Goal: Information Seeking & Learning: Learn about a topic

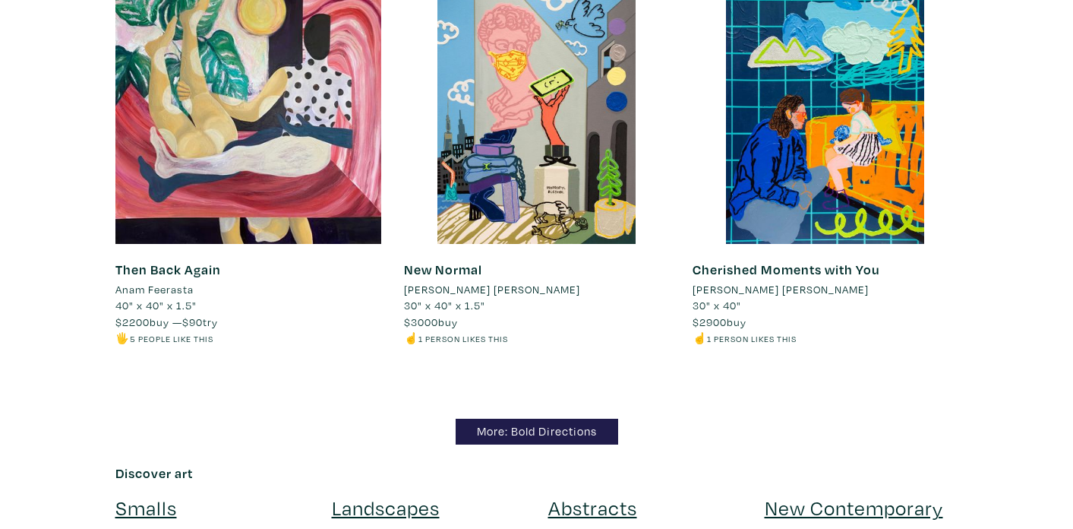
scroll to position [14728, 0]
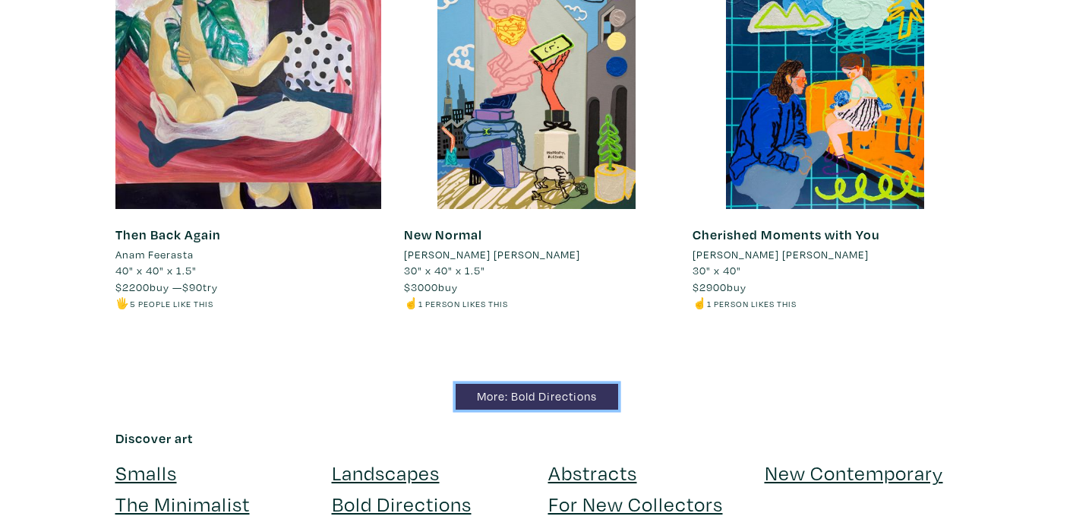
click at [517, 384] on link "More: Bold Directions" at bounding box center [537, 397] width 163 height 27
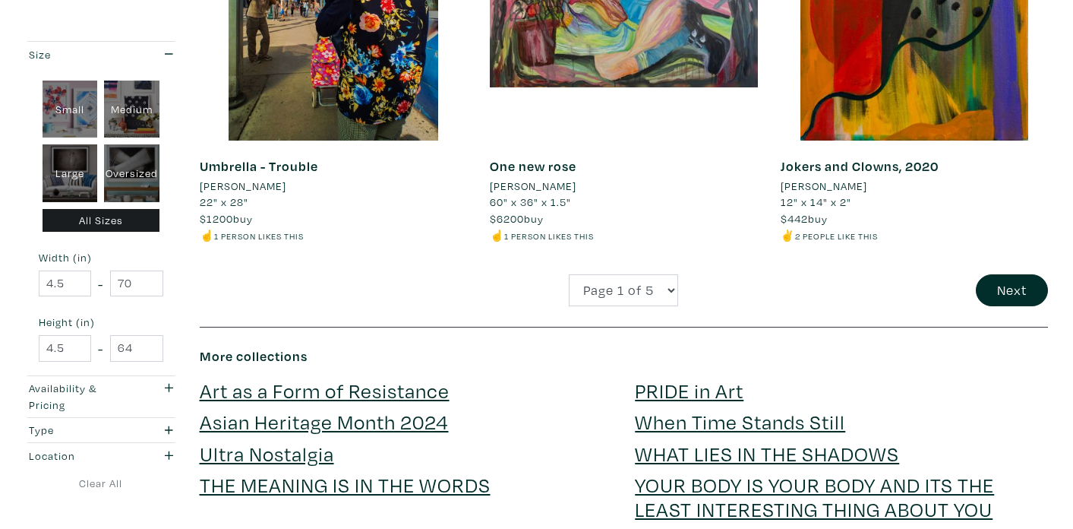
scroll to position [3224, 0]
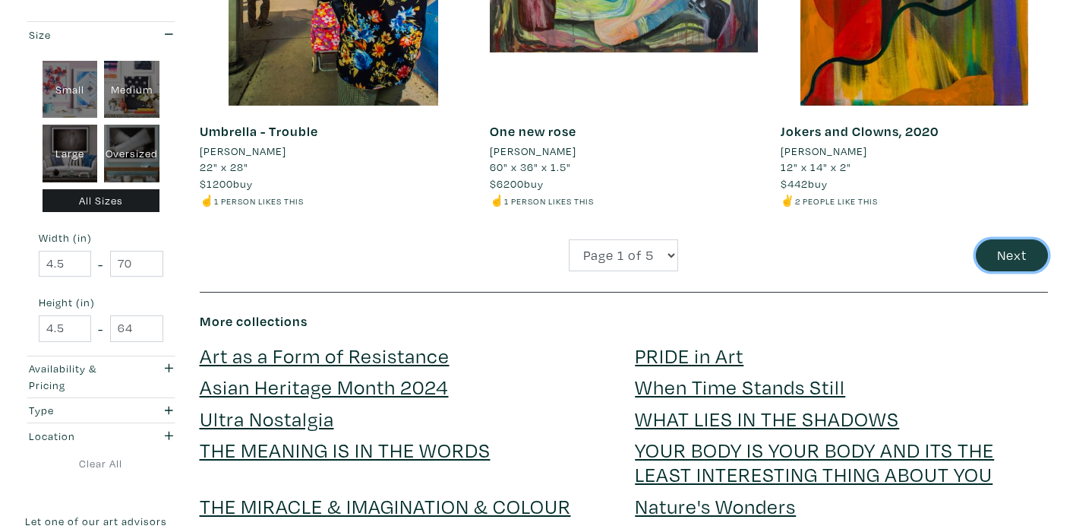
click at [1017, 251] on button "Next" at bounding box center [1012, 255] width 72 height 33
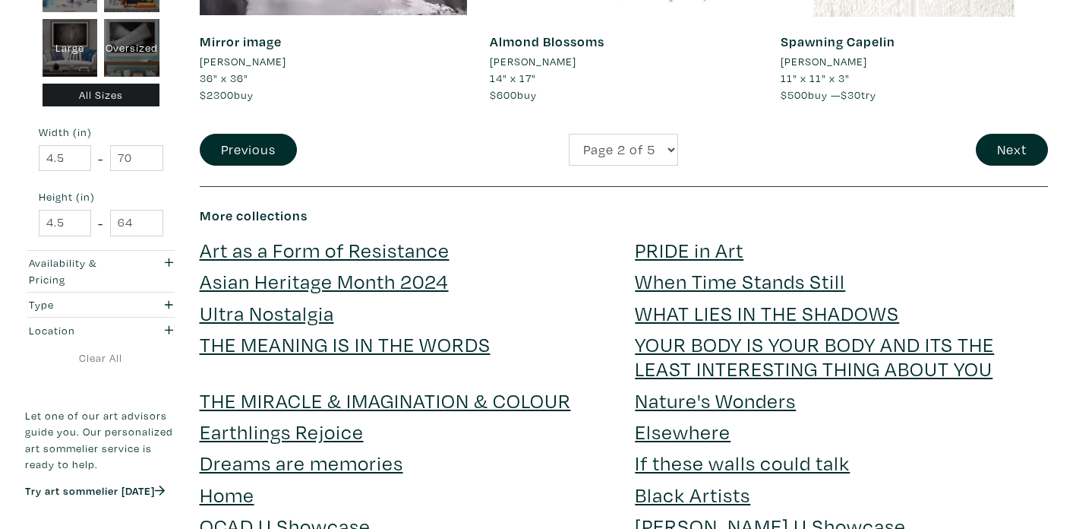
scroll to position [3270, 0]
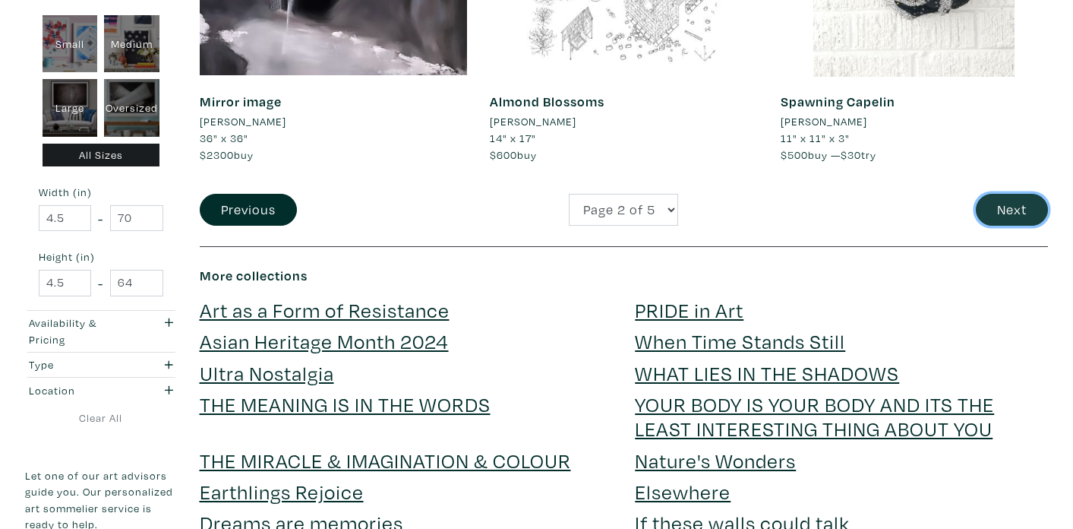
click at [1025, 207] on button "Next" at bounding box center [1012, 210] width 72 height 33
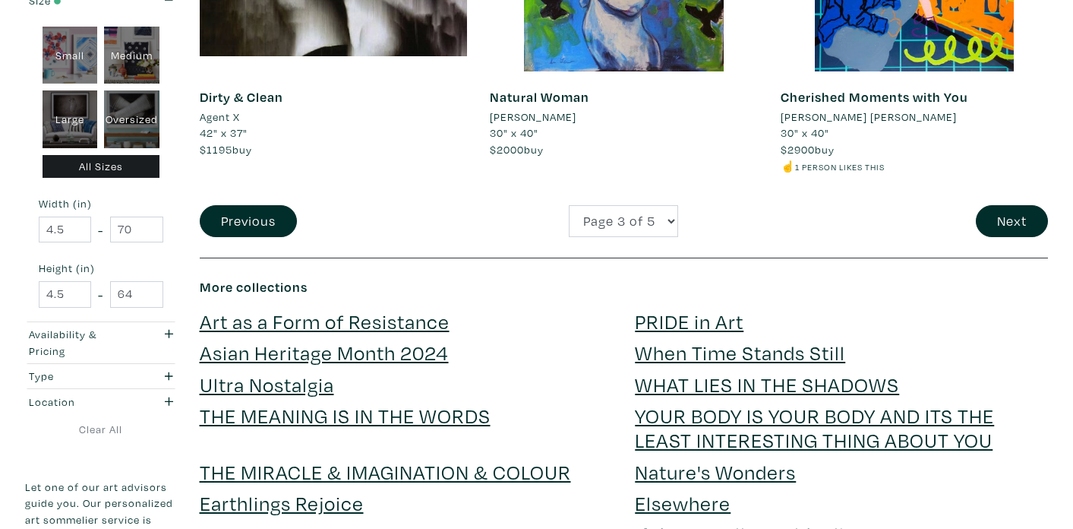
scroll to position [3294, 0]
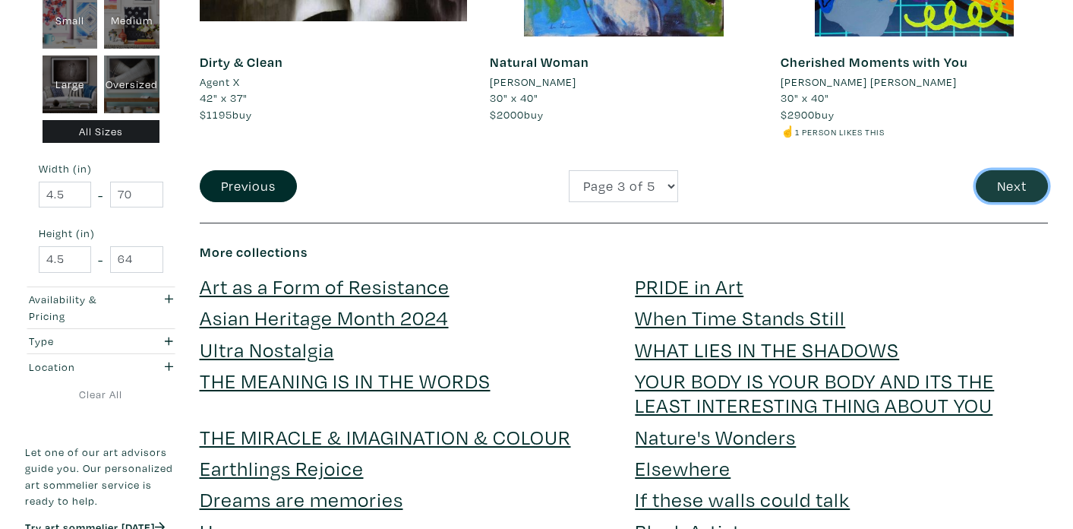
click at [1025, 186] on button "Next" at bounding box center [1012, 186] width 72 height 33
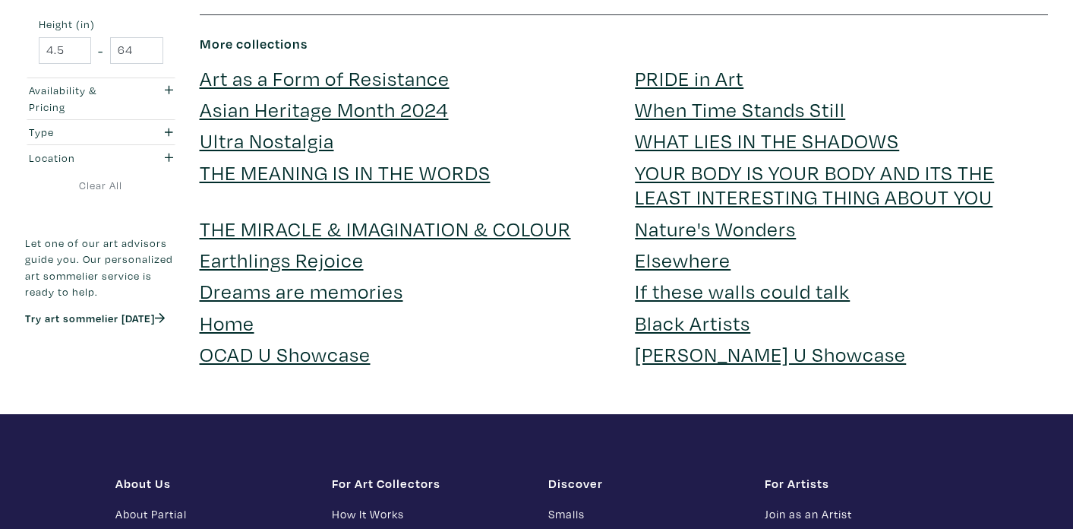
scroll to position [3409, 0]
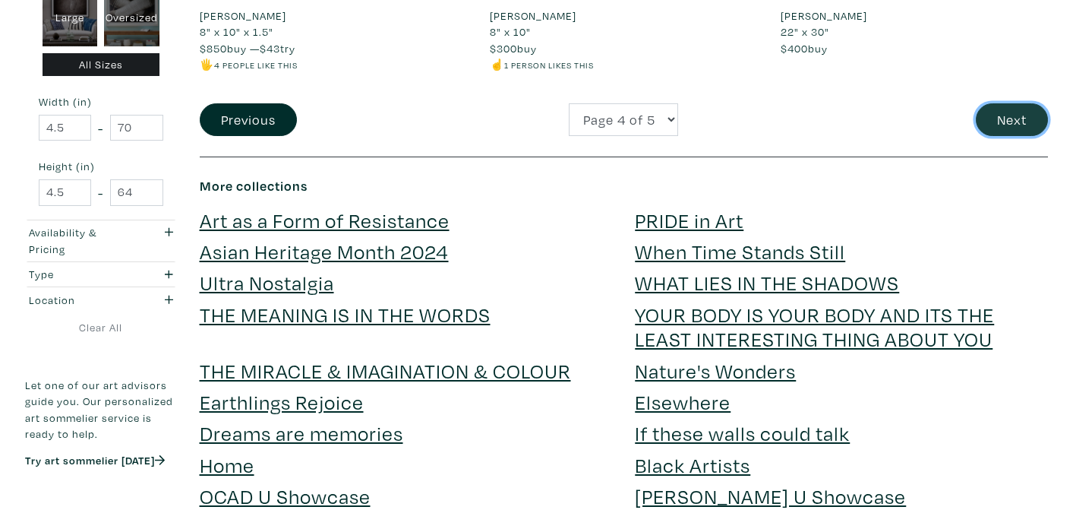
click at [1028, 103] on button "Next" at bounding box center [1012, 119] width 72 height 33
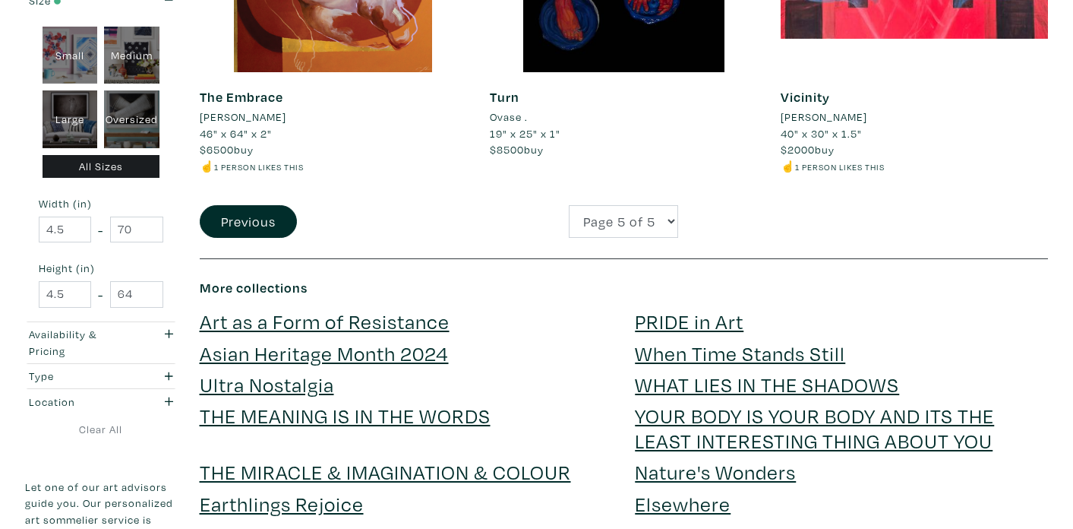
scroll to position [2122, 0]
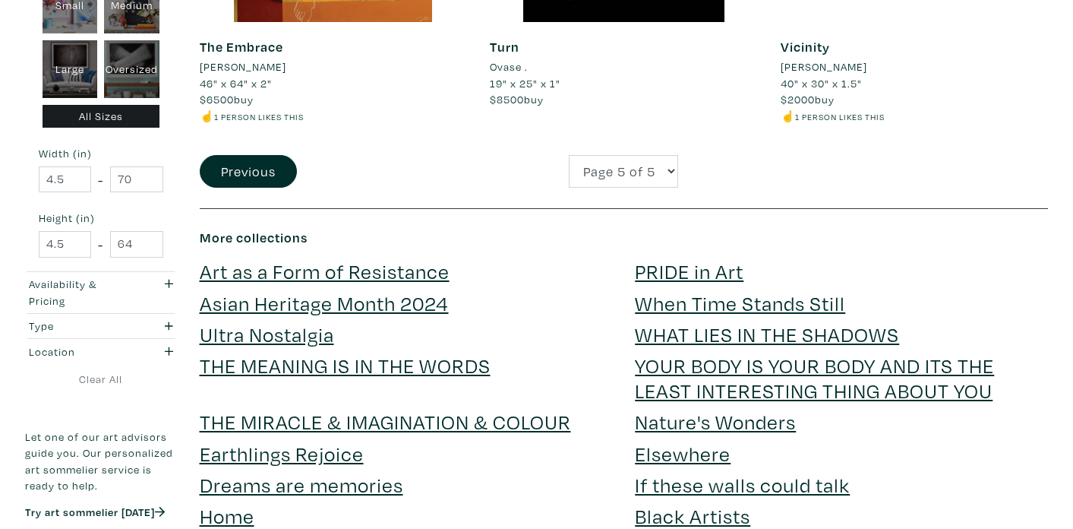
click at [375, 302] on link "Asian Heritage Month 2024" at bounding box center [324, 302] width 249 height 27
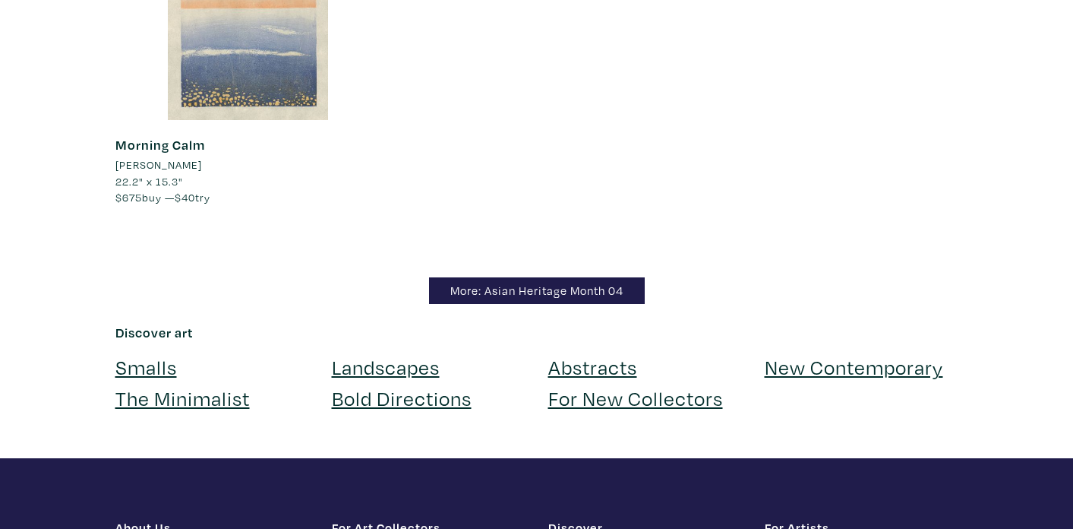
scroll to position [2820, 0]
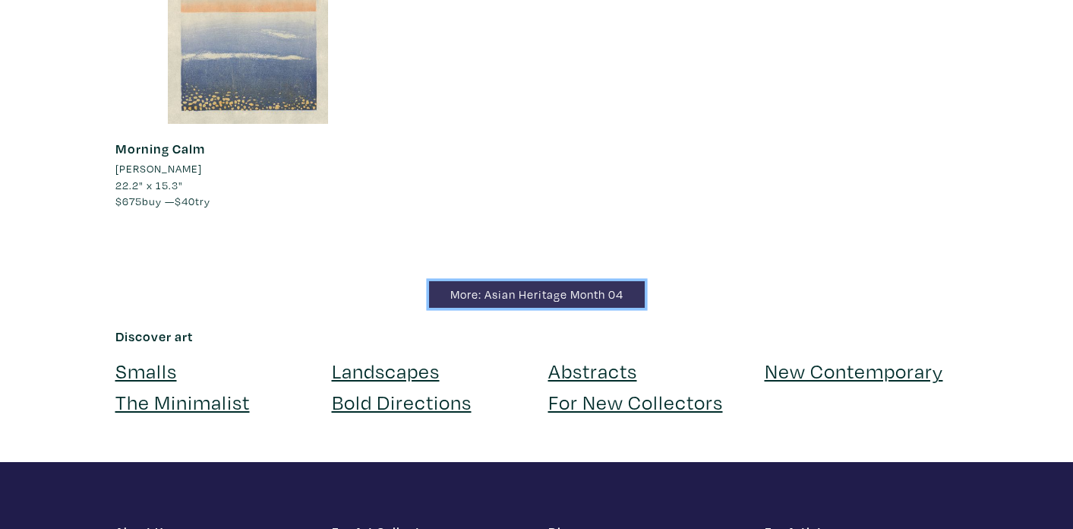
click at [501, 293] on link "More: Asian Heritage Month 04" at bounding box center [537, 294] width 216 height 27
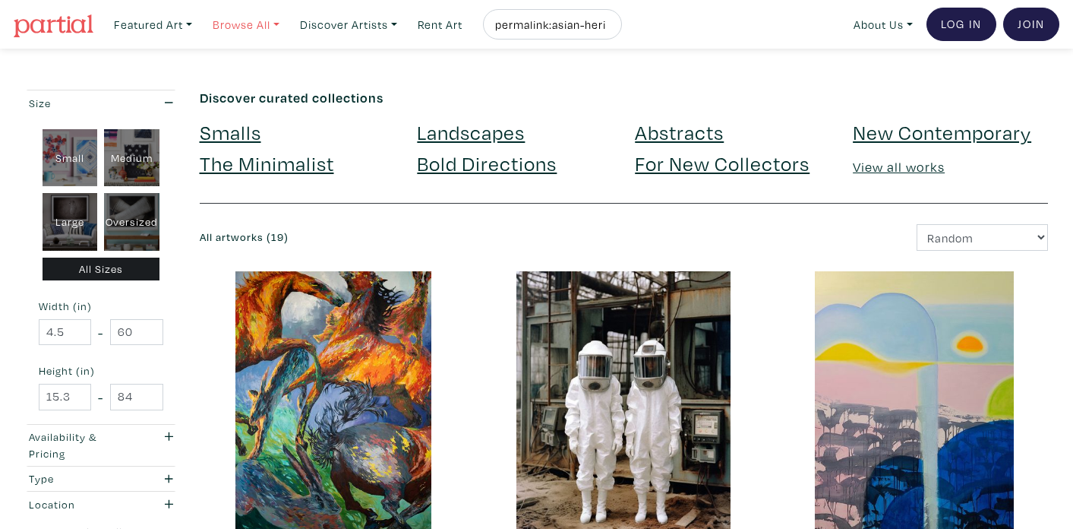
click at [285, 27] on link "Browse All" at bounding box center [246, 24] width 81 height 31
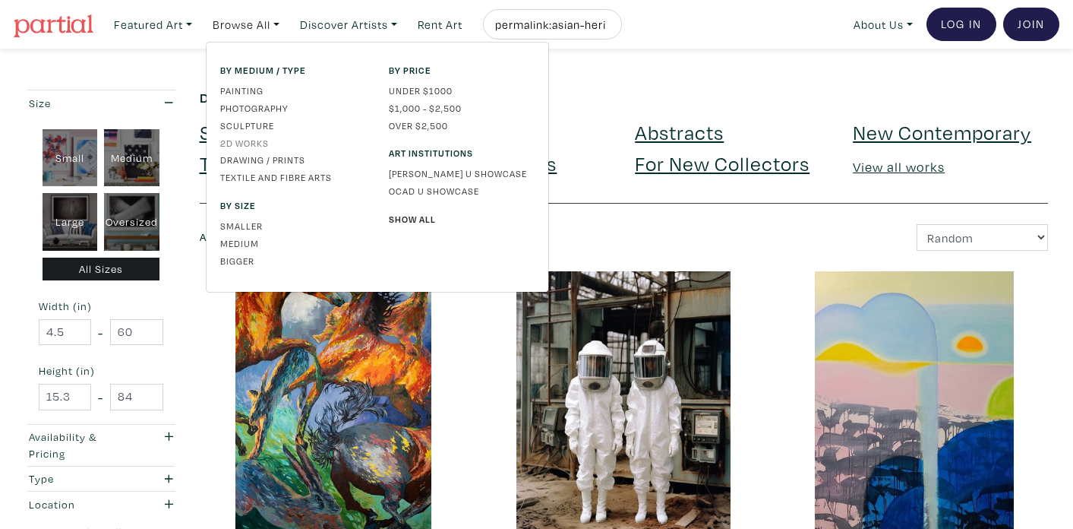
click at [251, 141] on link "2D works" at bounding box center [293, 143] width 146 height 14
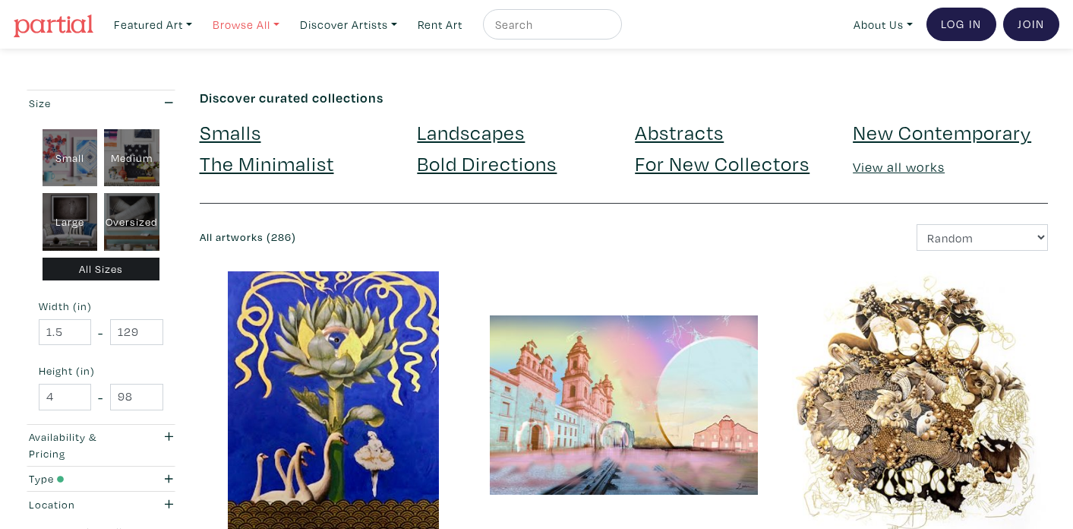
click at [245, 23] on link "Browse All" at bounding box center [246, 24] width 81 height 31
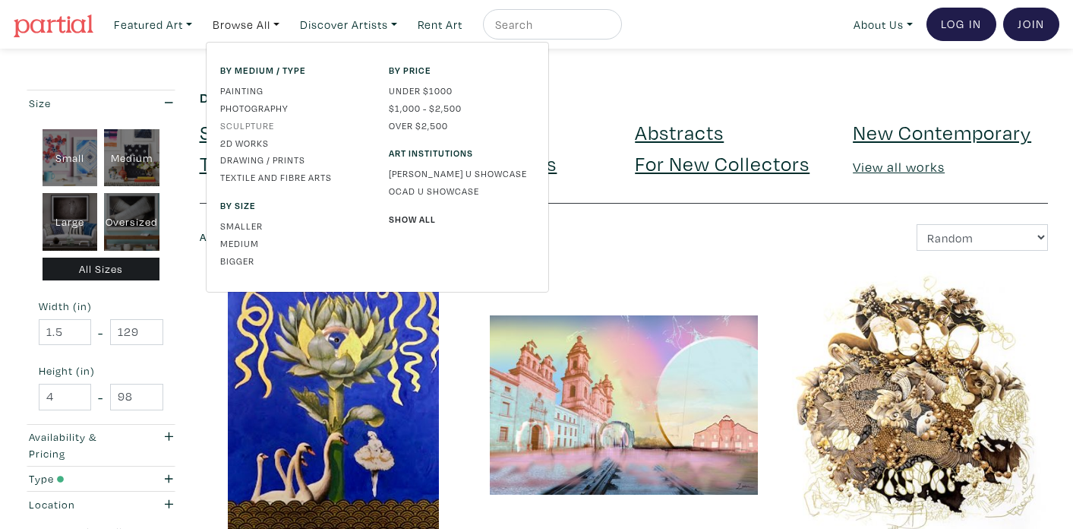
click at [242, 123] on link "Sculpture" at bounding box center [293, 125] width 146 height 14
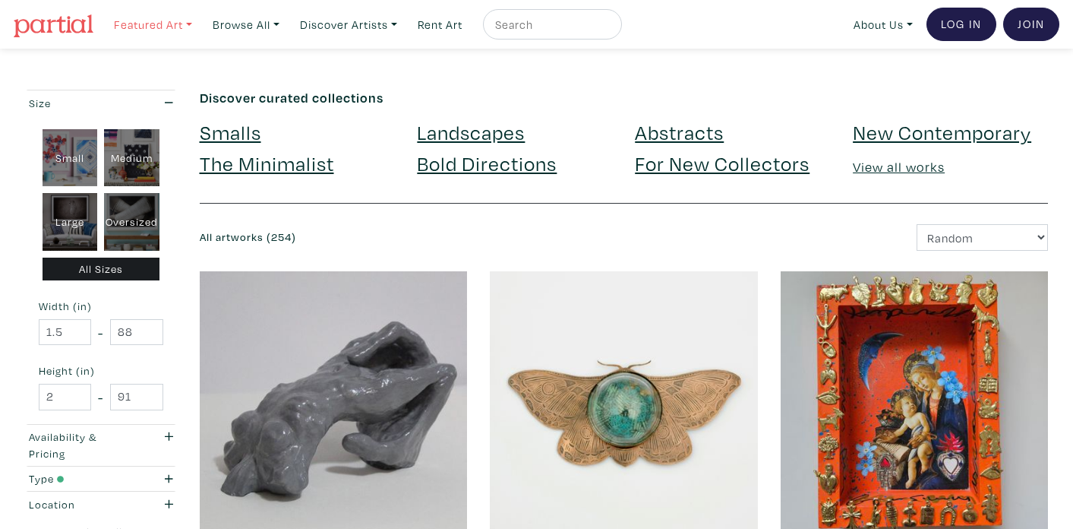
click at [185, 21] on link "Featured Art" at bounding box center [153, 24] width 92 height 31
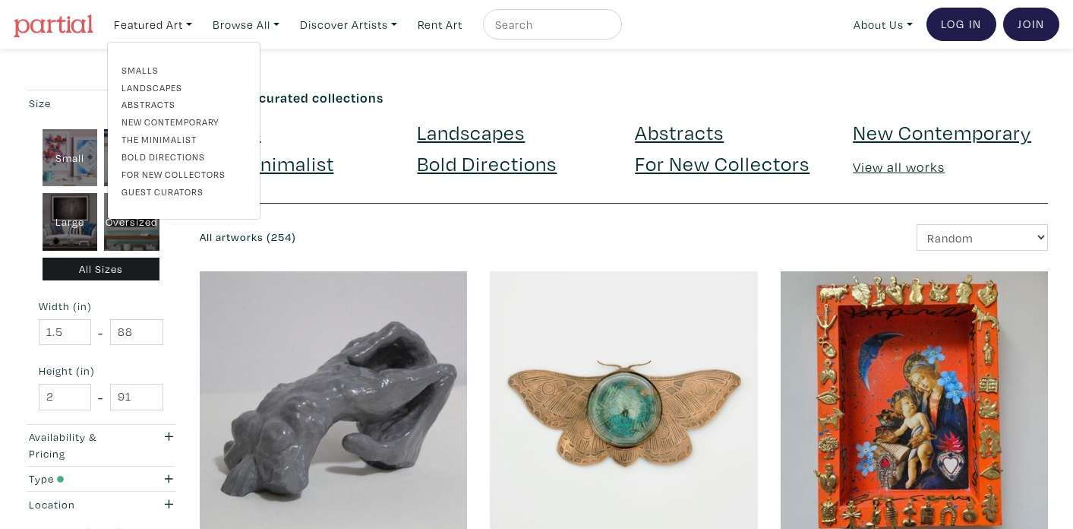
click at [161, 175] on link "For New Collectors" at bounding box center [184, 174] width 125 height 14
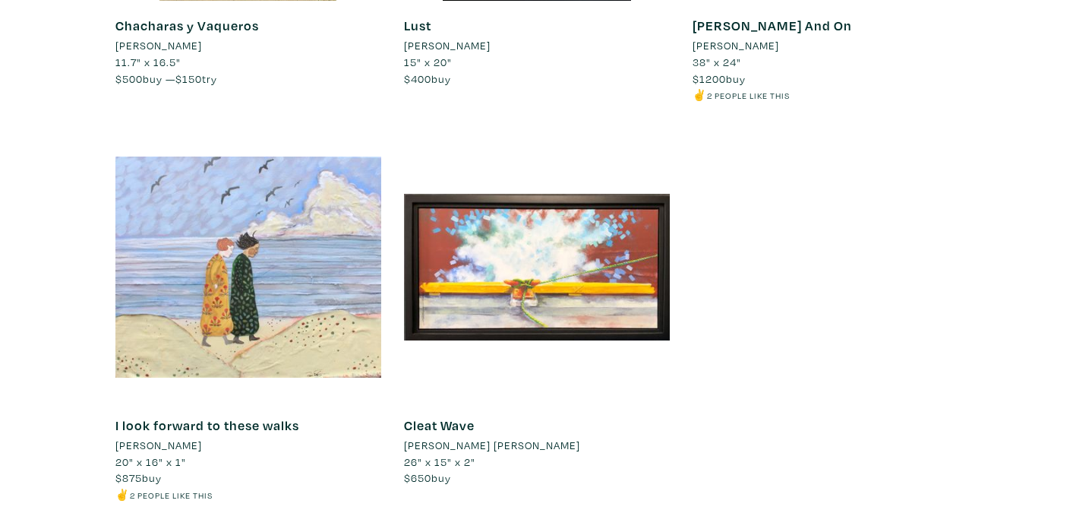
scroll to position [13722, 0]
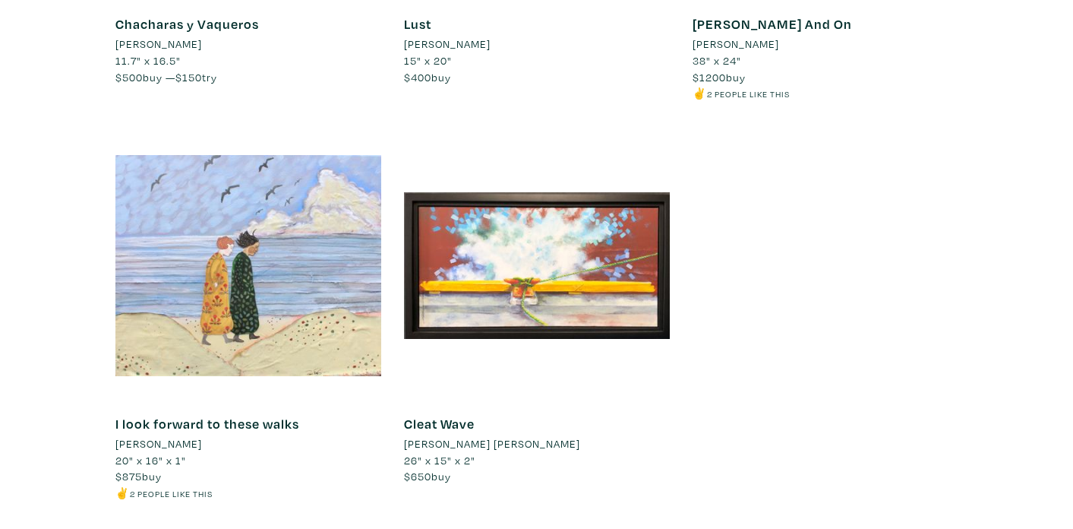
click at [173, 441] on li "[PERSON_NAME]" at bounding box center [158, 443] width 87 height 17
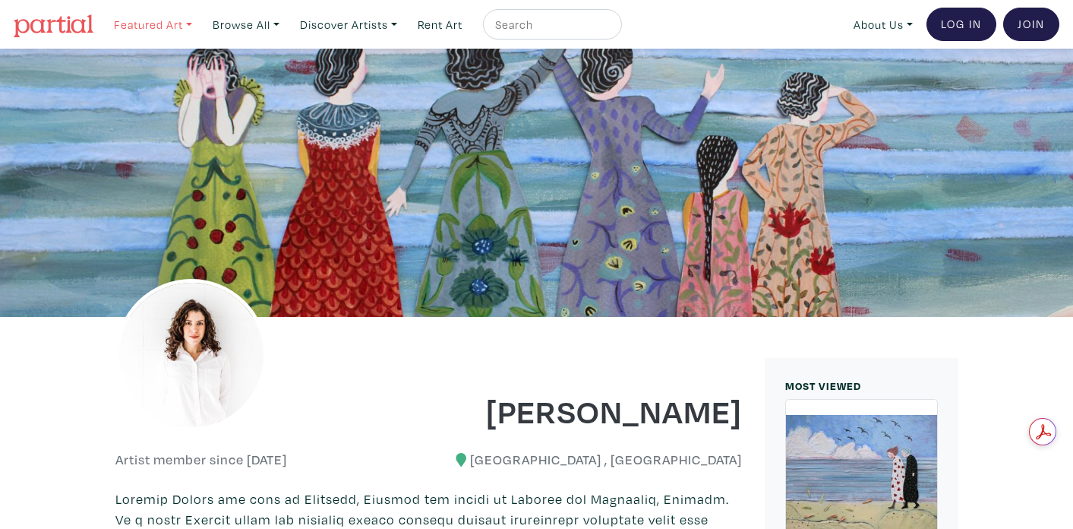
click at [187, 27] on link "Featured Art" at bounding box center [153, 24] width 92 height 31
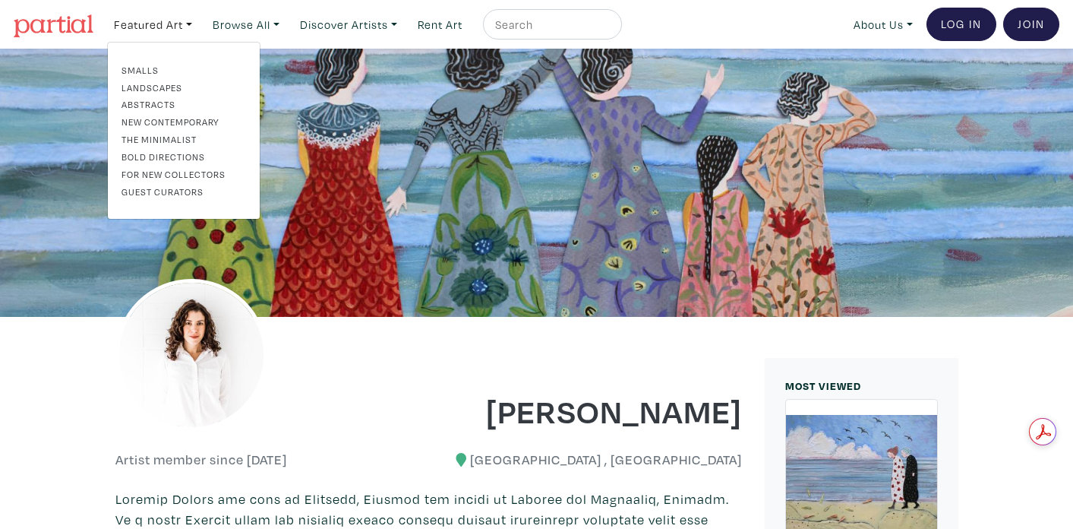
click at [134, 191] on link "Guest Curators" at bounding box center [184, 192] width 125 height 14
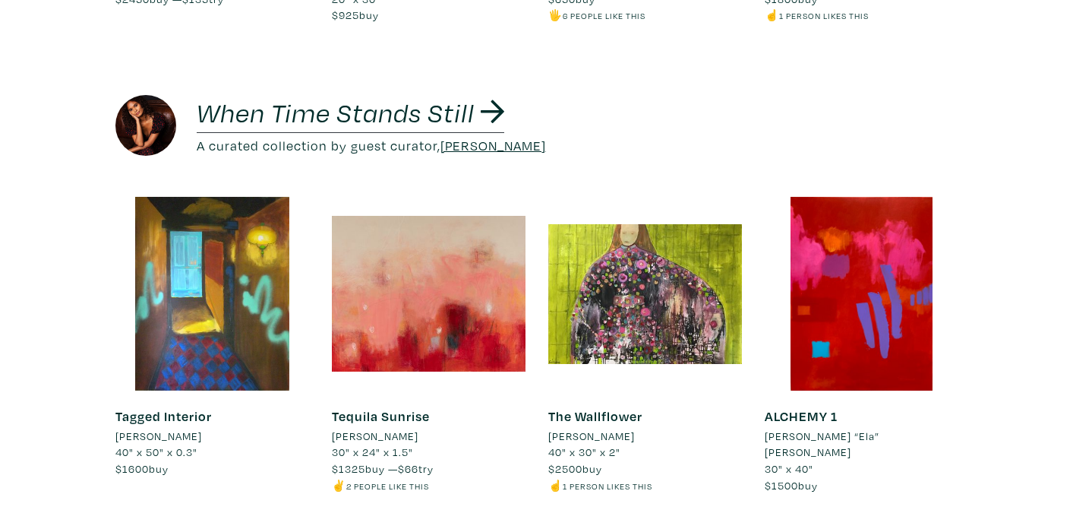
scroll to position [1397, 0]
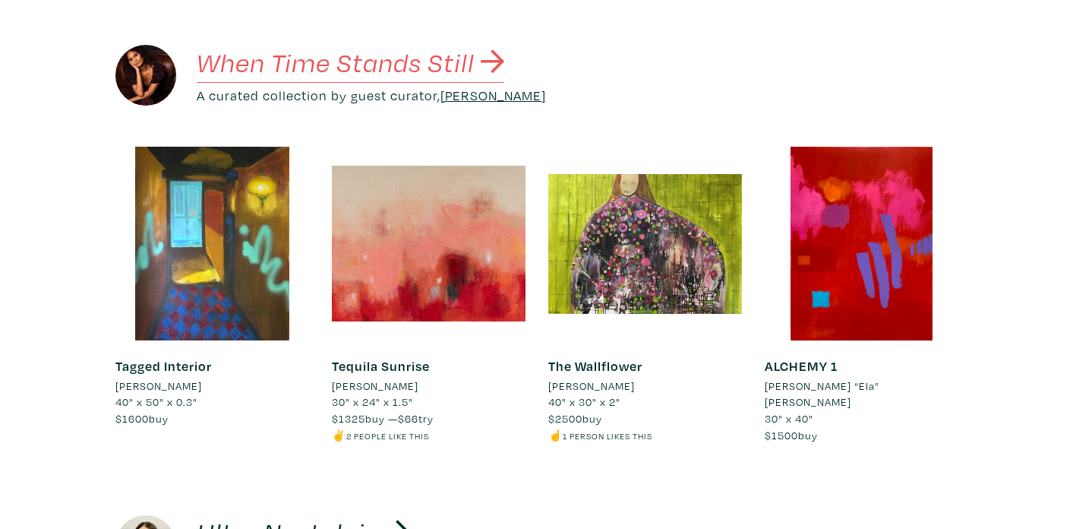
click at [264, 65] on em "When Time Stands Still" at bounding box center [336, 61] width 278 height 35
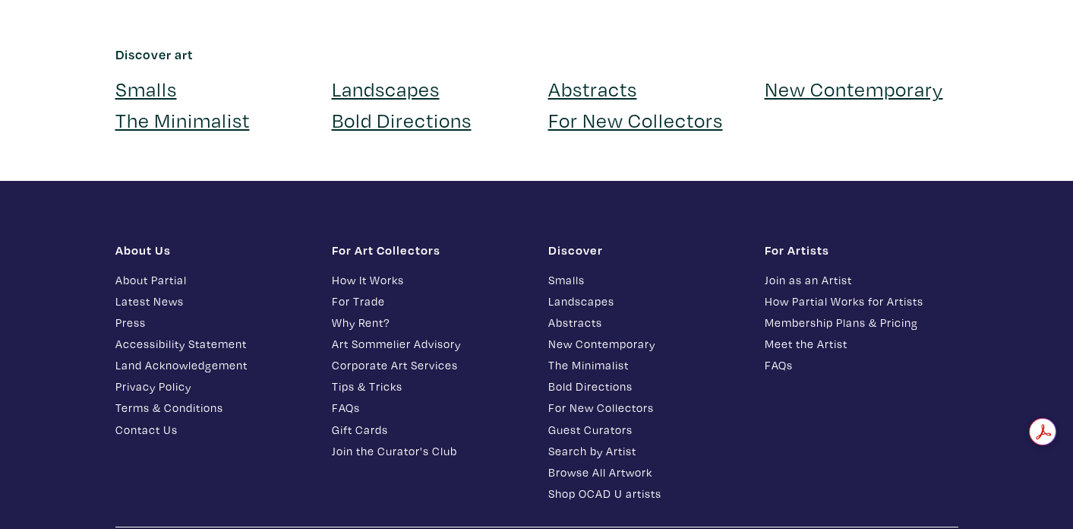
scroll to position [1657, 0]
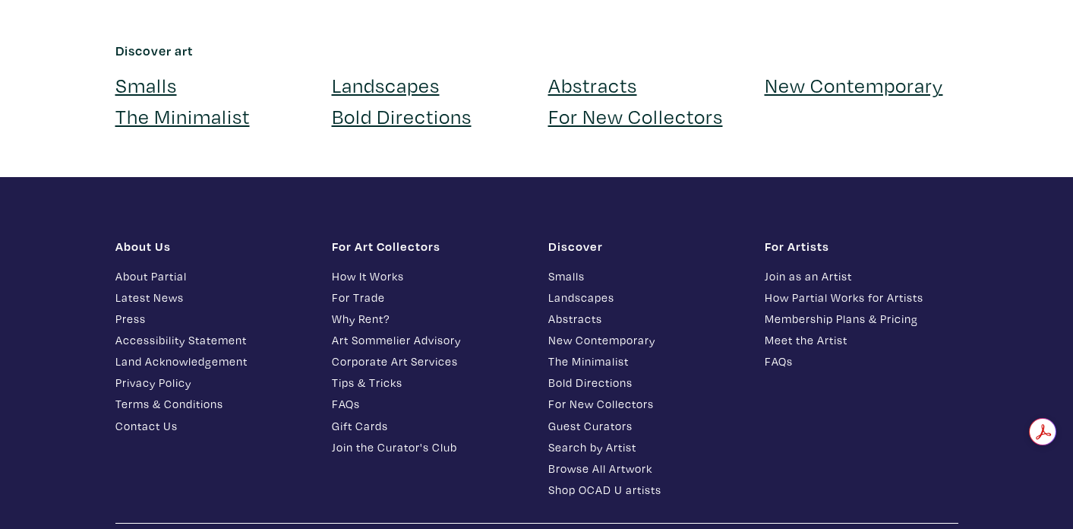
click at [621, 481] on link "Shop OCAD U artists" at bounding box center [645, 489] width 194 height 17
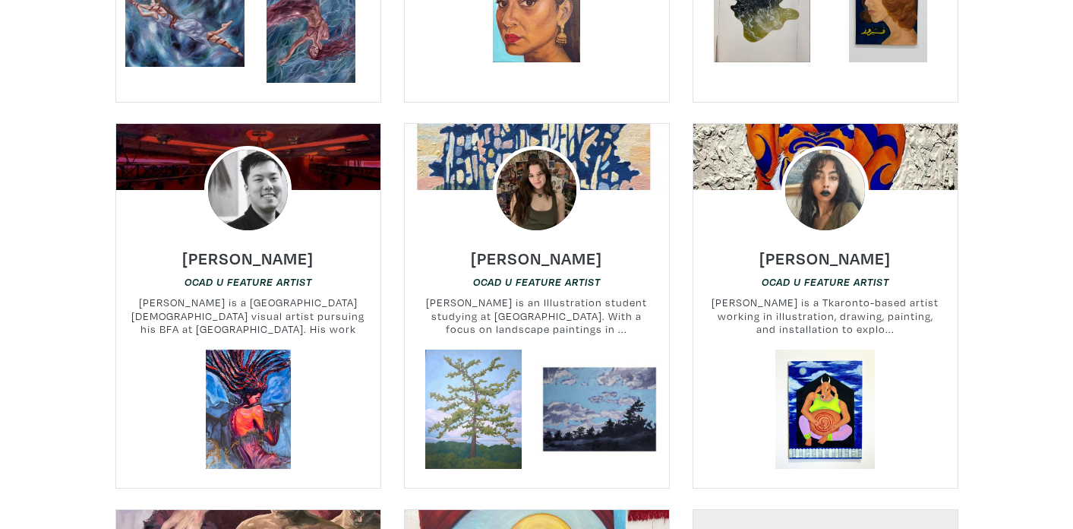
scroll to position [1272, 0]
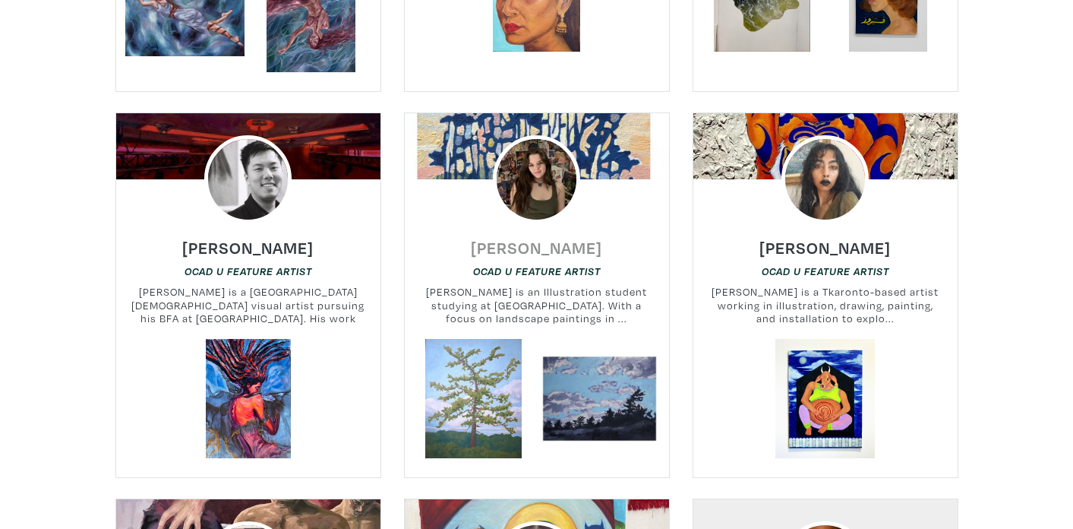
click at [529, 237] on h6 "Alyssa Wallace" at bounding box center [536, 247] width 131 height 21
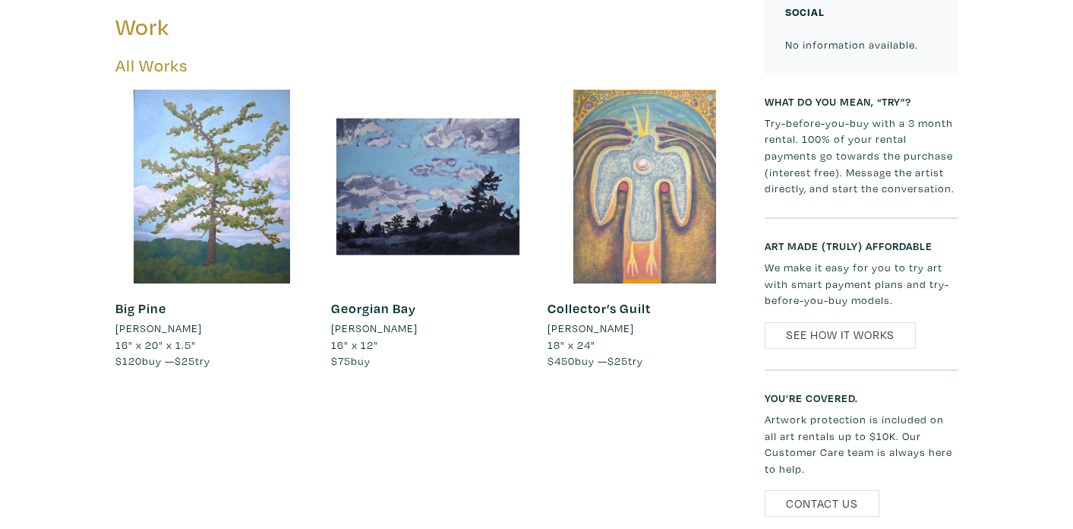
scroll to position [608, 0]
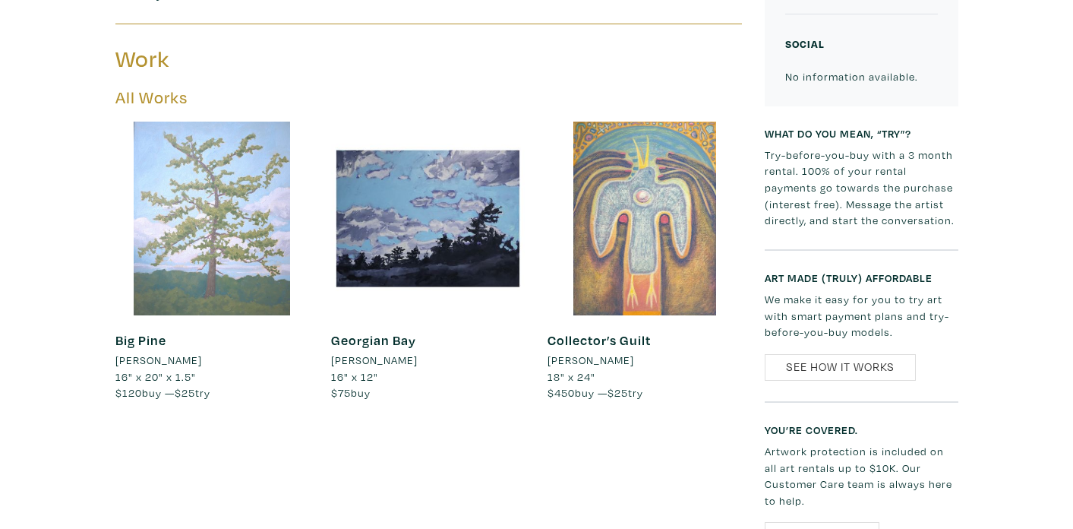
click at [207, 162] on div at bounding box center [212, 219] width 194 height 194
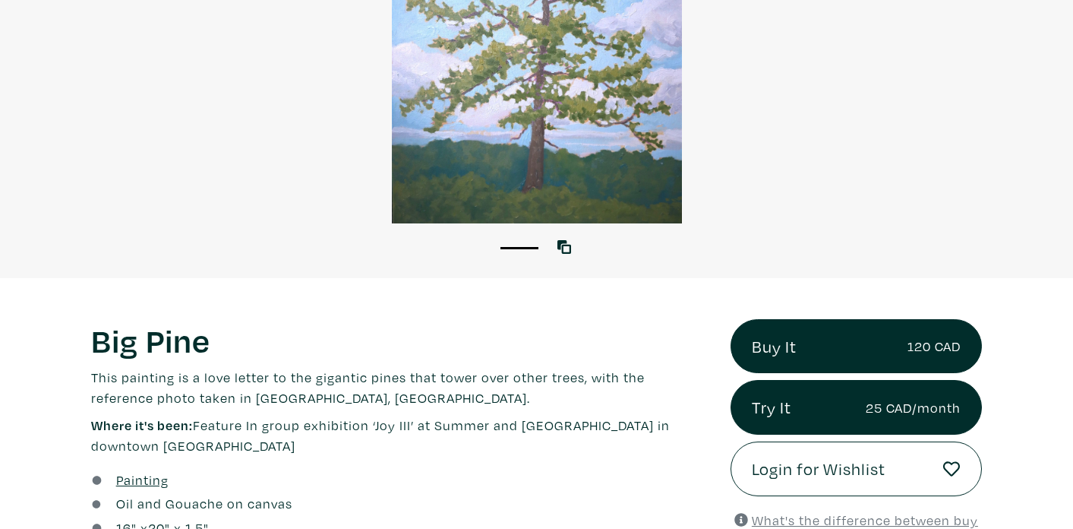
scroll to position [271, 0]
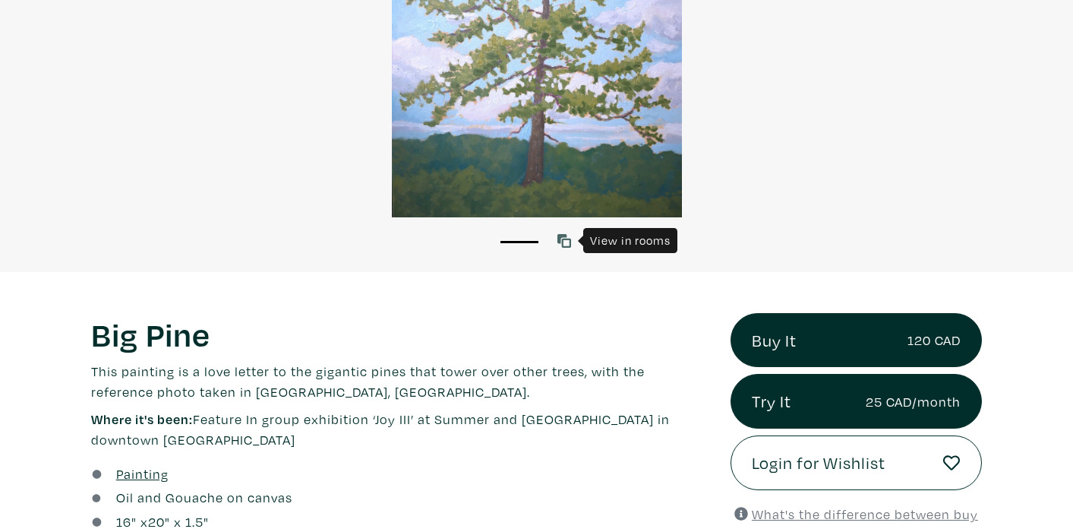
click at [570, 237] on icon at bounding box center [565, 241] width 14 height 14
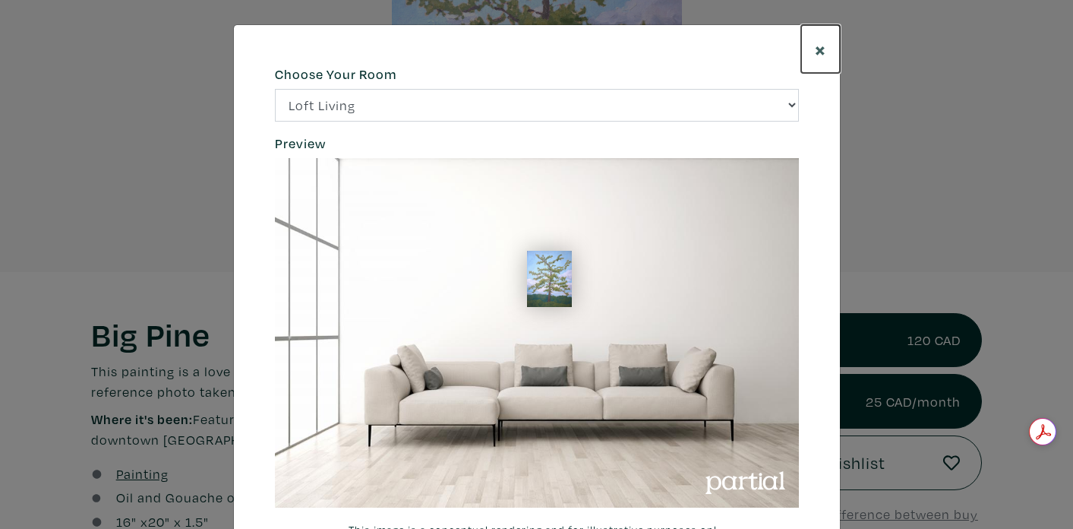
click at [826, 48] on button "×" at bounding box center [820, 49] width 39 height 48
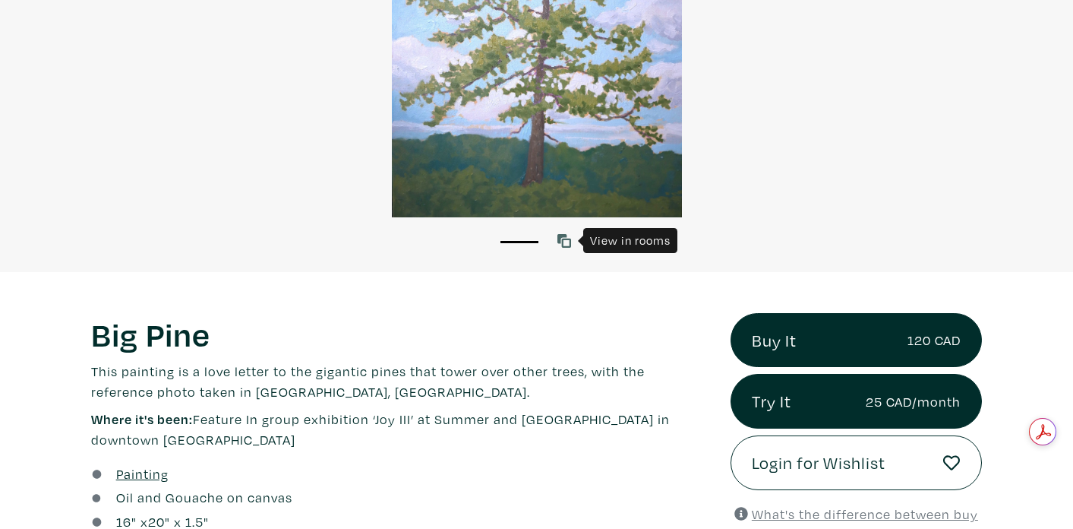
click at [563, 239] on icon at bounding box center [565, 241] width 14 height 14
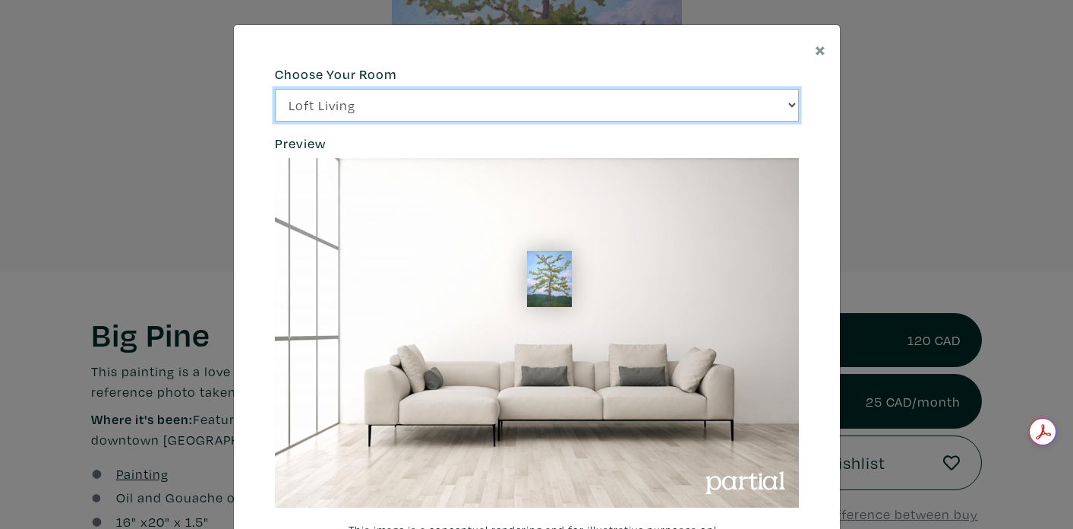
click at [536, 102] on select "Loft Living Bright Bedroom City Office Gallery Space Modern Lounge" at bounding box center [537, 105] width 524 height 33
select select "/thumb/phpThumb.php?src=https%3A%2F%2Flabs.partial.gallery%2Fprojects%2Frenderi…"
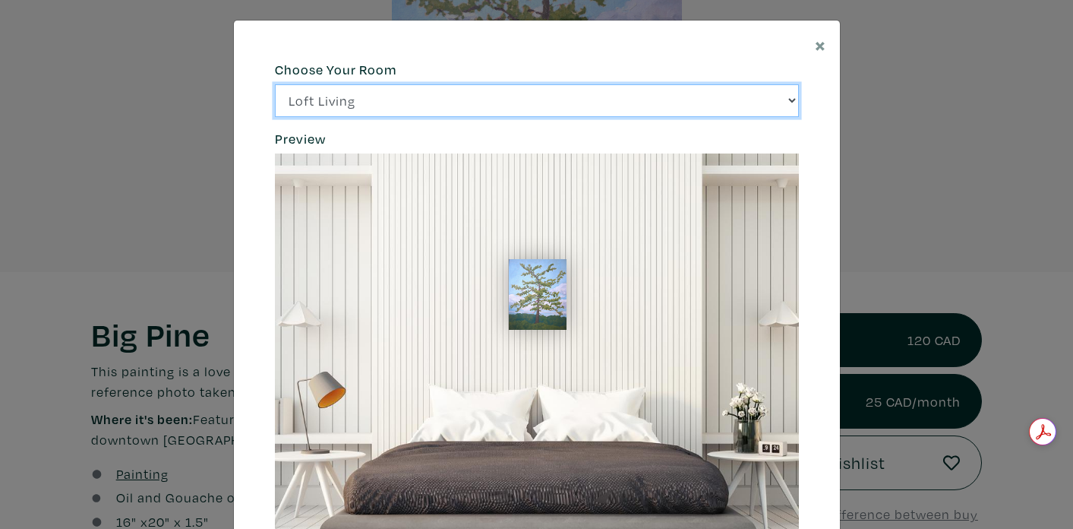
scroll to position [10, 0]
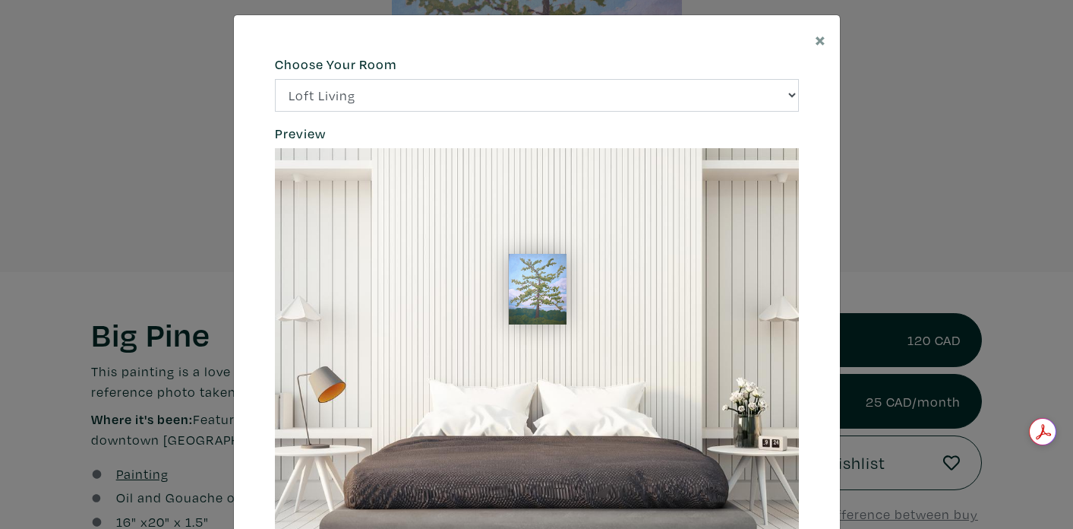
click at [944, 116] on div "× 664c6a6d6e3476504e6b79362f4172494552756f69424f306573337867644a4961614a537a457…" at bounding box center [536, 264] width 1073 height 529
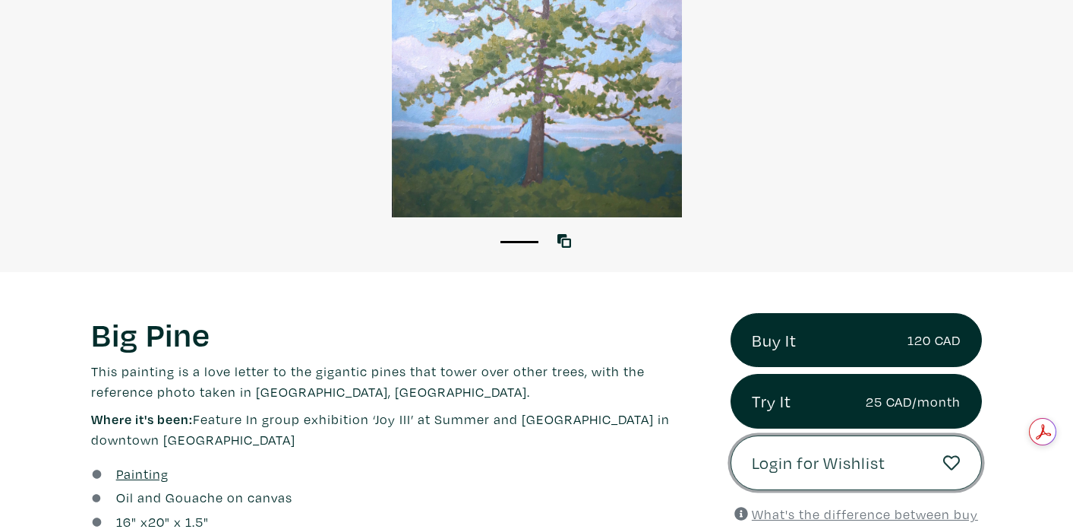
click at [803, 456] on span "Login for Wishlist" at bounding box center [819, 463] width 134 height 26
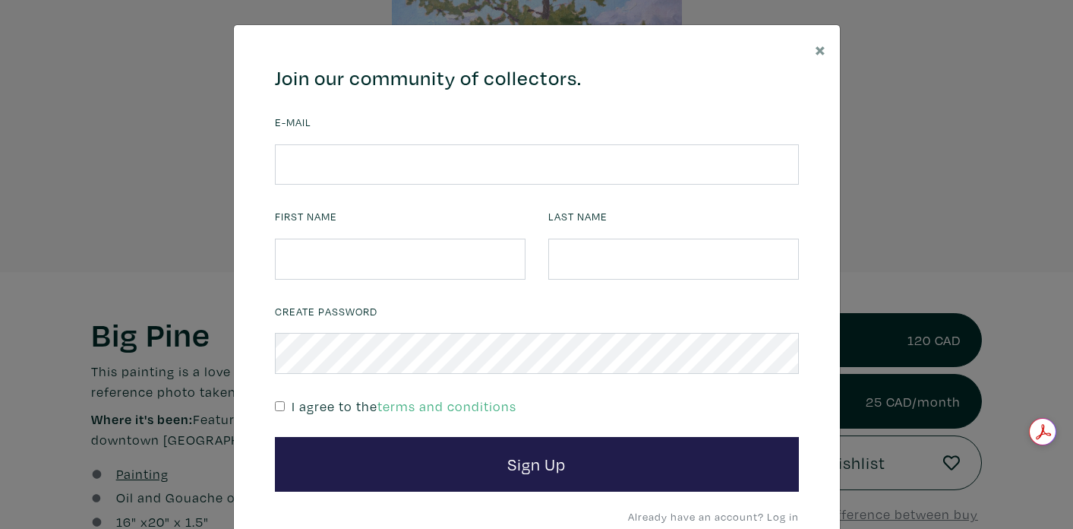
scroll to position [62, 0]
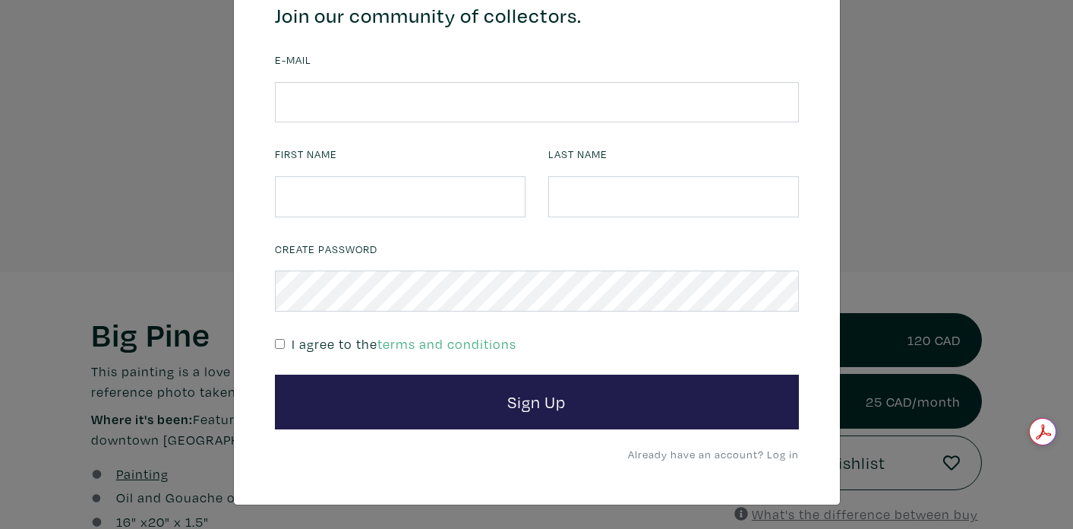
click at [779, 451] on link "Already have an account? Log in" at bounding box center [713, 454] width 171 height 14
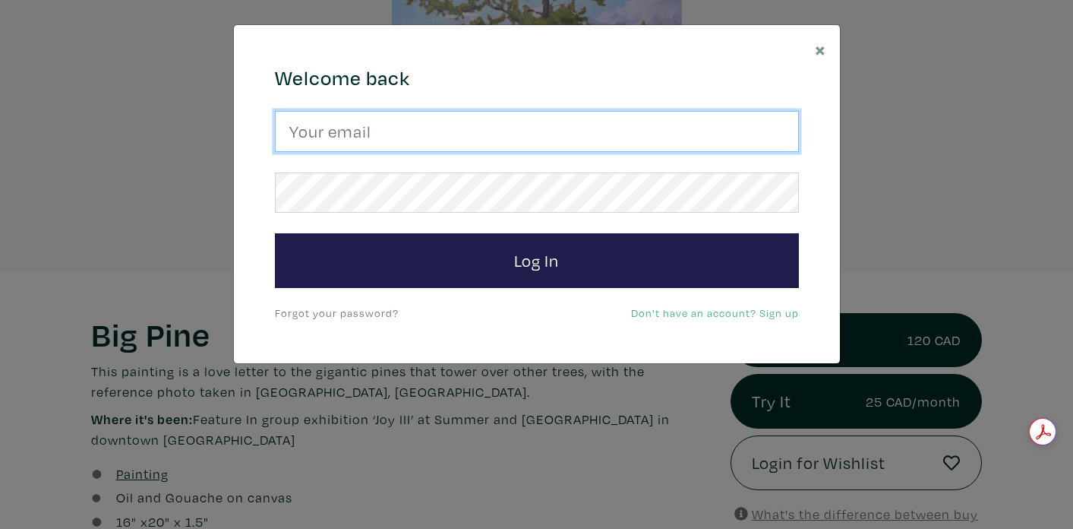
click at [587, 125] on input "email" at bounding box center [537, 131] width 524 height 41
type input "elise.lemle@gmail.com"
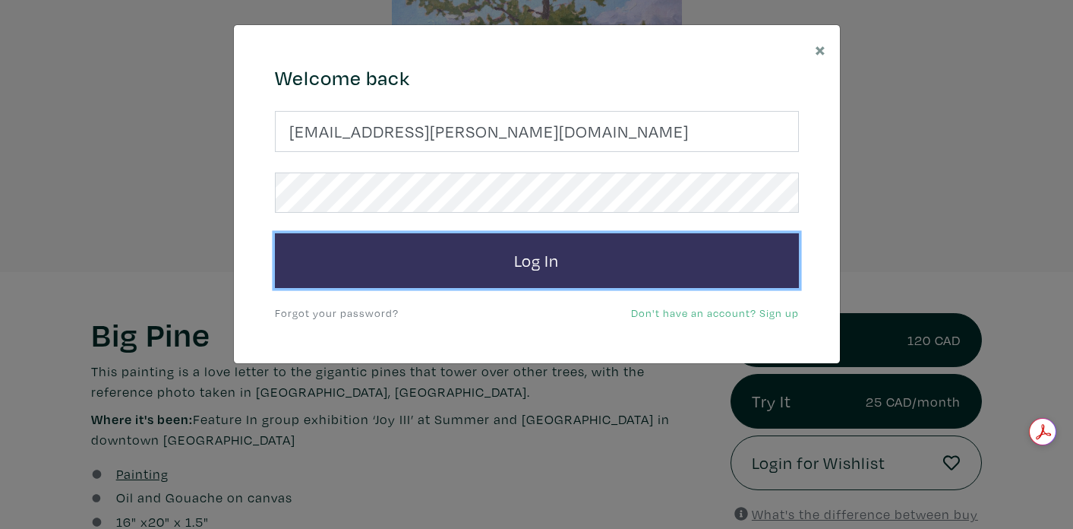
click at [502, 261] on button "Log In" at bounding box center [537, 260] width 524 height 55
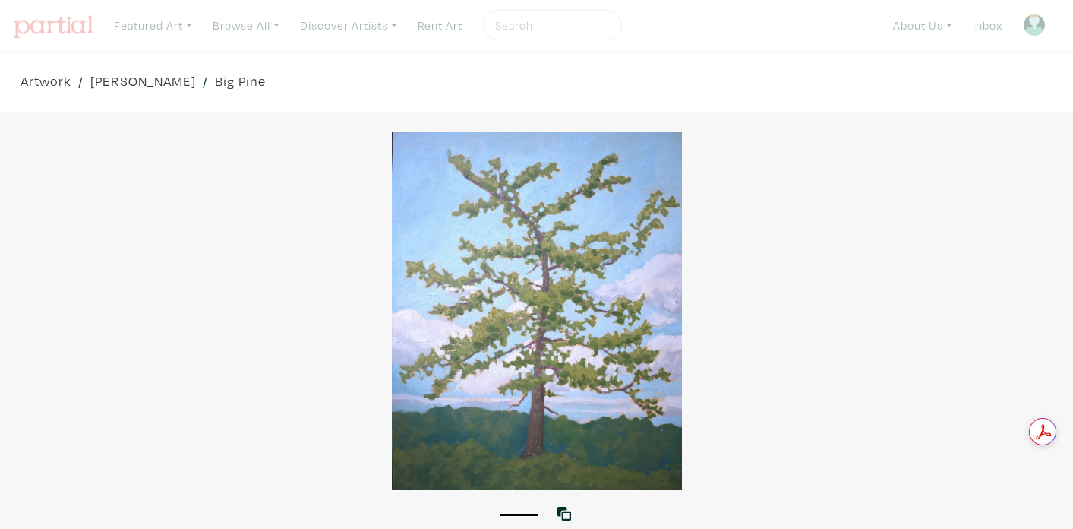
click at [491, 271] on div at bounding box center [536, 311] width 1073 height 358
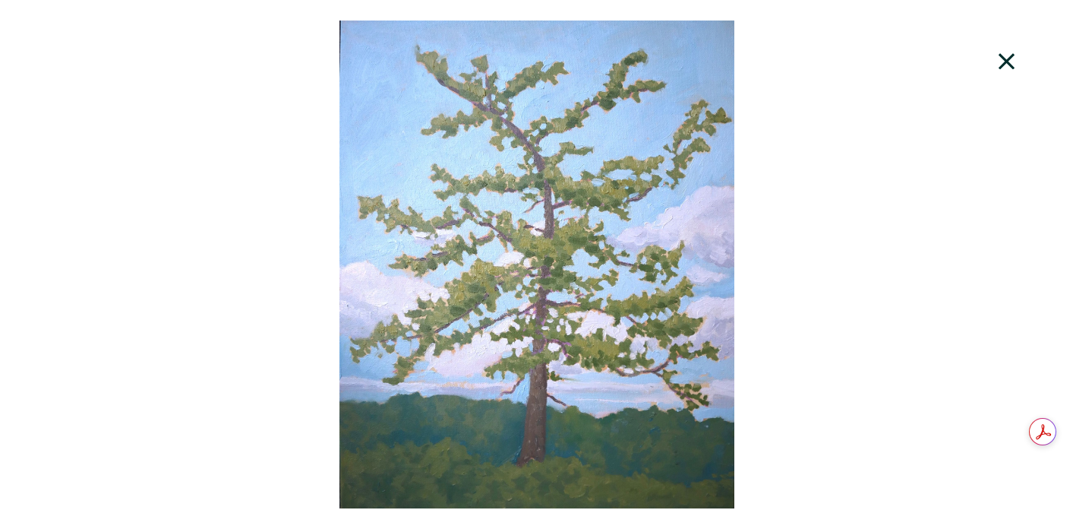
click at [1014, 54] on icon at bounding box center [1007, 61] width 52 height 41
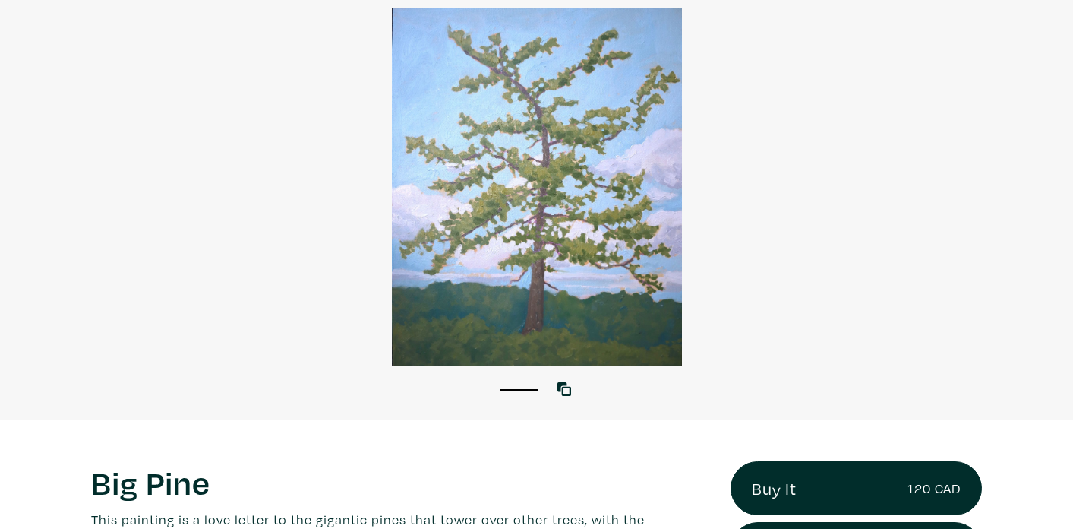
scroll to position [270, 0]
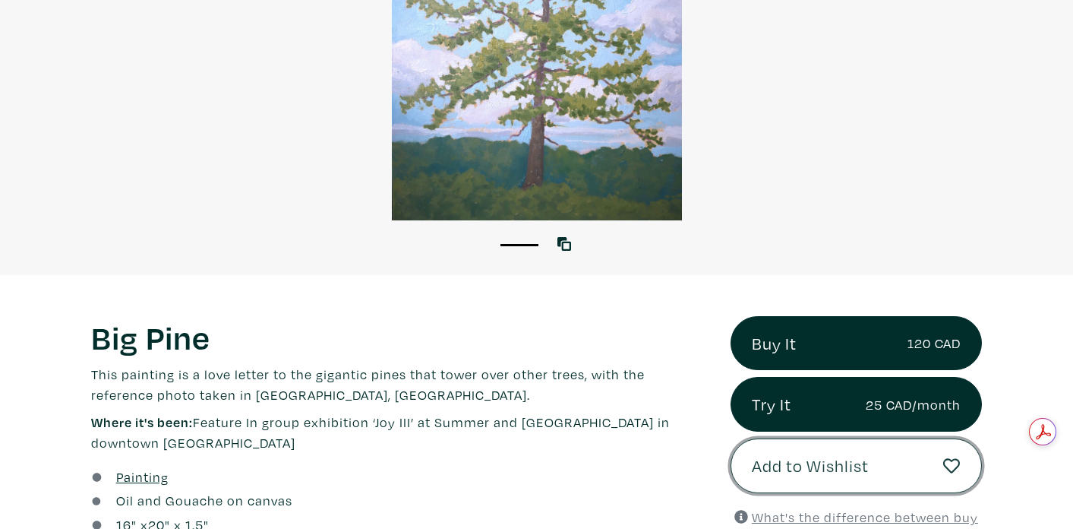
click at [795, 460] on span "Add to Wishlist" at bounding box center [810, 466] width 117 height 26
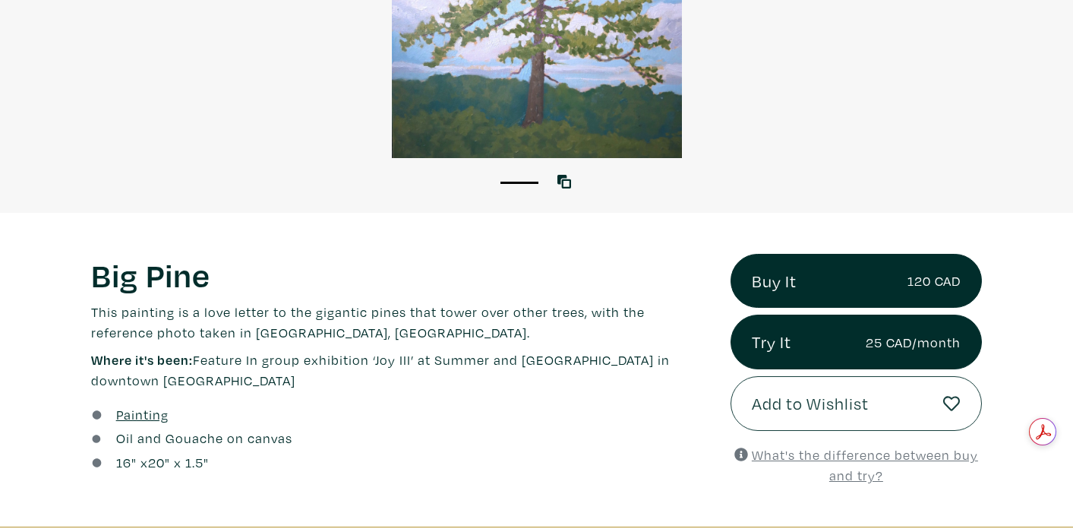
scroll to position [348, 0]
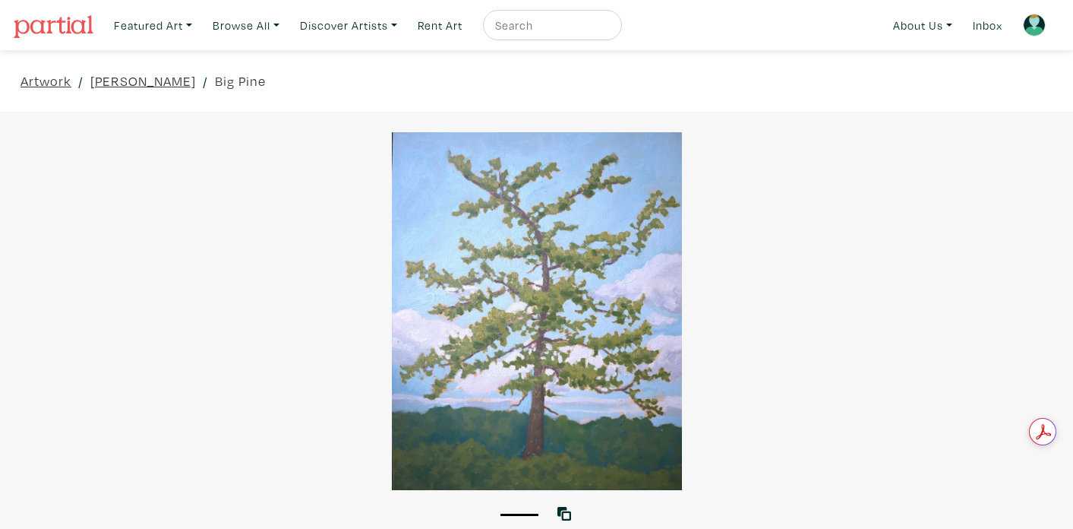
click at [625, 449] on div at bounding box center [536, 311] width 1073 height 358
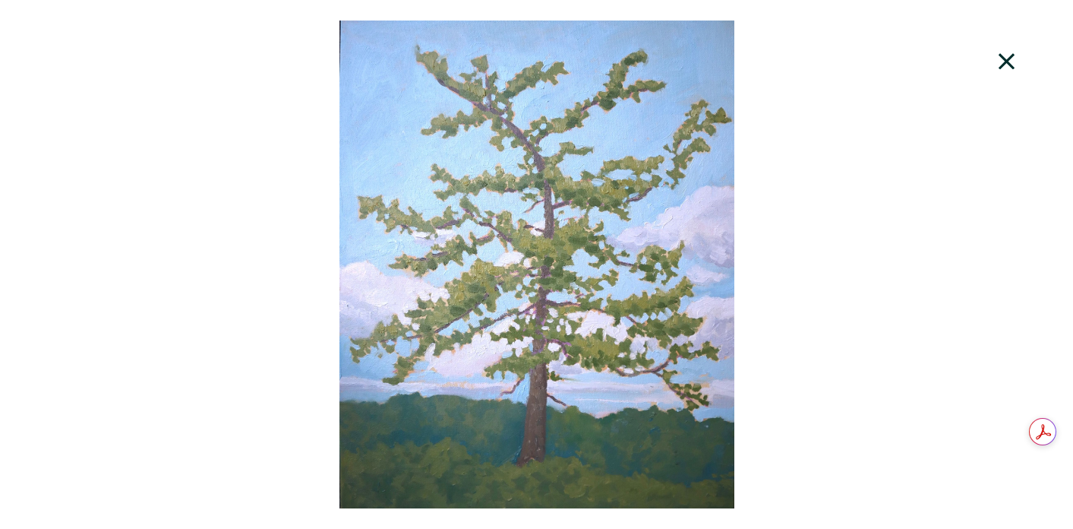
click at [1013, 57] on icon at bounding box center [1007, 61] width 52 height 41
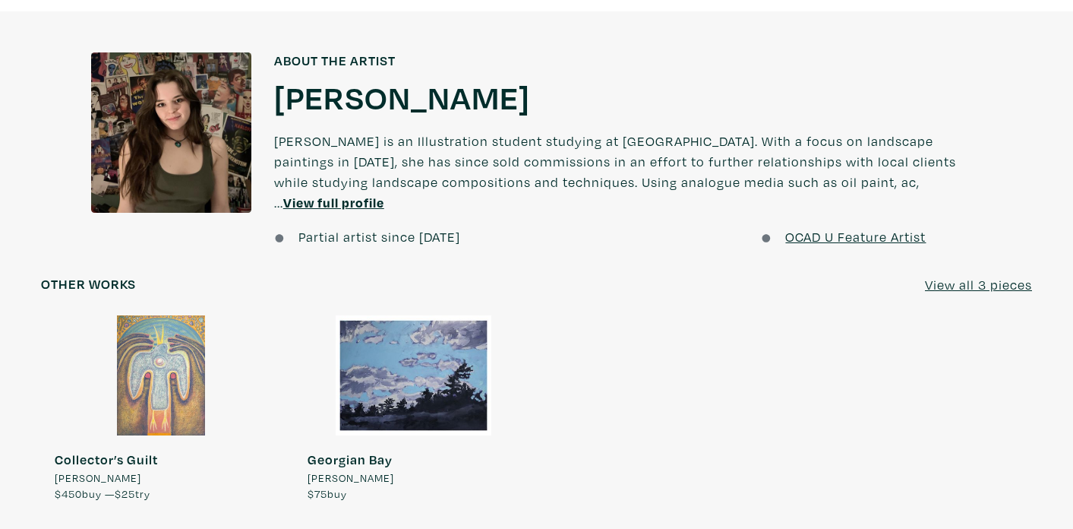
scroll to position [1155, 0]
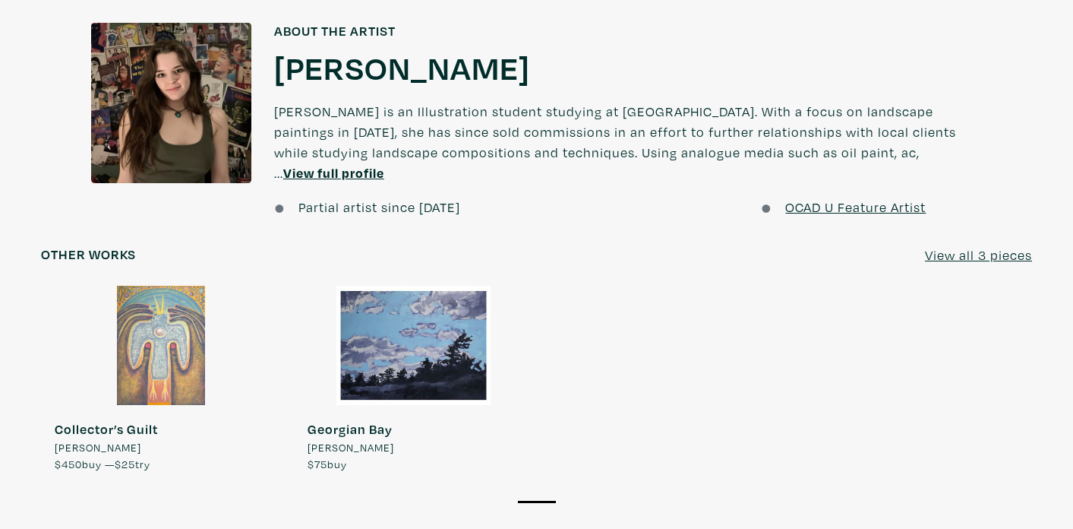
scroll to position [271, 0]
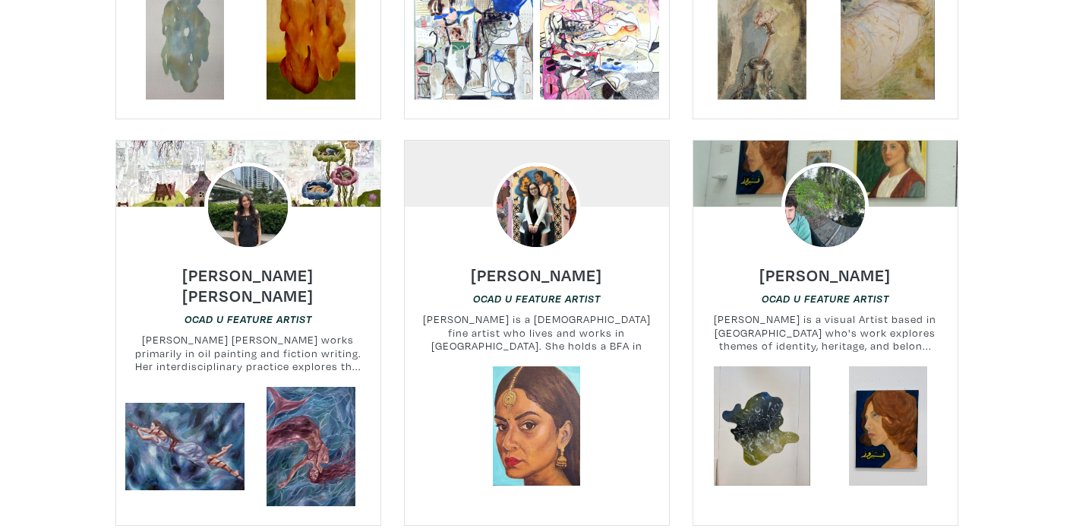
scroll to position [844, 0]
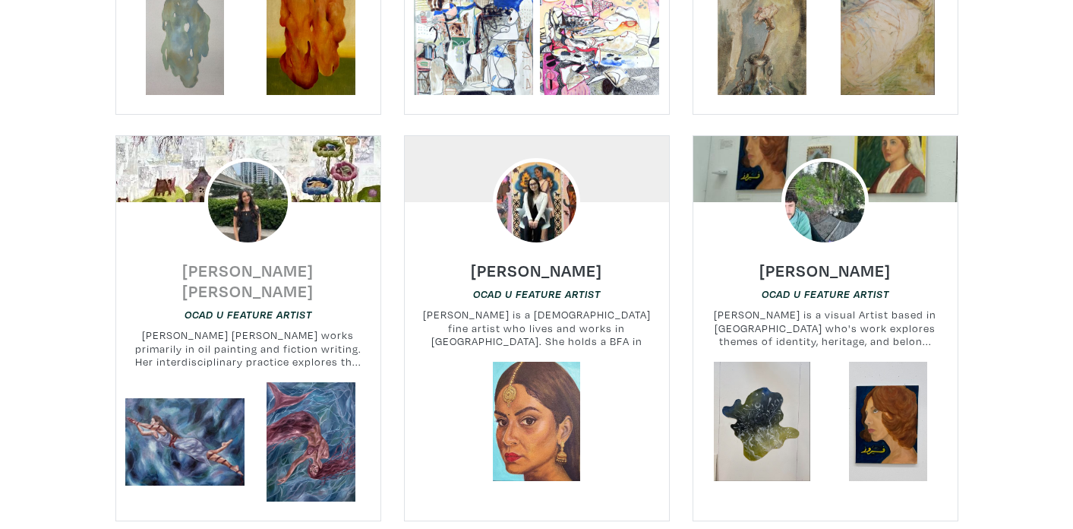
click at [229, 267] on h6 "[PERSON_NAME] [PERSON_NAME]" at bounding box center [248, 280] width 264 height 41
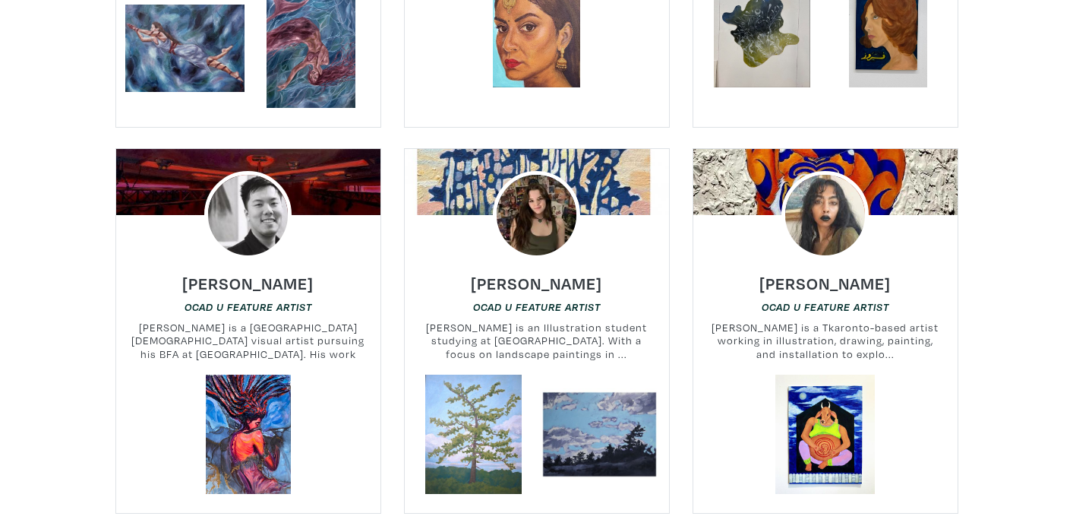
scroll to position [1307, 0]
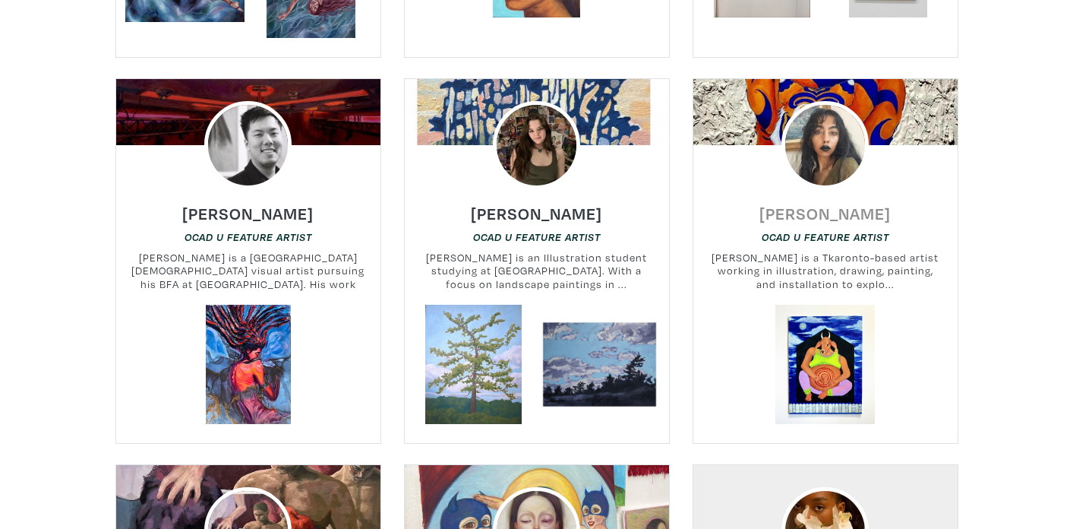
click at [791, 203] on h6 "Nancy Correia" at bounding box center [825, 213] width 131 height 21
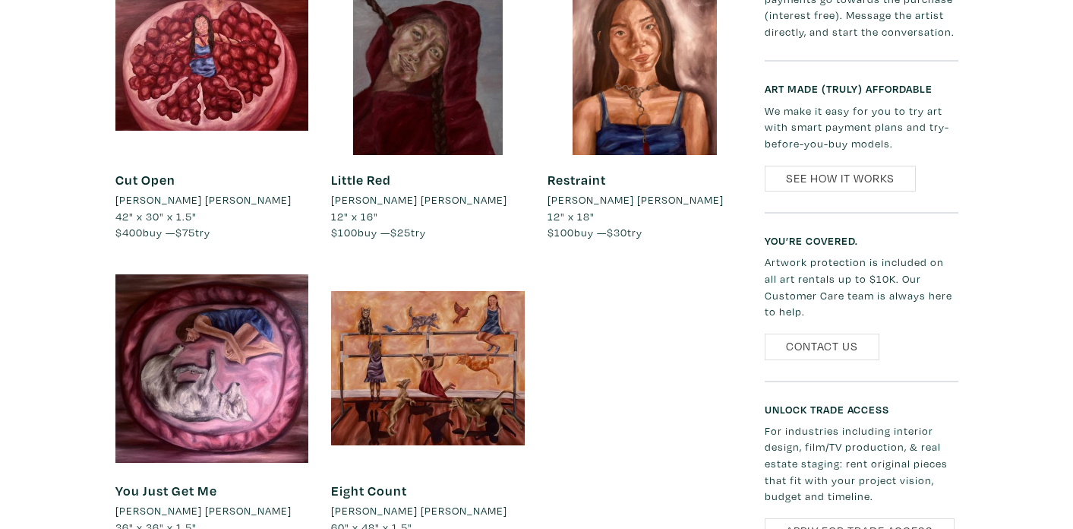
scroll to position [1222, 0]
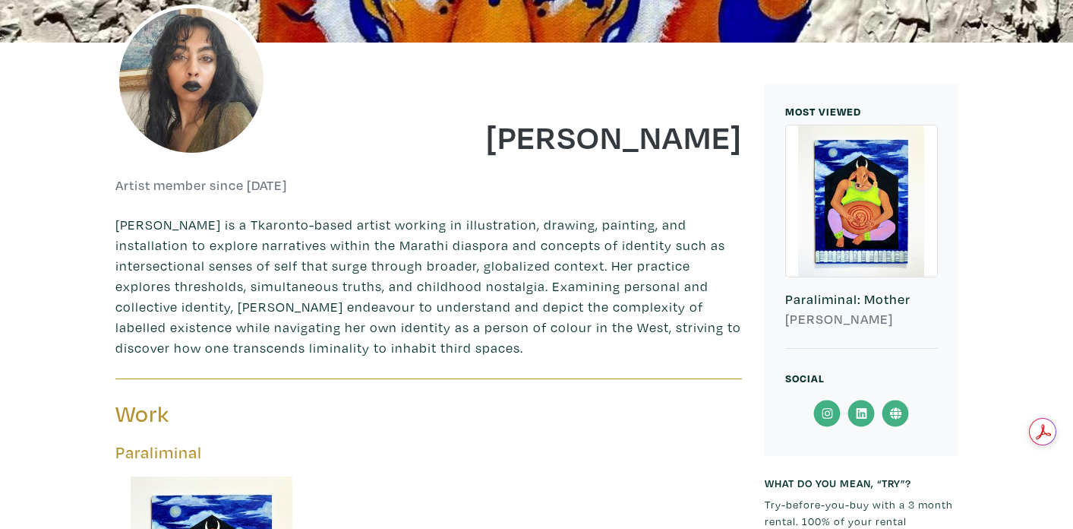
scroll to position [276, 0]
drag, startPoint x: 425, startPoint y: 245, endPoint x: 320, endPoint y: 237, distance: 105.9
click at [320, 237] on p "[PERSON_NAME] is a Tkaronto-based artist working in illustration, drawing, pain…" at bounding box center [428, 286] width 627 height 144
copy p "[DEMOGRAPHIC_DATA] diaspora"
drag, startPoint x: 336, startPoint y: 223, endPoint x: 233, endPoint y: 216, distance: 102.7
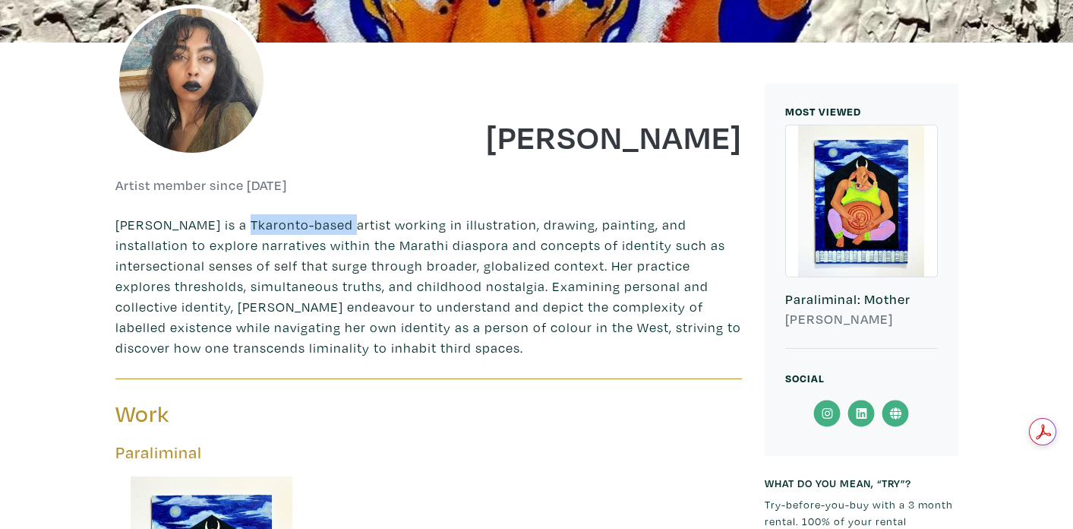
click at [233, 216] on p "[PERSON_NAME] is a Tkaronto-based artist working in illustration, drawing, pain…" at bounding box center [428, 286] width 627 height 144
copy p "Tkaronto-based"
click at [172, 247] on p "[PERSON_NAME] is a Tkaronto-based artist working in illustration, drawing, pain…" at bounding box center [428, 286] width 627 height 144
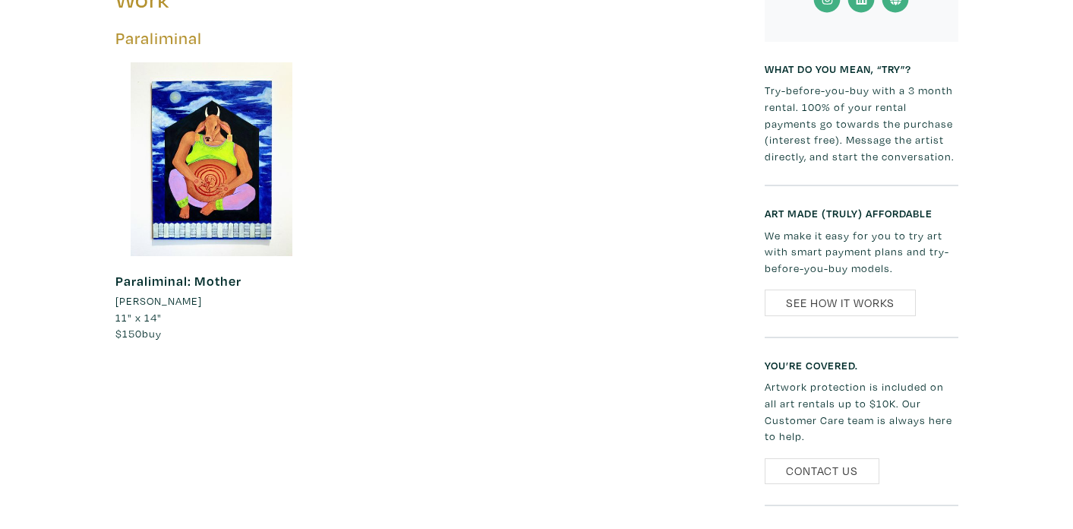
scroll to position [751, 0]
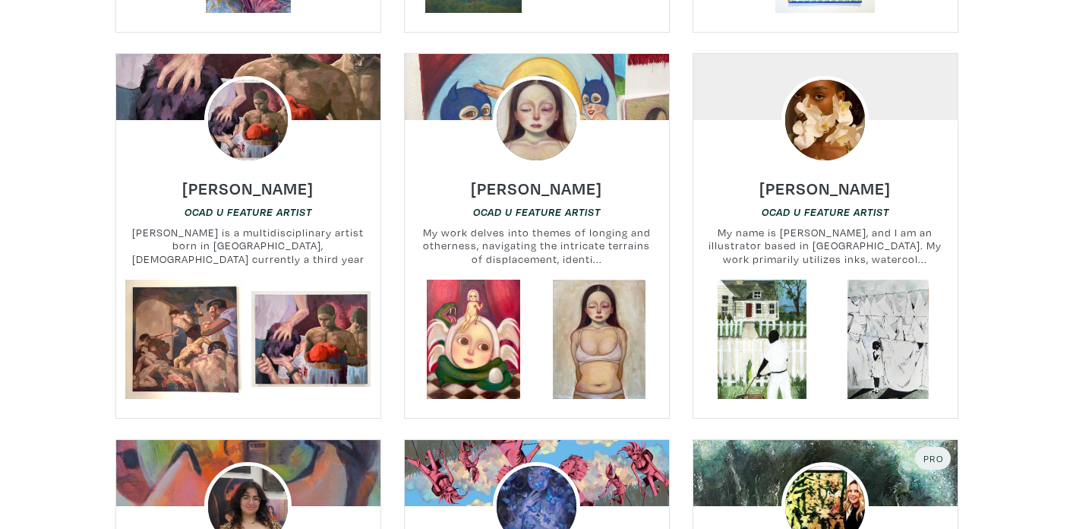
scroll to position [1730, 0]
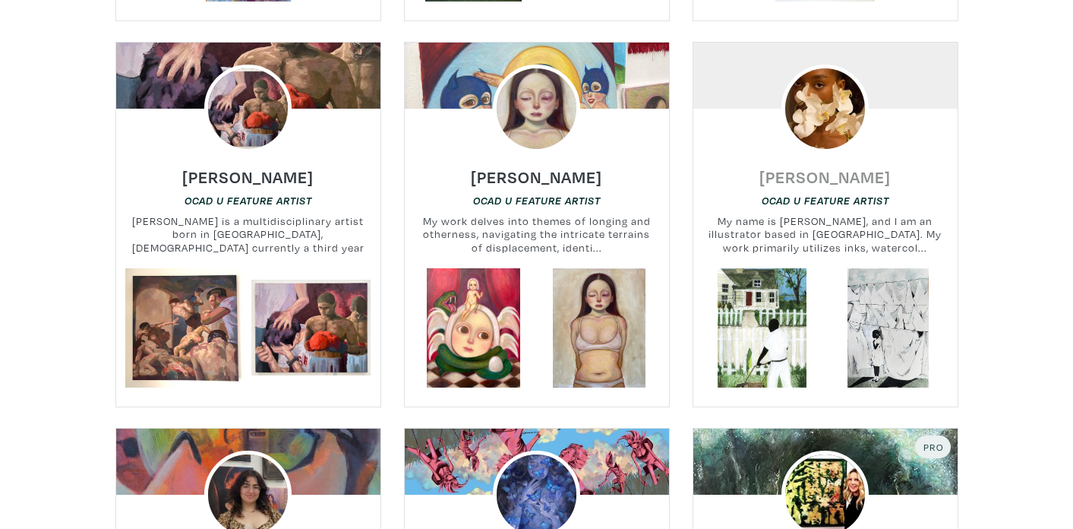
click at [861, 166] on h6 "[PERSON_NAME]" at bounding box center [825, 176] width 131 height 21
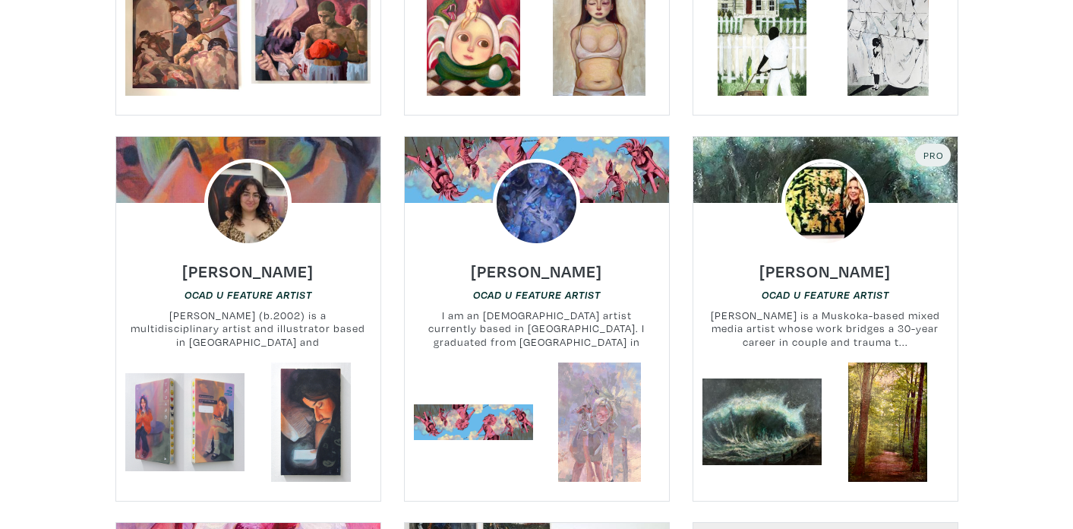
scroll to position [2023, 0]
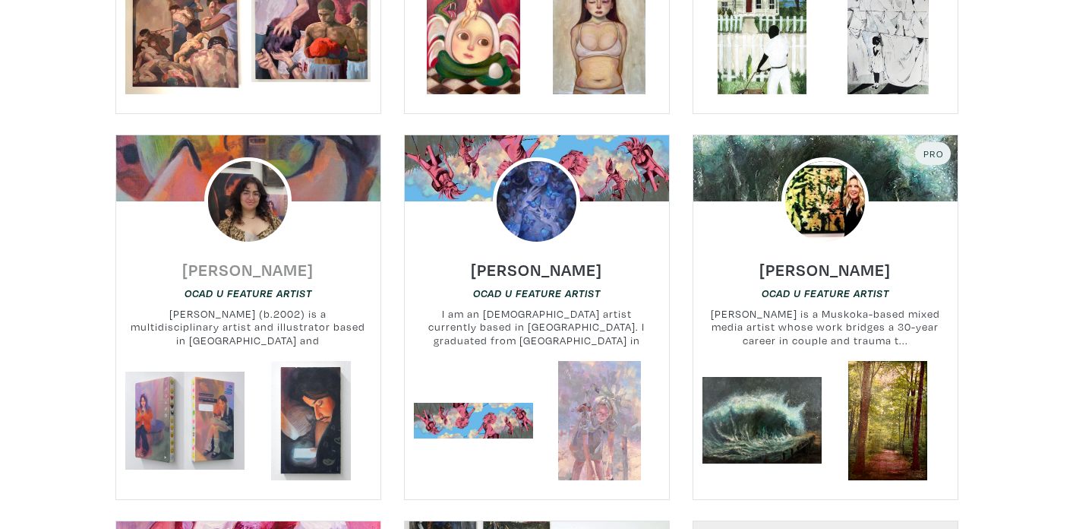
click at [258, 259] on h6 "[PERSON_NAME]" at bounding box center [247, 269] width 131 height 21
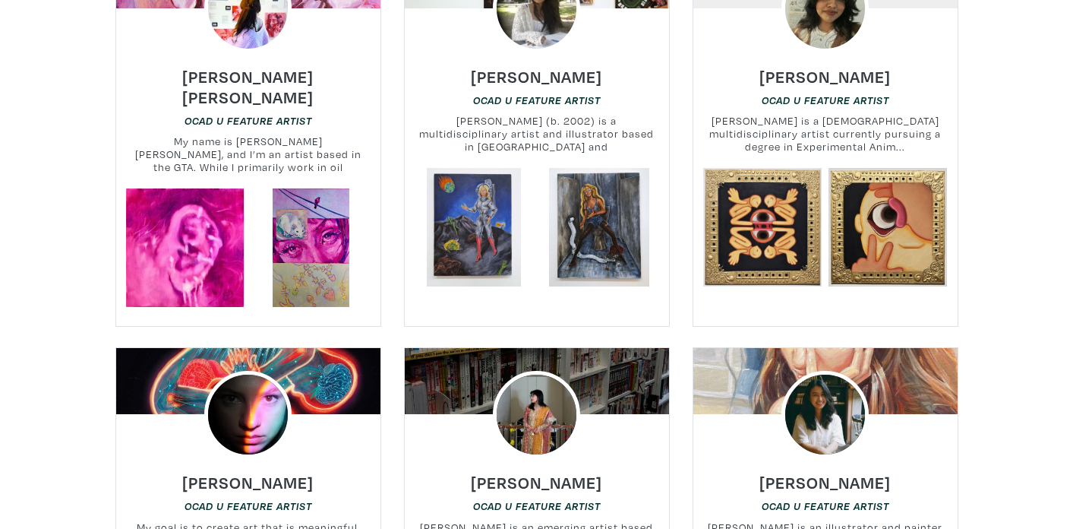
scroll to position [2602, 0]
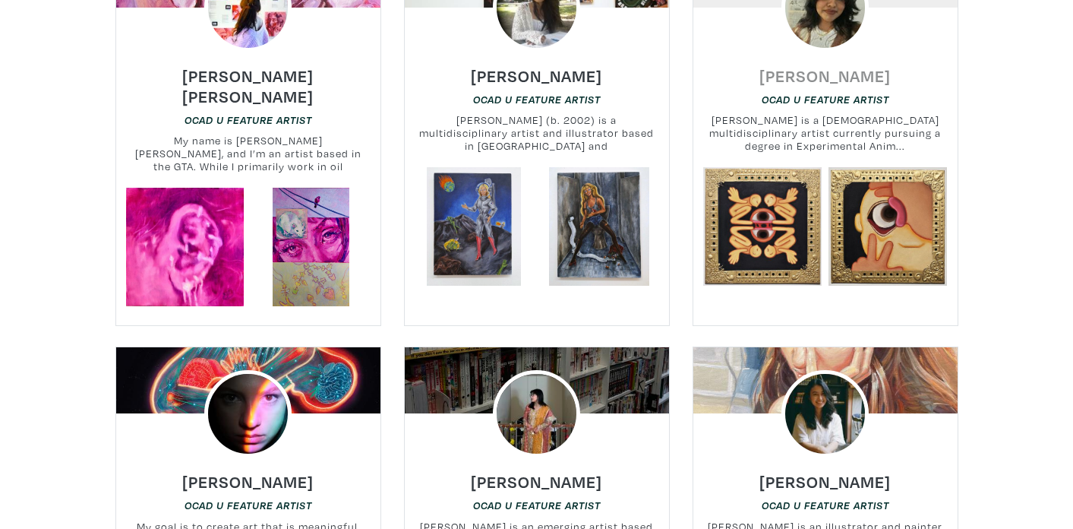
click at [848, 65] on h6 "Kiran Senthilnathan" at bounding box center [825, 75] width 131 height 21
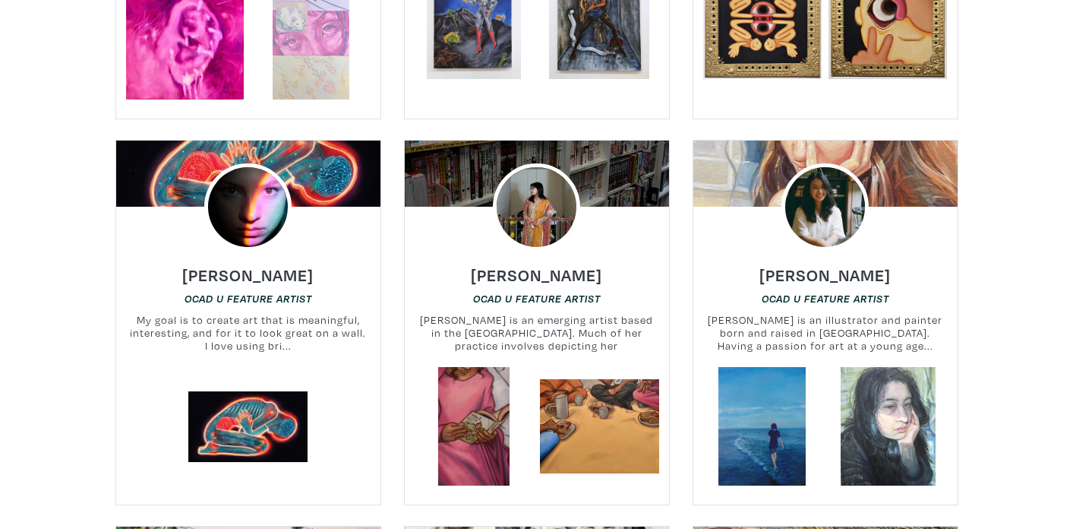
scroll to position [2814, 0]
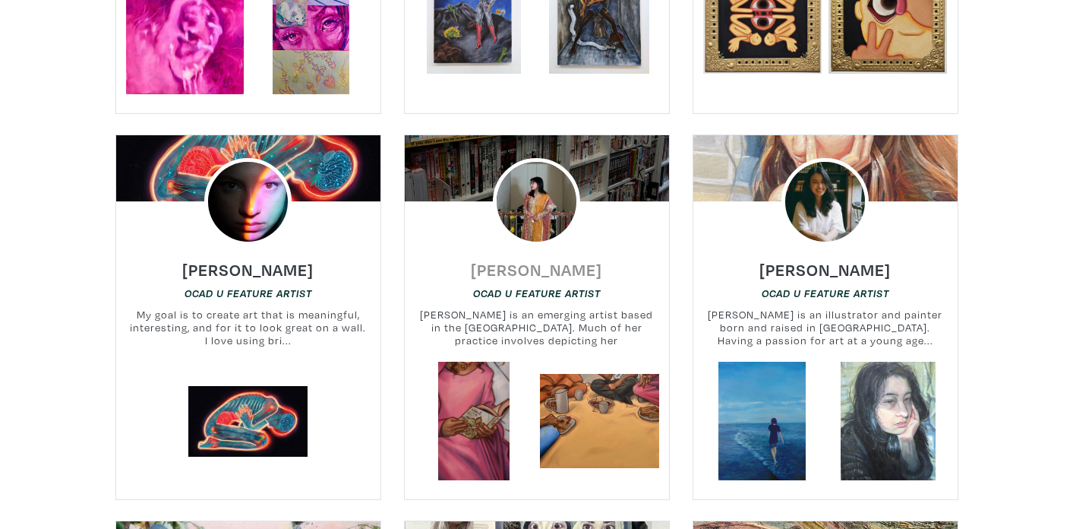
click at [588, 259] on h6 "Maariyah Mohiuddin" at bounding box center [536, 269] width 131 height 21
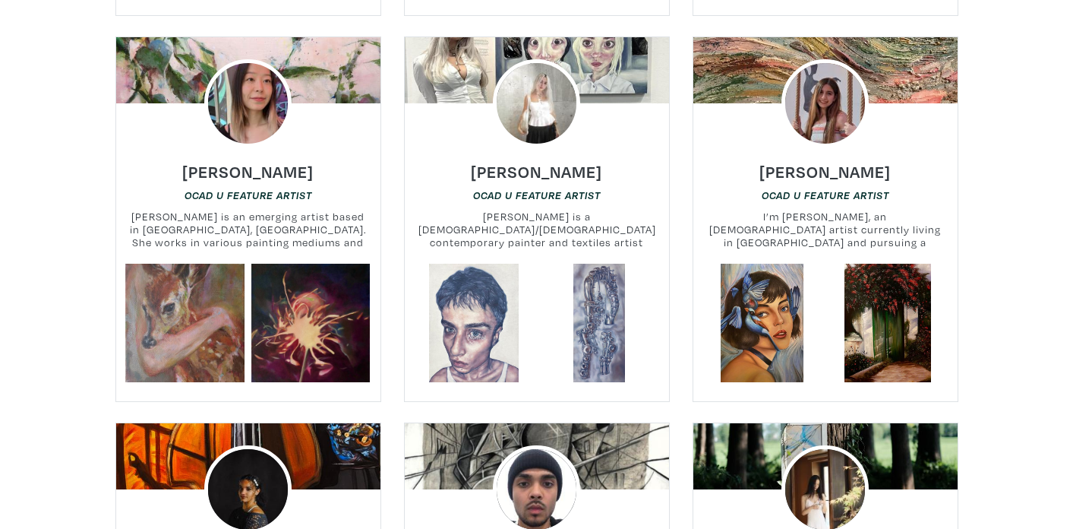
scroll to position [3302, 0]
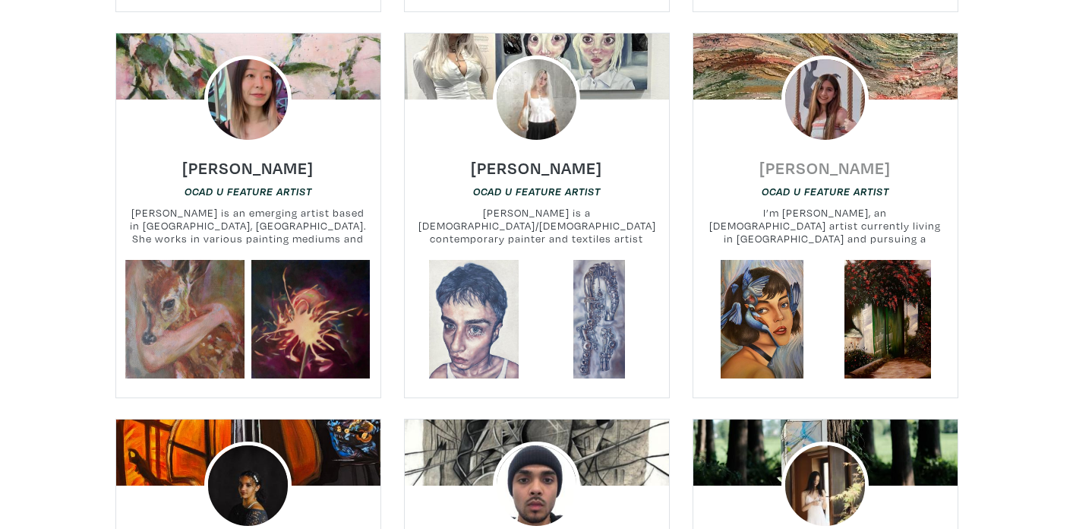
click at [821, 157] on h6 "Sarvin Sadeghian" at bounding box center [825, 167] width 131 height 21
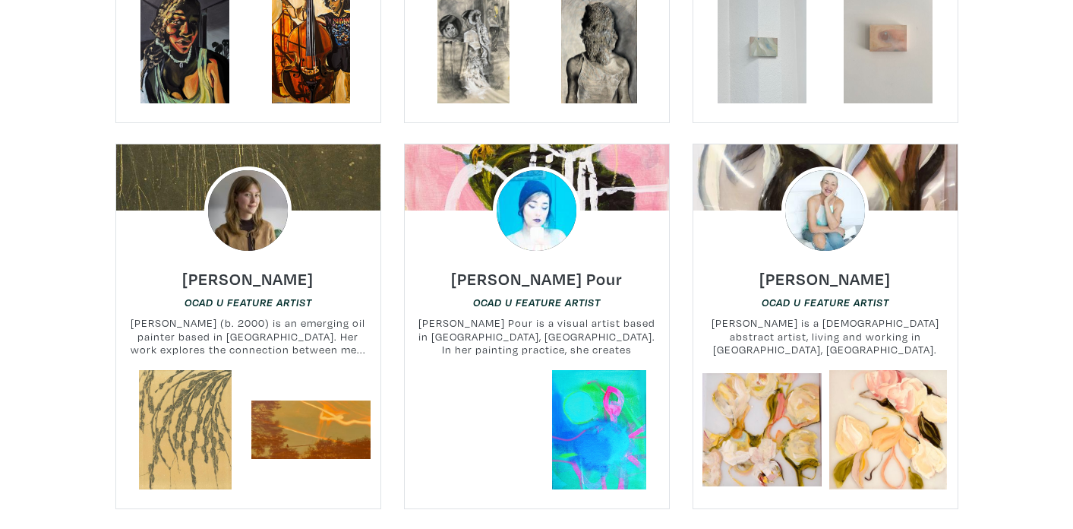
scroll to position [3980, 0]
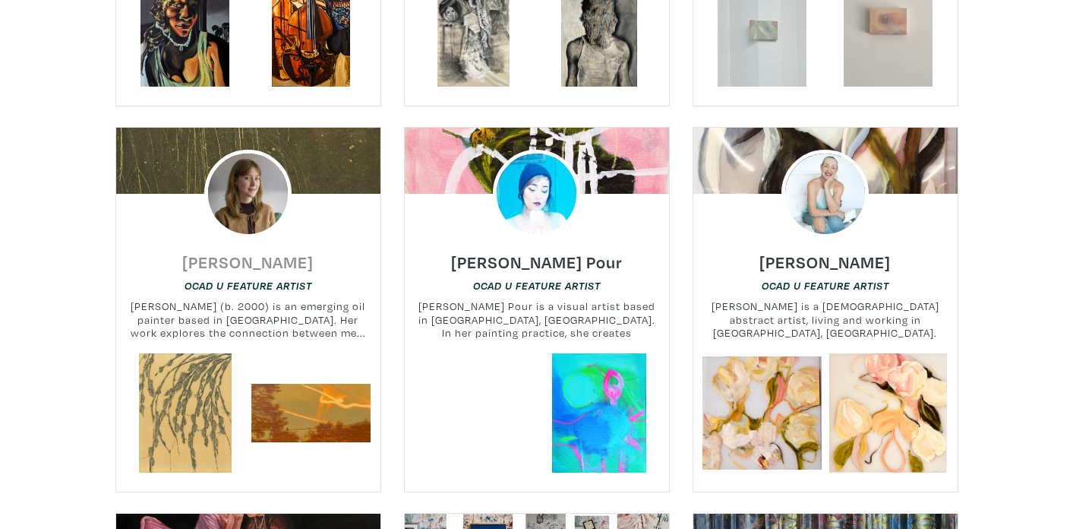
click at [223, 251] on h6 "Haley Meyer" at bounding box center [247, 261] width 131 height 21
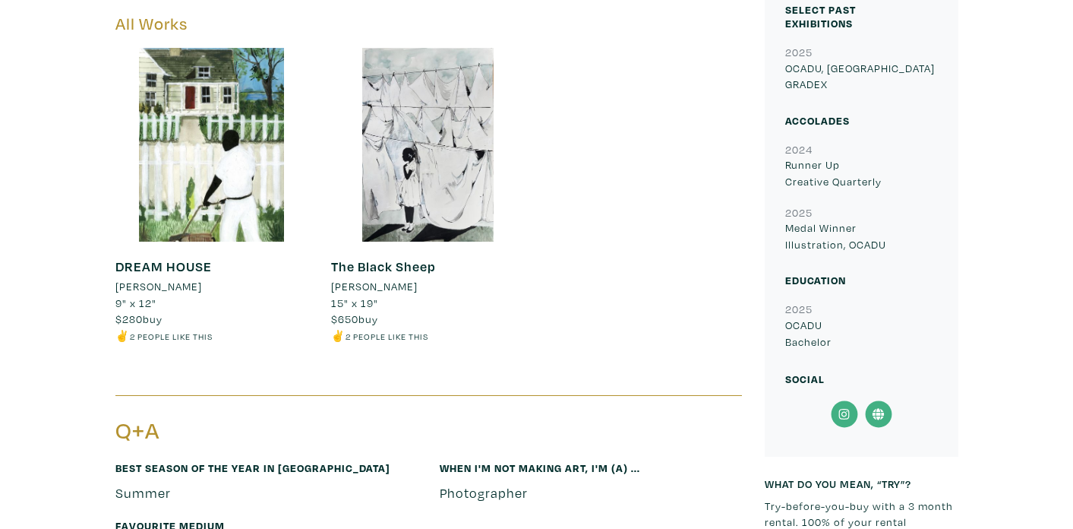
scroll to position [640, 0]
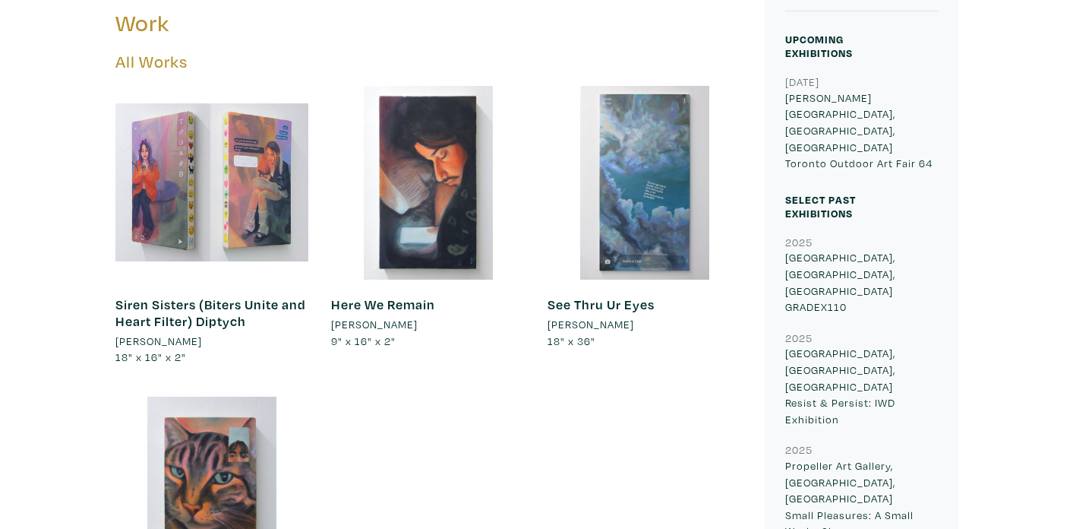
scroll to position [600, 0]
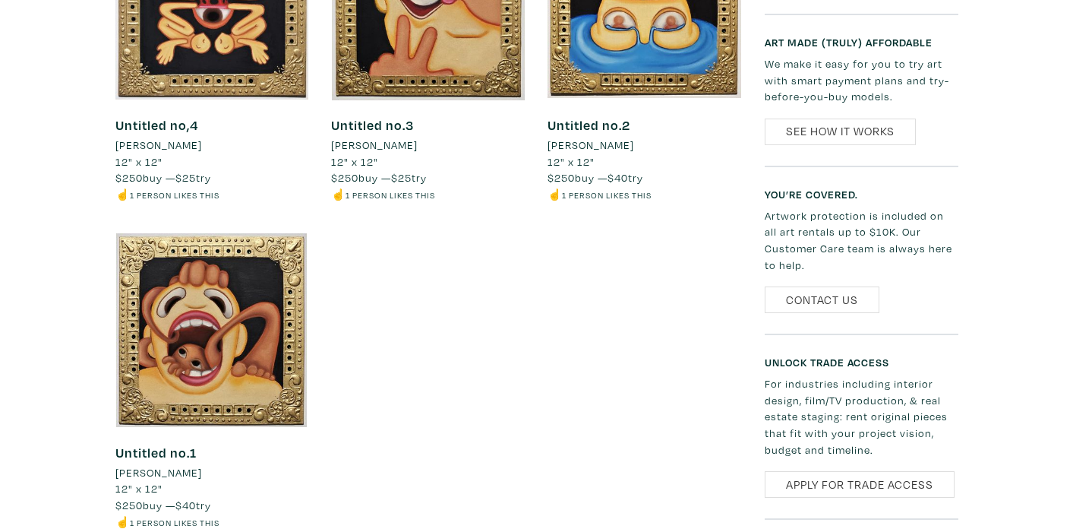
scroll to position [853, 0]
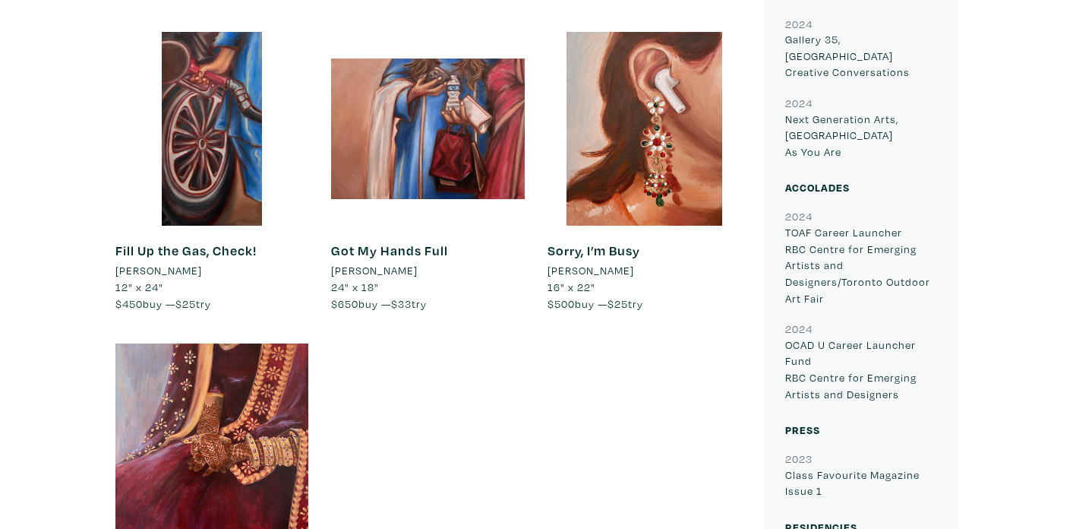
scroll to position [1023, 0]
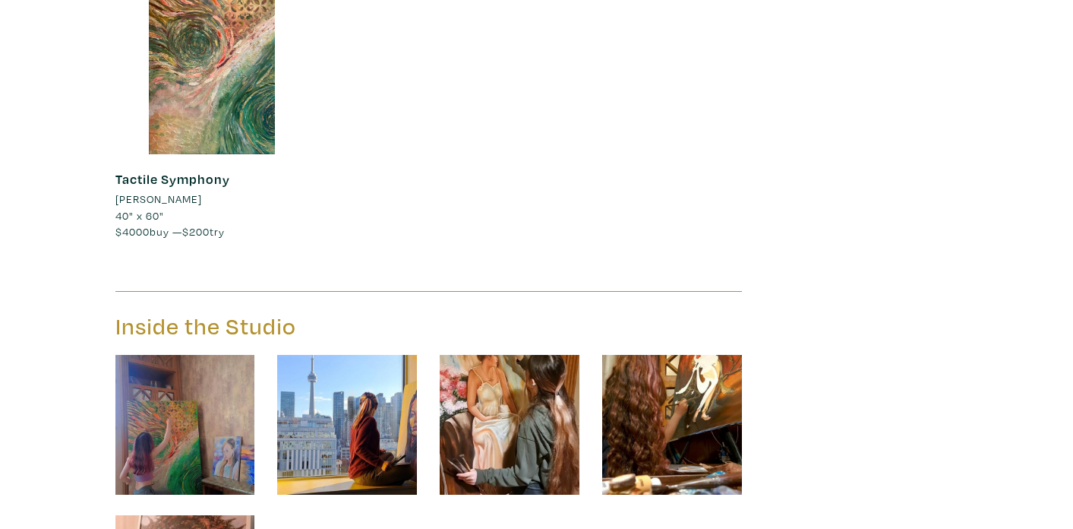
scroll to position [2006, 0]
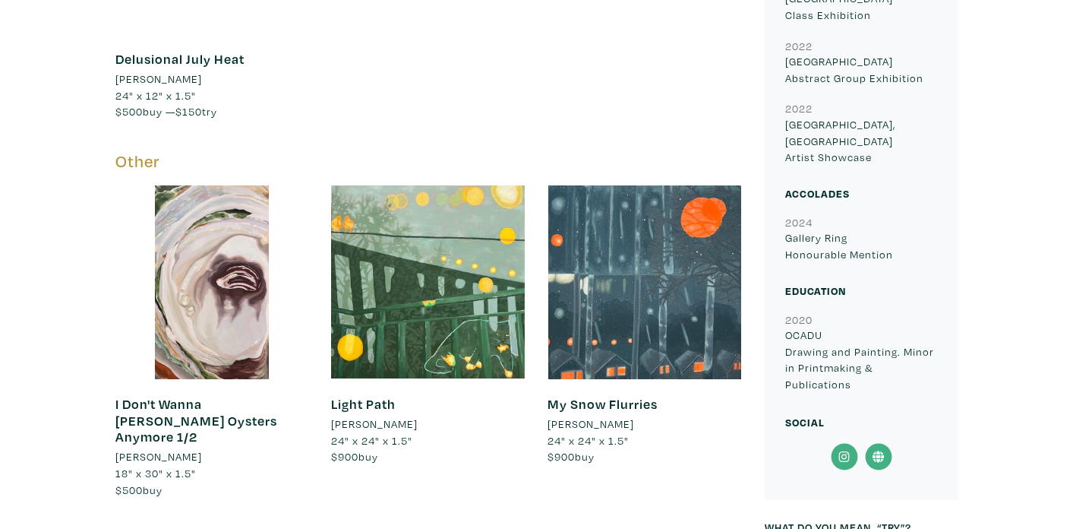
scroll to position [1015, 0]
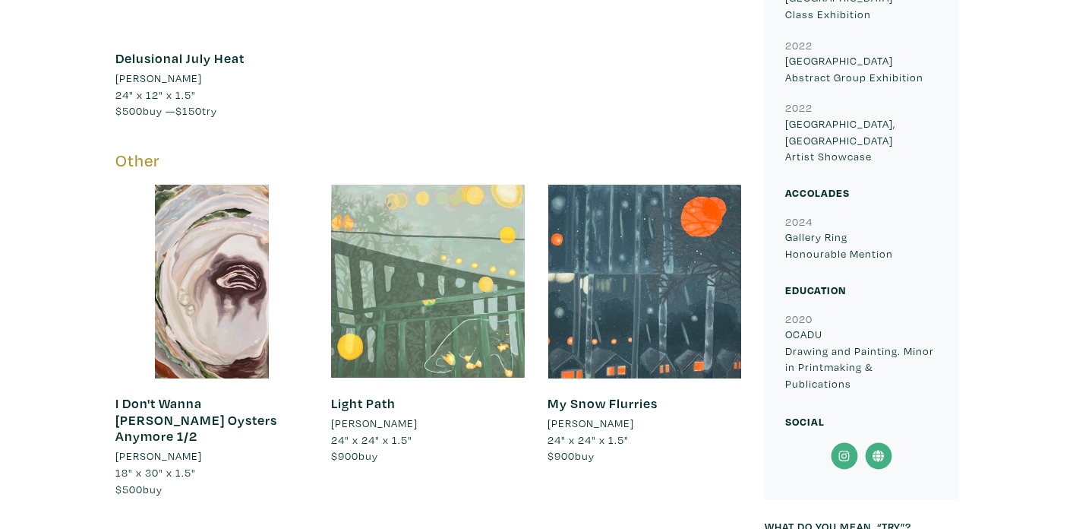
click at [424, 273] on div at bounding box center [428, 282] width 194 height 194
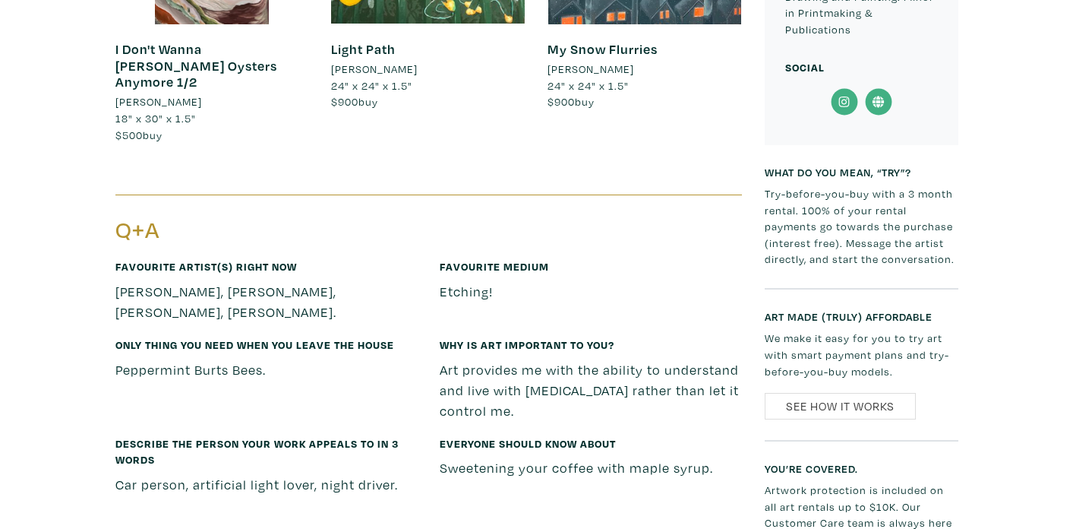
scroll to position [1325, 0]
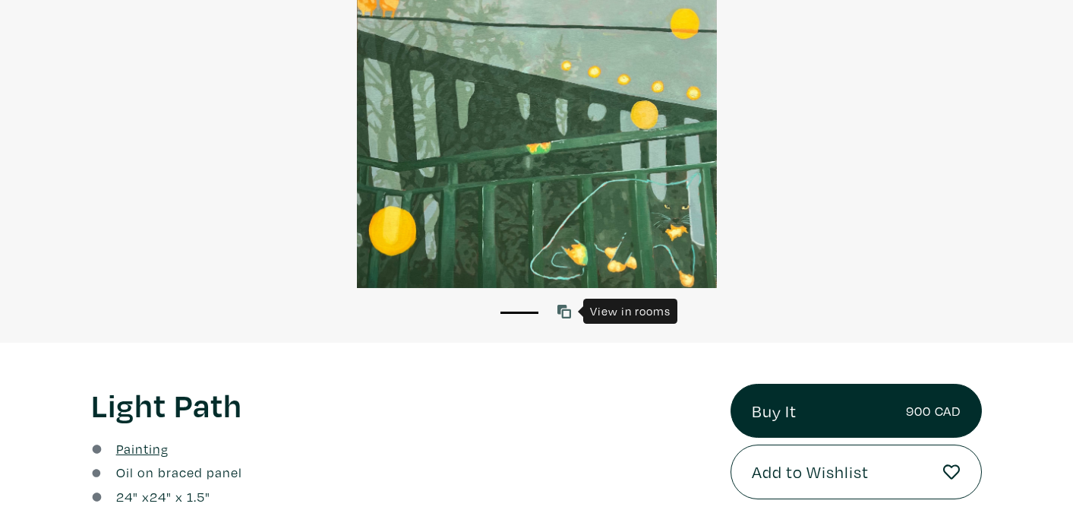
scroll to position [198, 0]
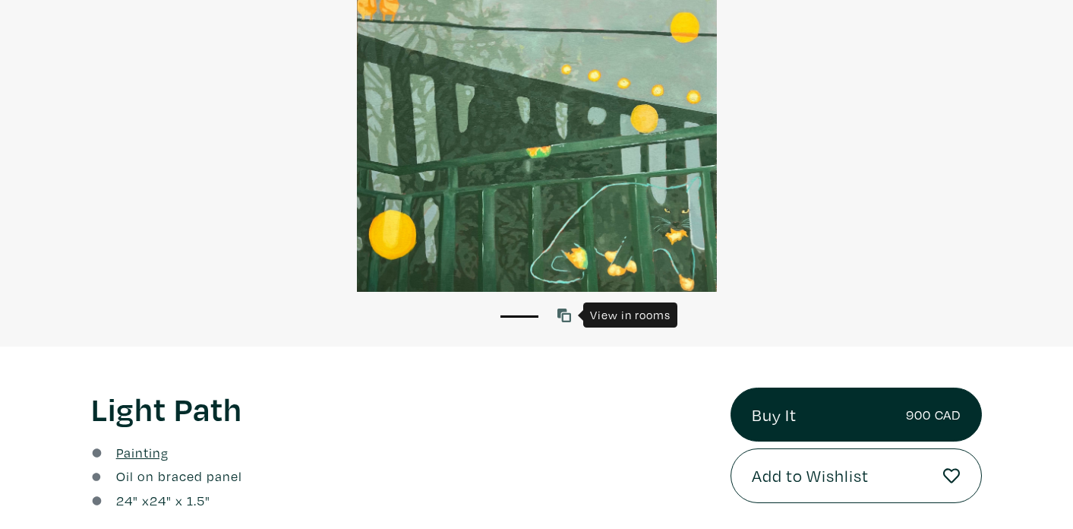
click at [563, 315] on icon at bounding box center [565, 315] width 14 height 14
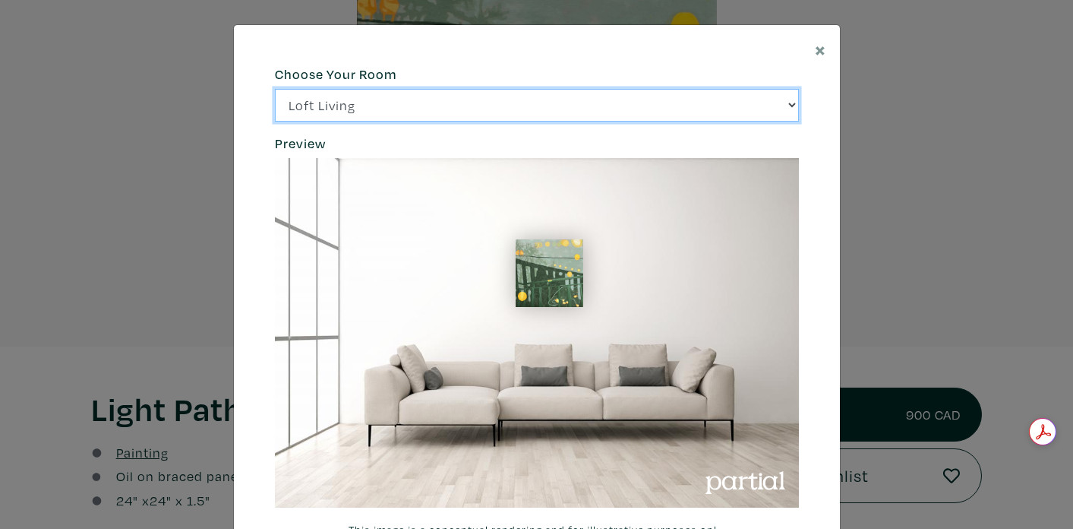
click at [722, 112] on select "Loft Living Bright Bedroom City Office Gallery Space Modern Lounge" at bounding box center [537, 105] width 524 height 33
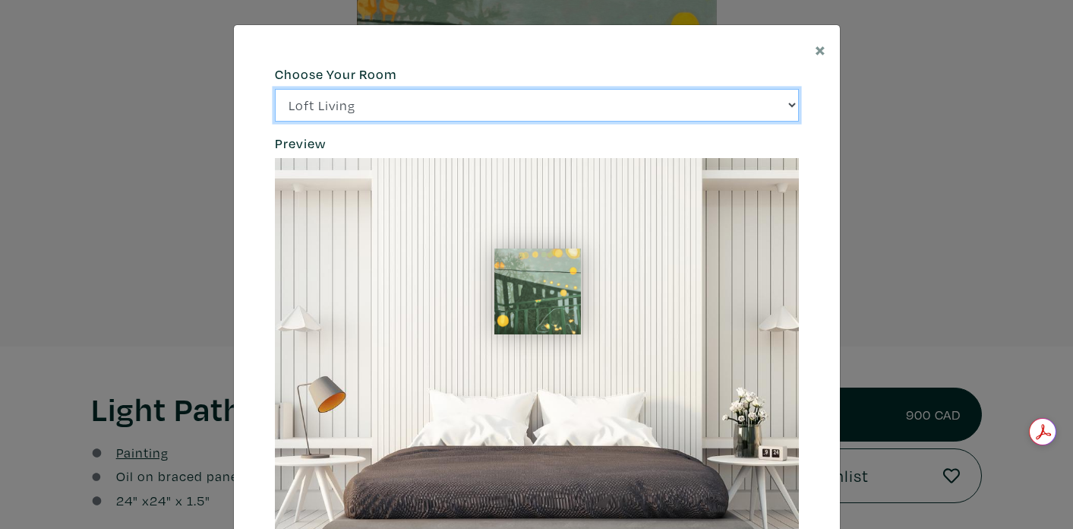
click at [719, 108] on select "Loft Living Bright Bedroom City Office Gallery Space Modern Lounge" at bounding box center [537, 105] width 524 height 33
select select "/thumb/phpThumb.php?src=https%3A%2F%2Flabs.partial.gallery%2Fprojects%2Frenderi…"
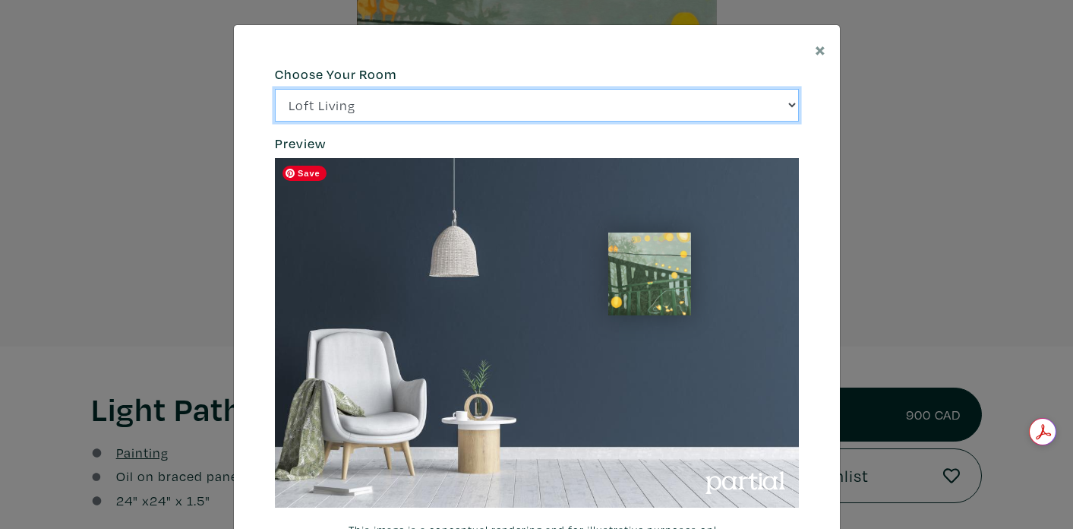
scroll to position [2, 0]
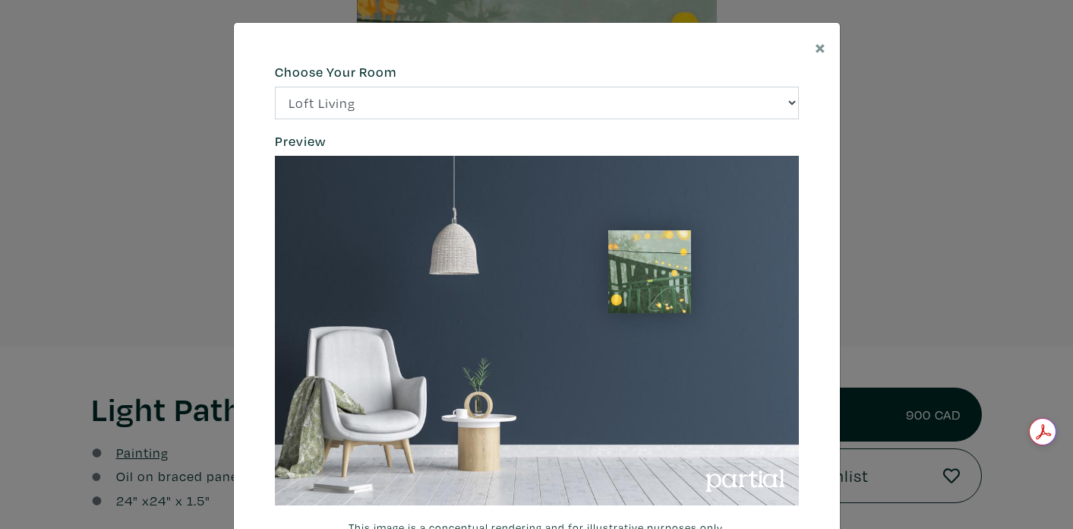
click at [885, 141] on div "× 664c6a6d6e3476504e6b79362f4172494552756f69424f306573337867644a4961614a537a457…" at bounding box center [536, 264] width 1073 height 529
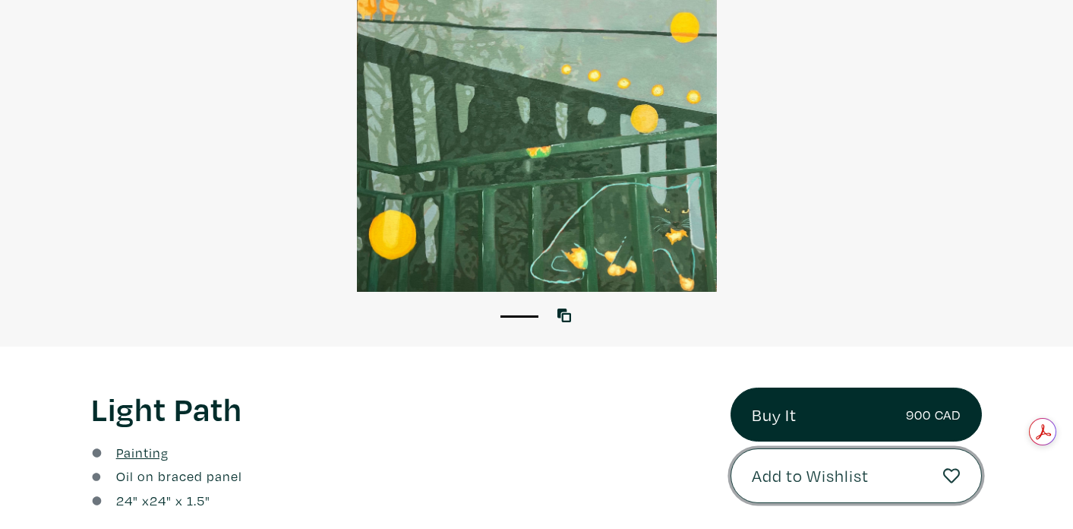
click at [802, 476] on span "Add to Wishlist" at bounding box center [810, 476] width 117 height 26
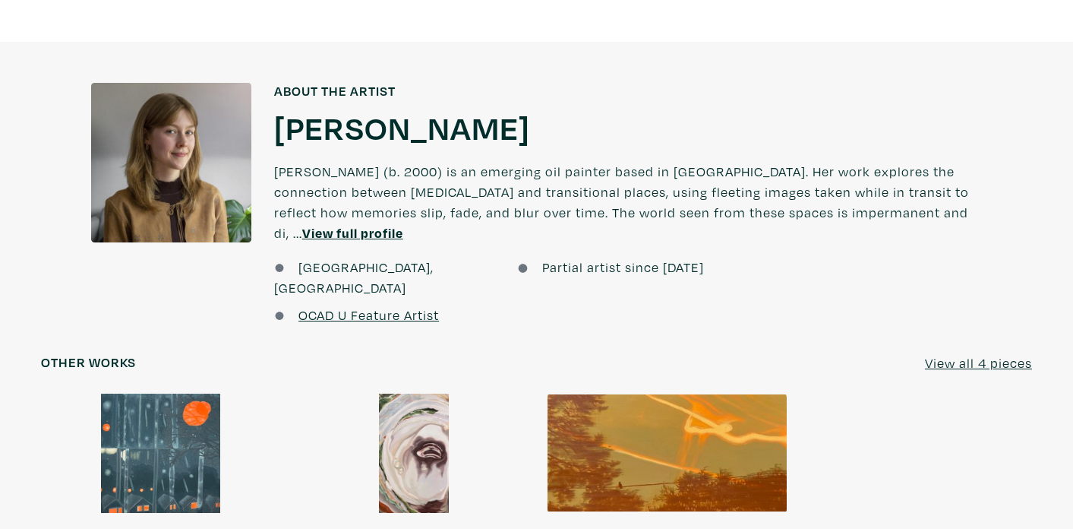
scroll to position [1028, 0]
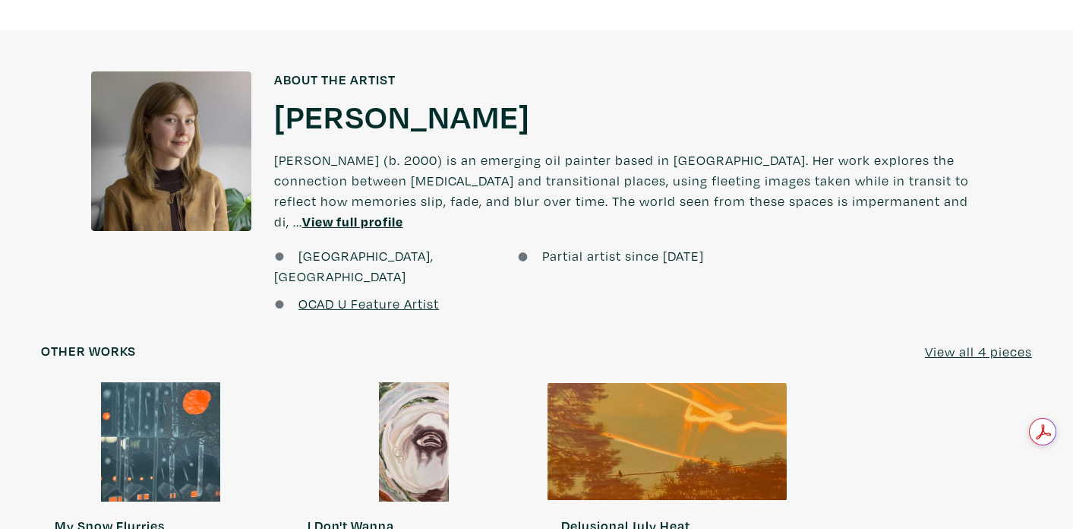
click at [156, 417] on div at bounding box center [160, 442] width 239 height 120
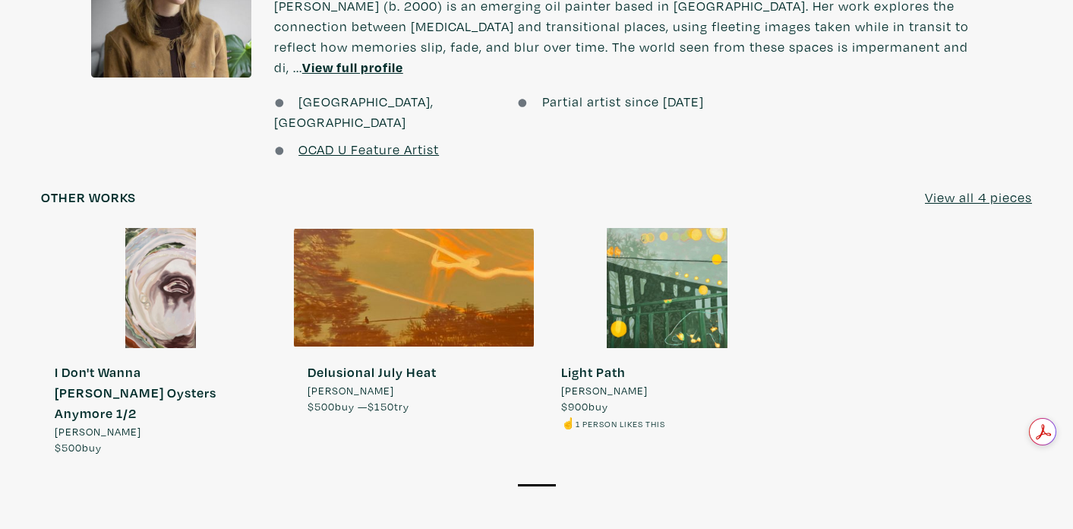
scroll to position [1209, 0]
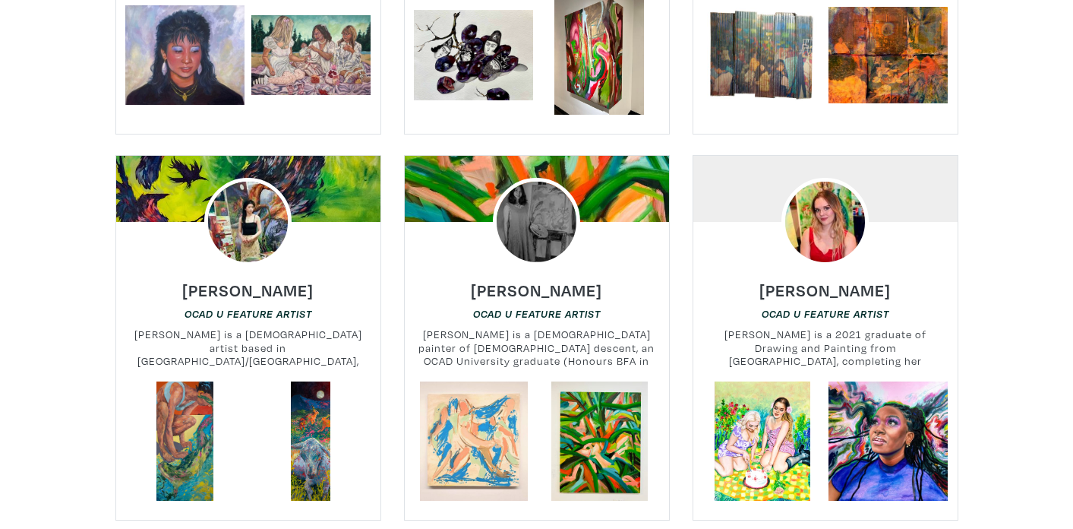
scroll to position [4726, 0]
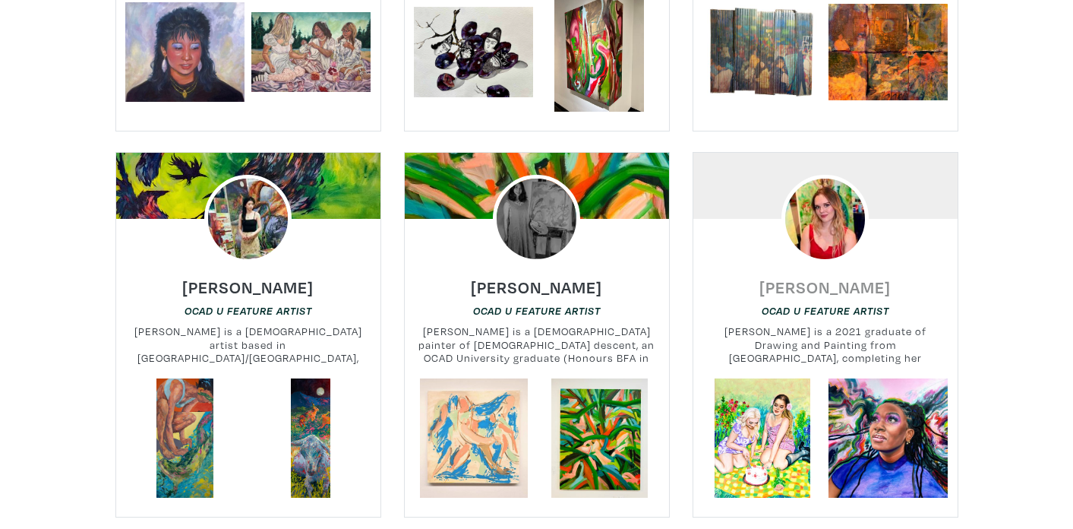
click at [855, 276] on h6 "[PERSON_NAME]" at bounding box center [825, 286] width 131 height 21
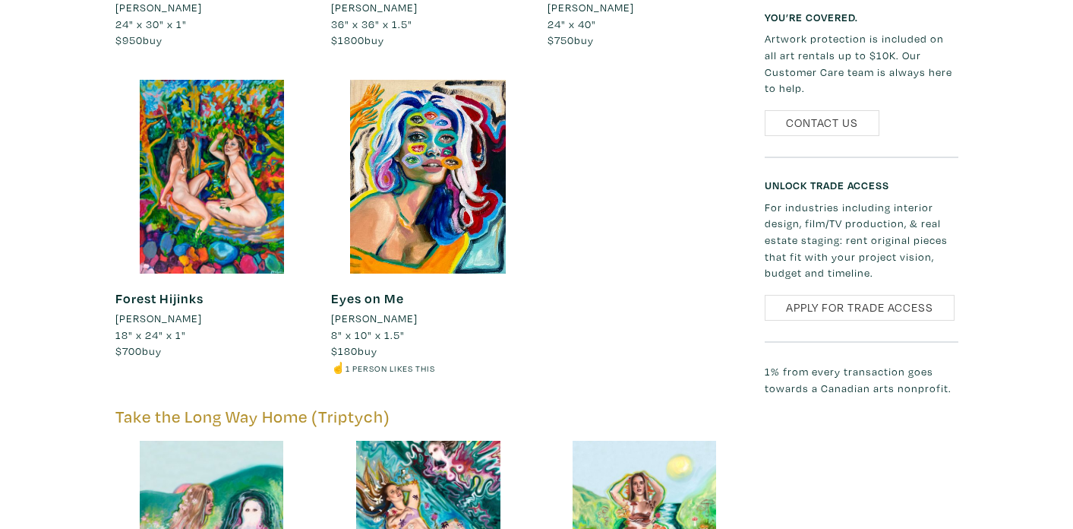
scroll to position [923, 0]
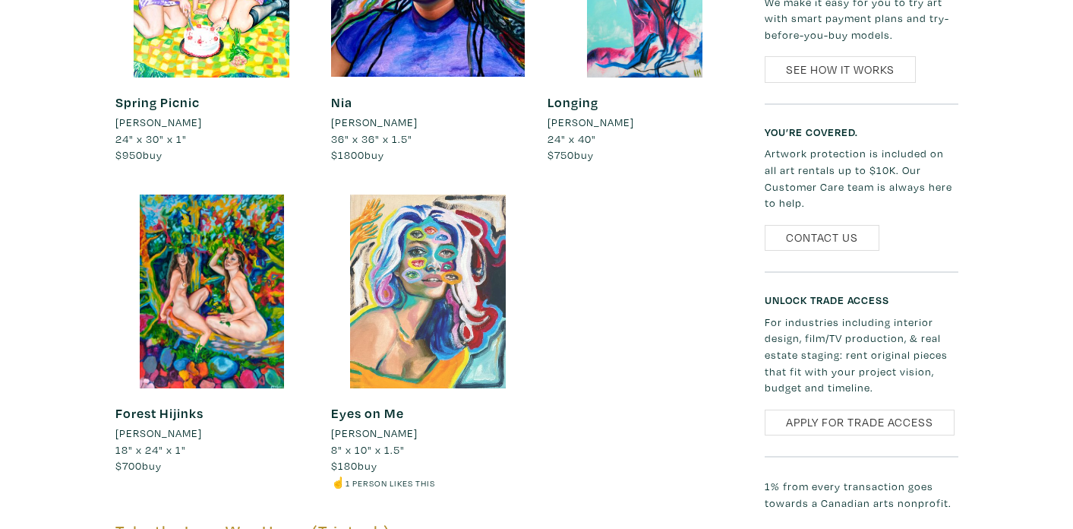
click at [434, 284] on div at bounding box center [428, 291] width 194 height 194
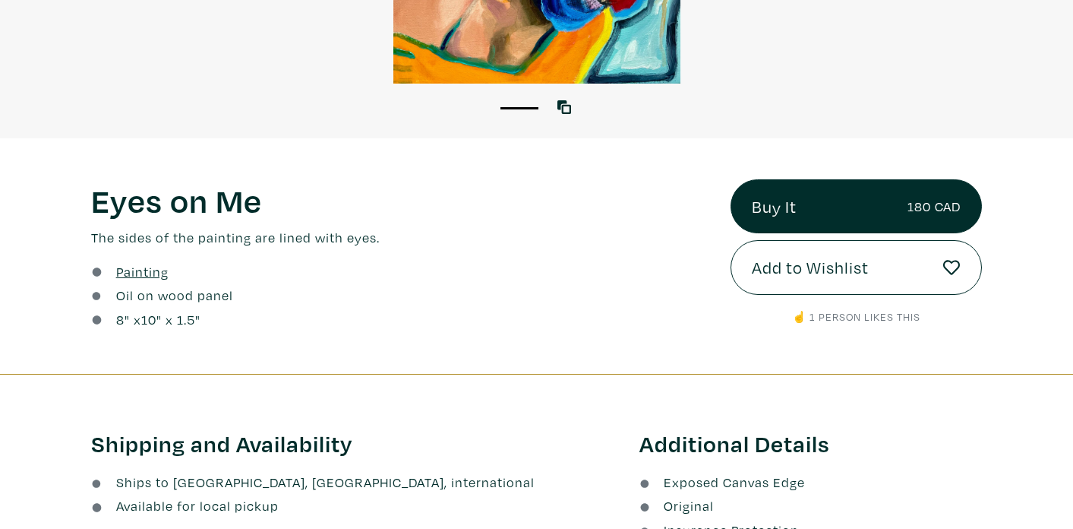
scroll to position [485, 0]
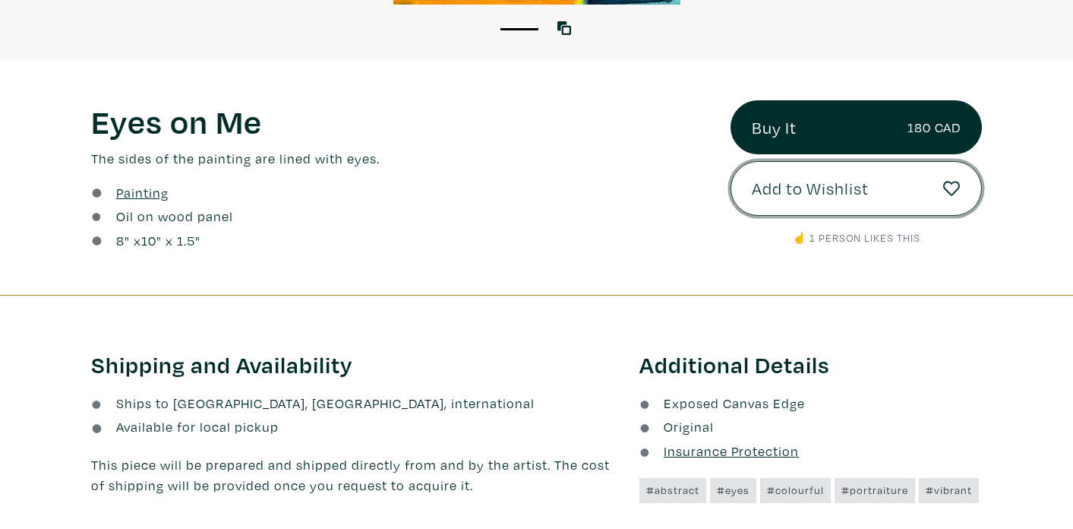
click at [829, 190] on span "Add to Wishlist" at bounding box center [810, 188] width 117 height 26
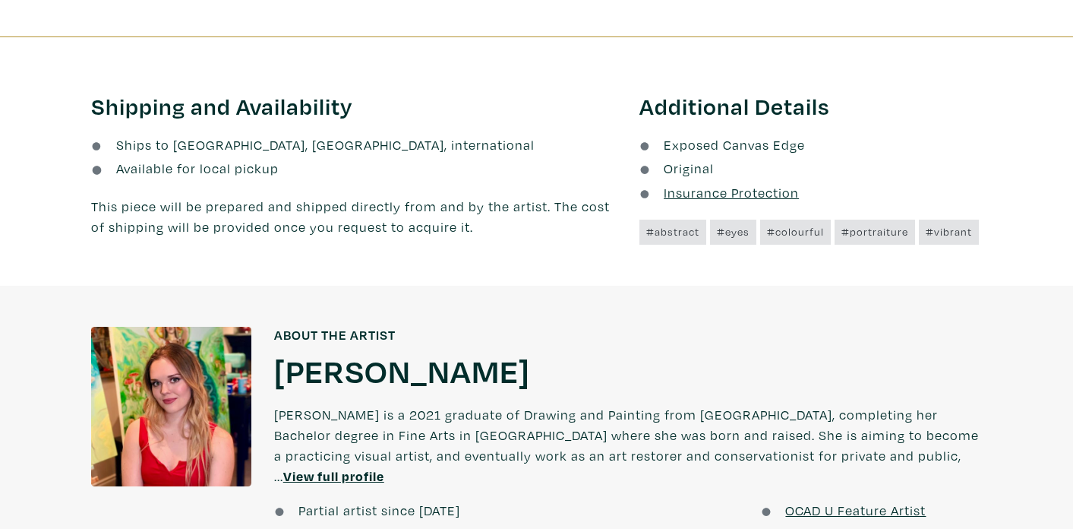
scroll to position [823, 0]
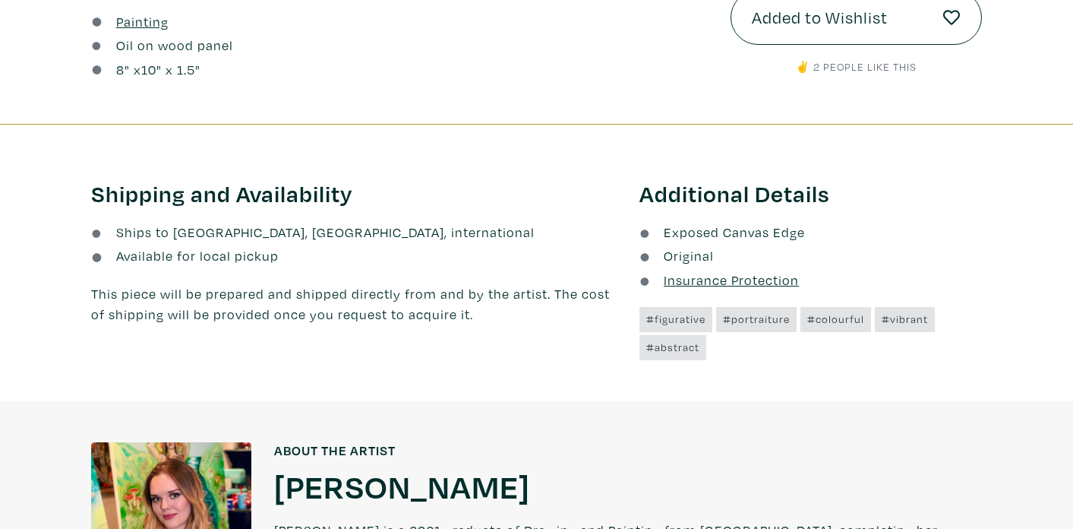
scroll to position [604, 0]
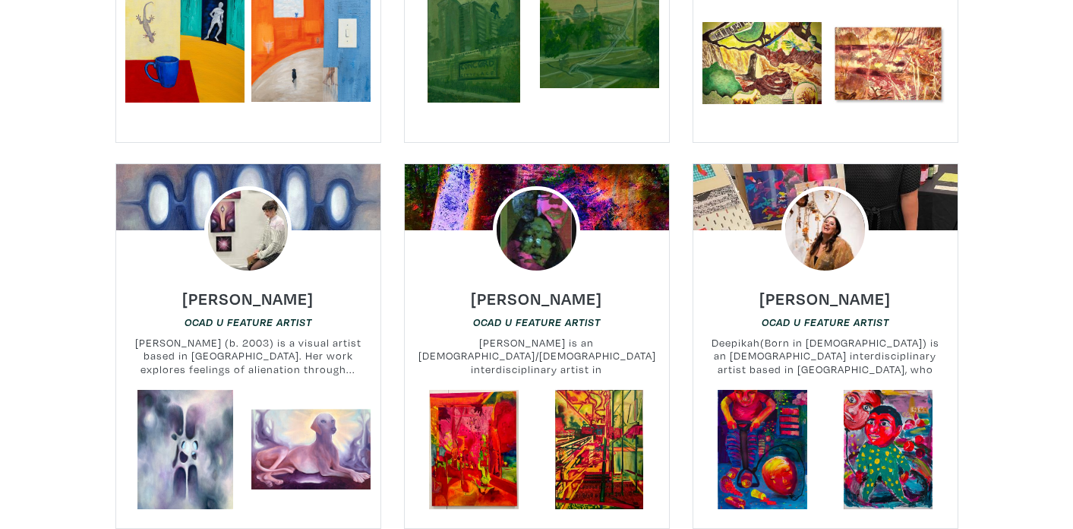
scroll to position [5510, 0]
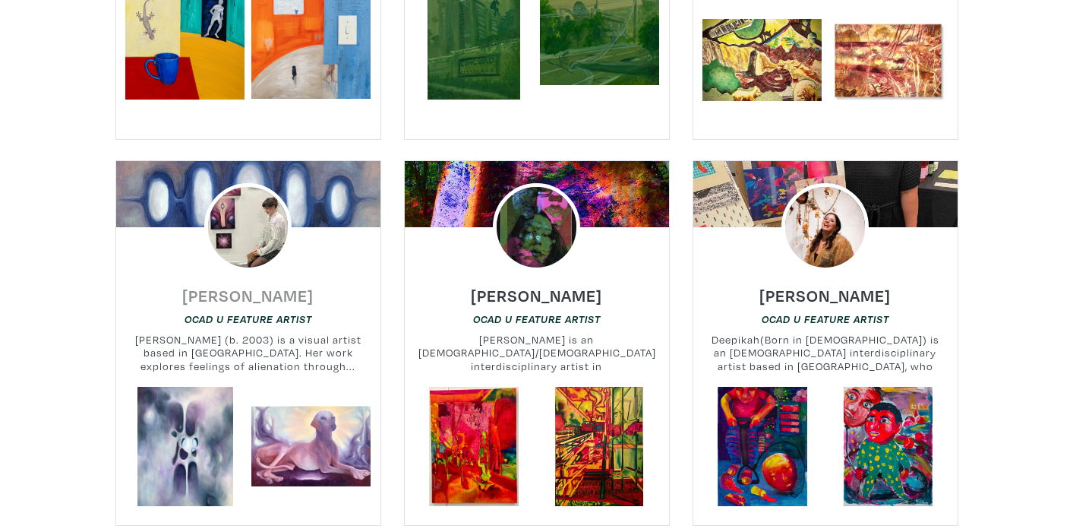
click at [232, 285] on h6 "[PERSON_NAME]" at bounding box center [247, 295] width 131 height 21
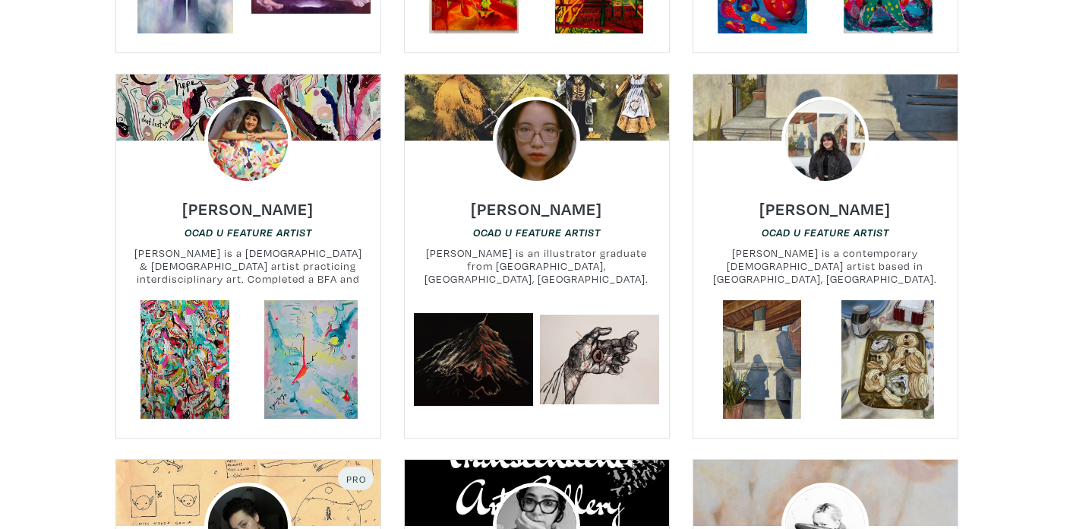
scroll to position [5986, 0]
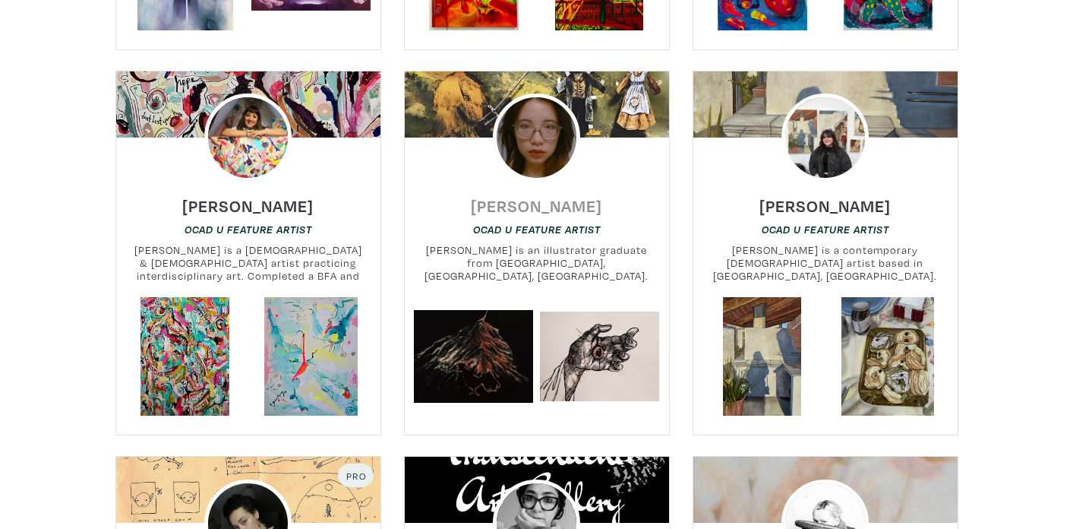
click at [539, 195] on h6 "[PERSON_NAME]" at bounding box center [536, 205] width 131 height 21
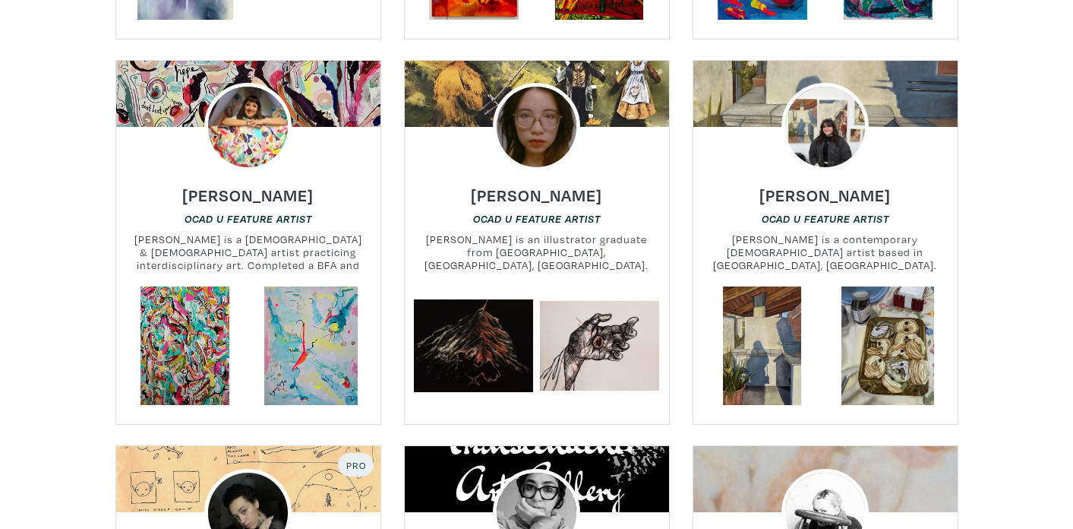
scroll to position [5998, 0]
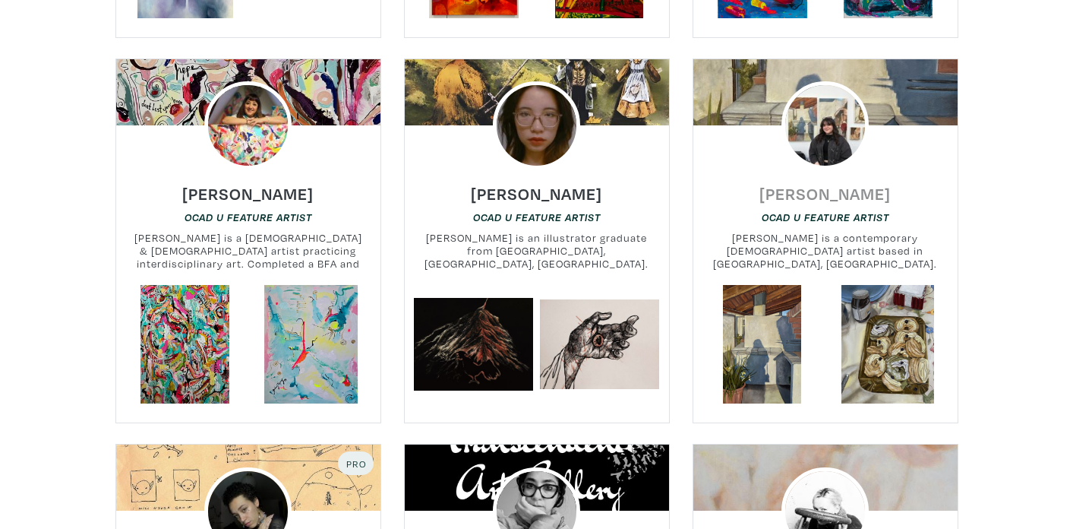
click at [883, 183] on h6 "[PERSON_NAME]" at bounding box center [825, 193] width 131 height 21
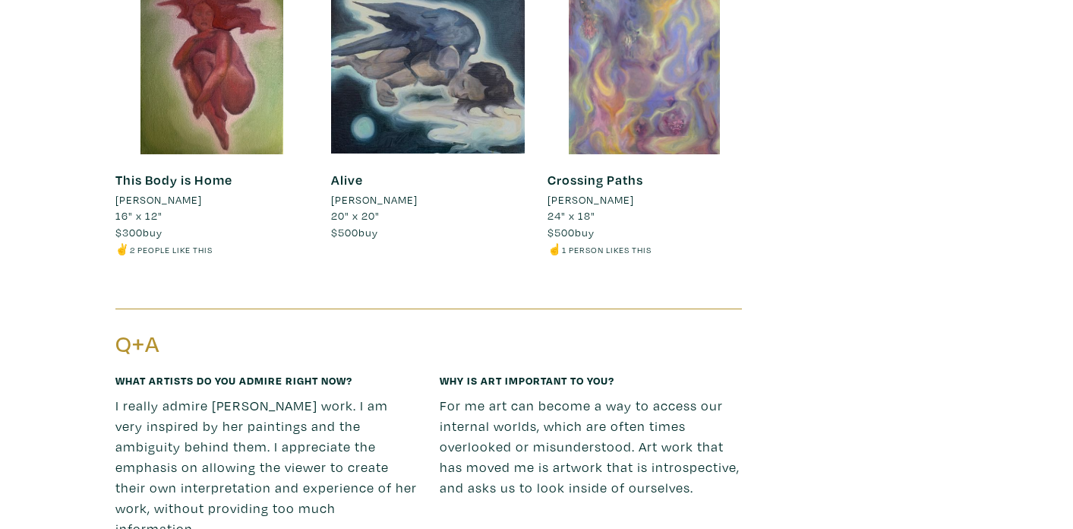
scroll to position [2899, 0]
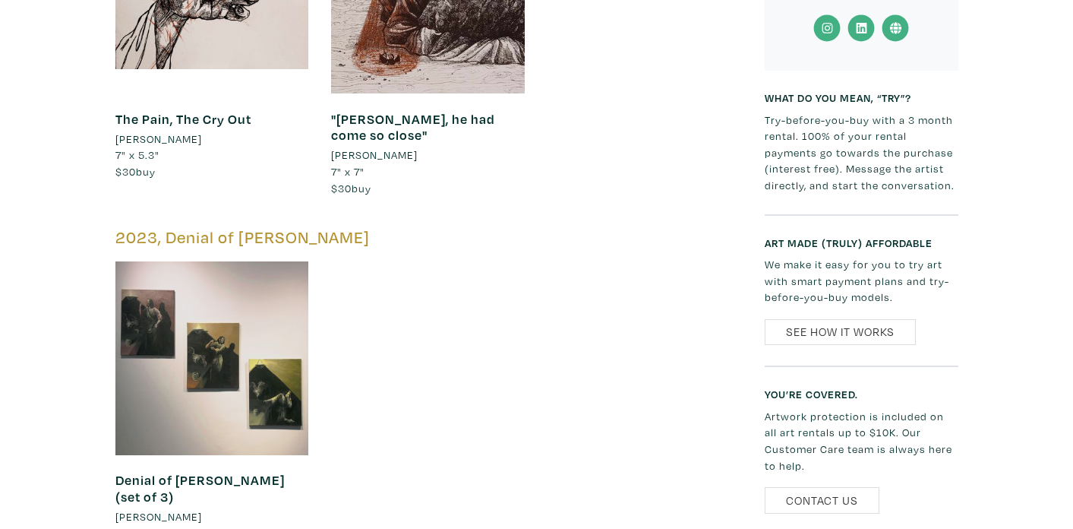
scroll to position [1223, 0]
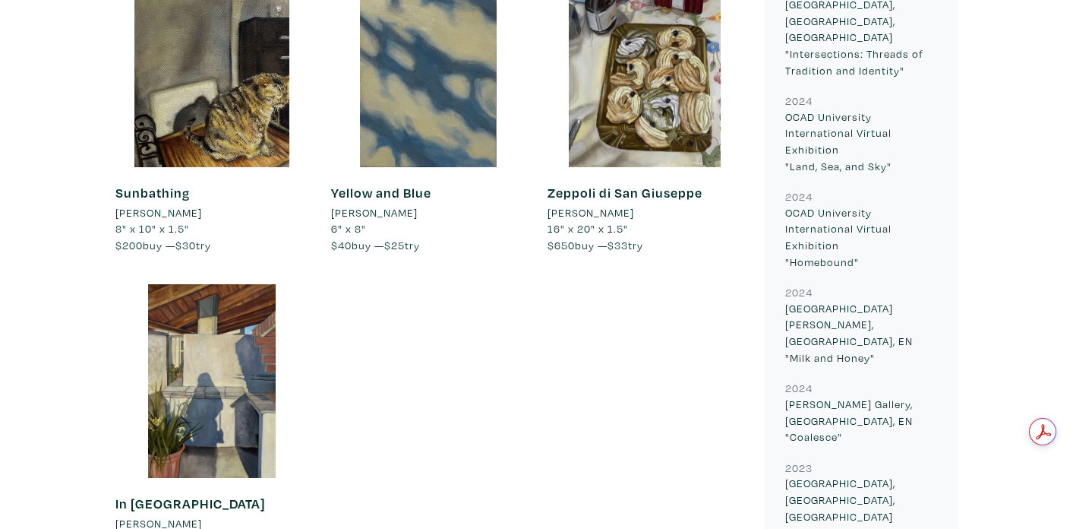
scroll to position [1592, 0]
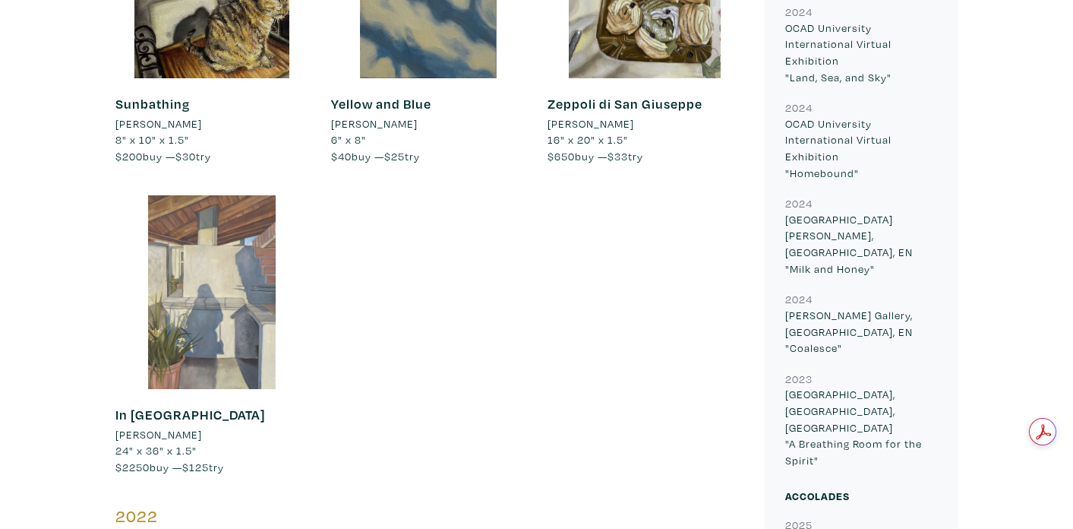
click at [231, 307] on div at bounding box center [212, 292] width 194 height 194
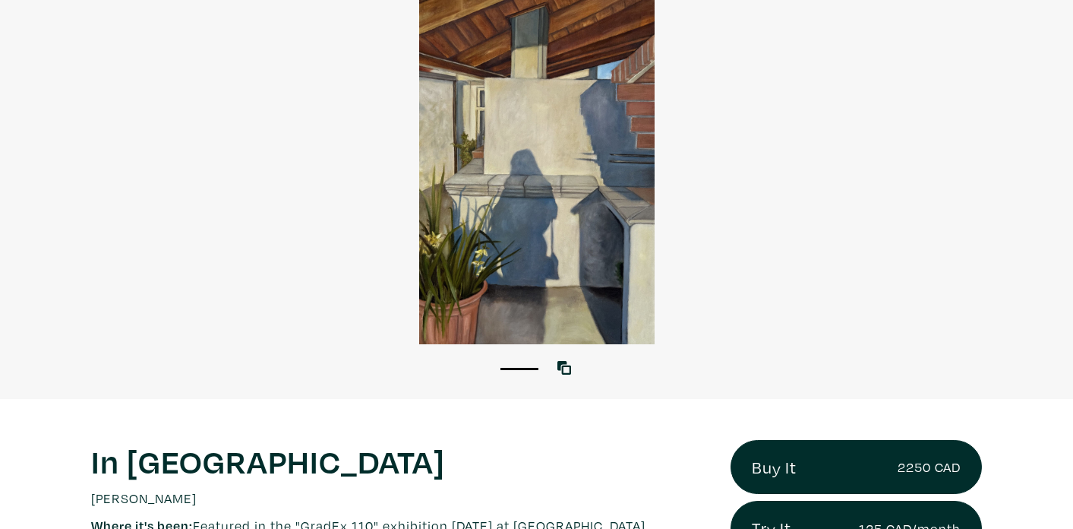
scroll to position [112, 0]
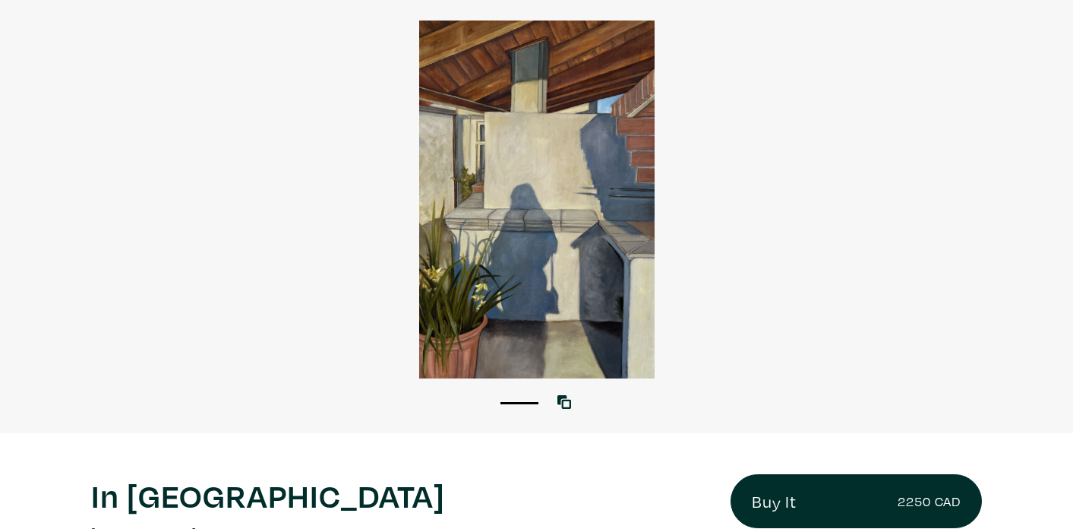
click at [537, 248] on div at bounding box center [536, 200] width 1073 height 358
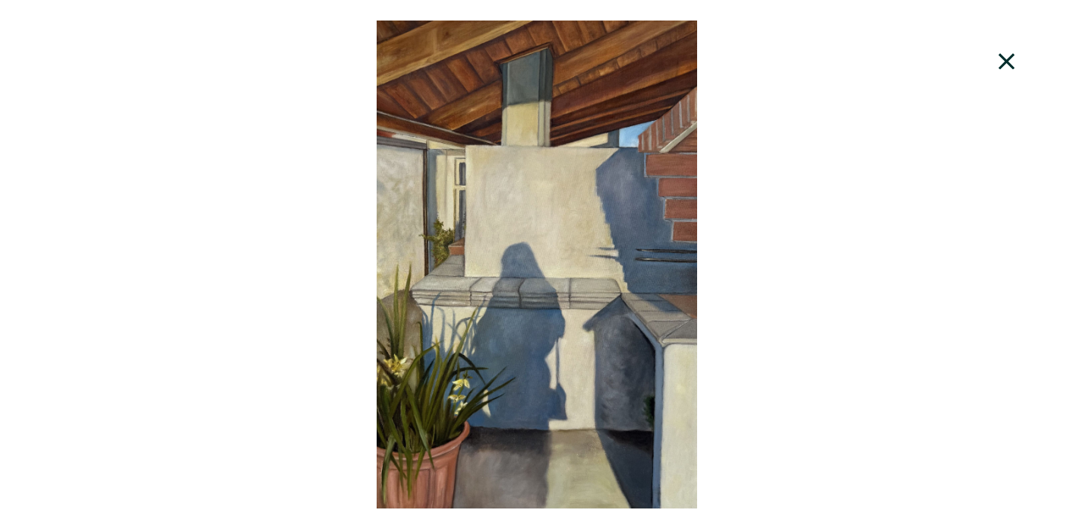
click at [1008, 65] on icon at bounding box center [1007, 61] width 52 height 41
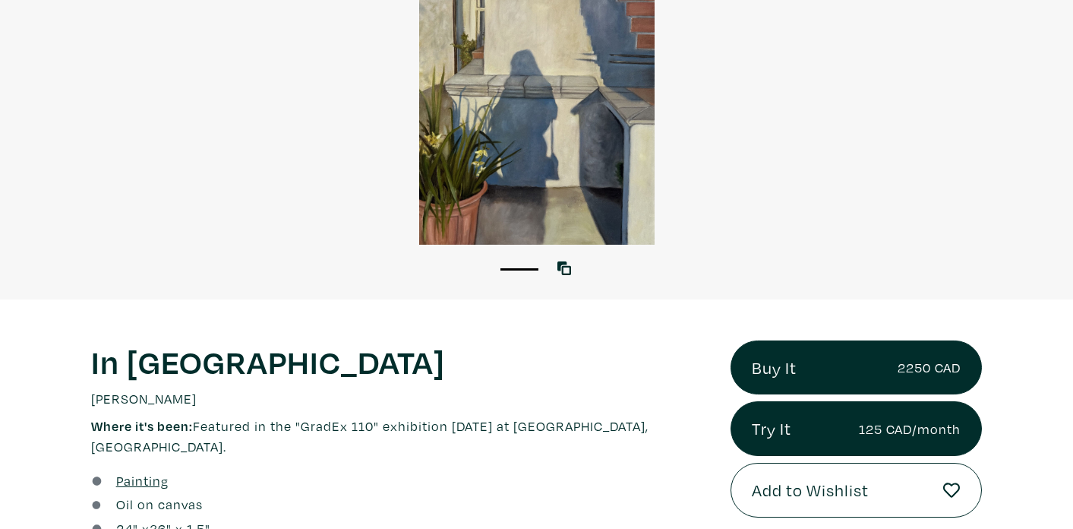
scroll to position [278, 0]
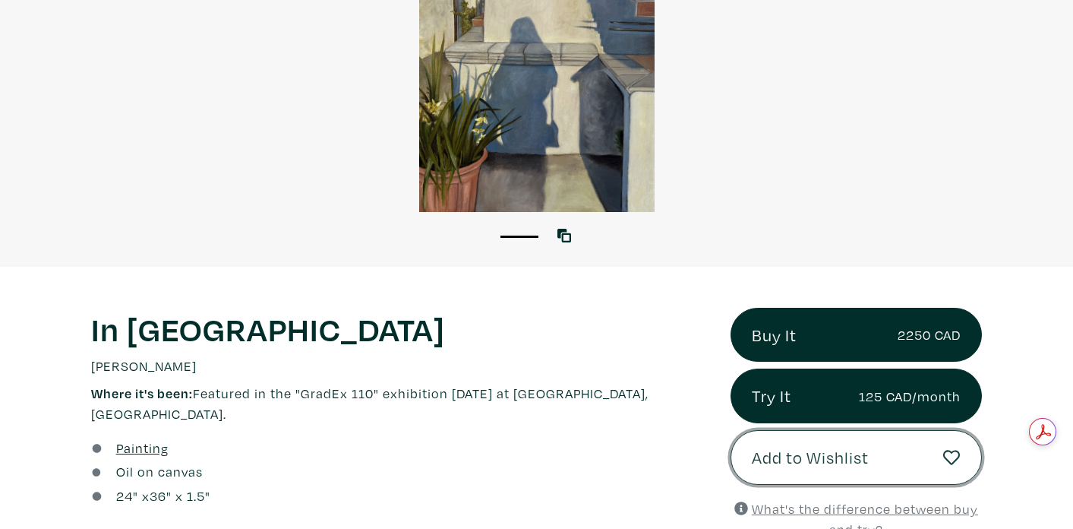
click at [799, 472] on button "Add to Wishlist" at bounding box center [856, 457] width 251 height 55
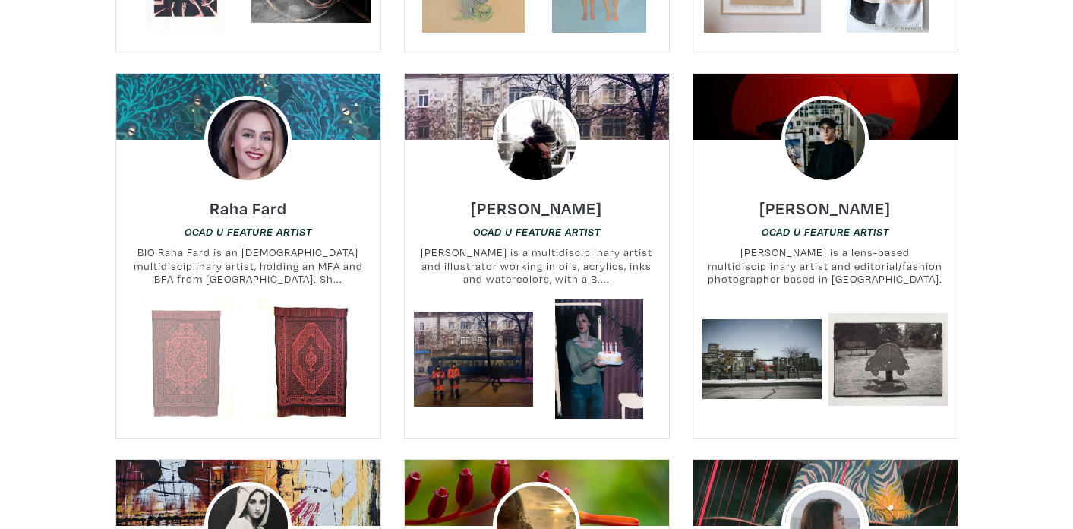
scroll to position [7482, 0]
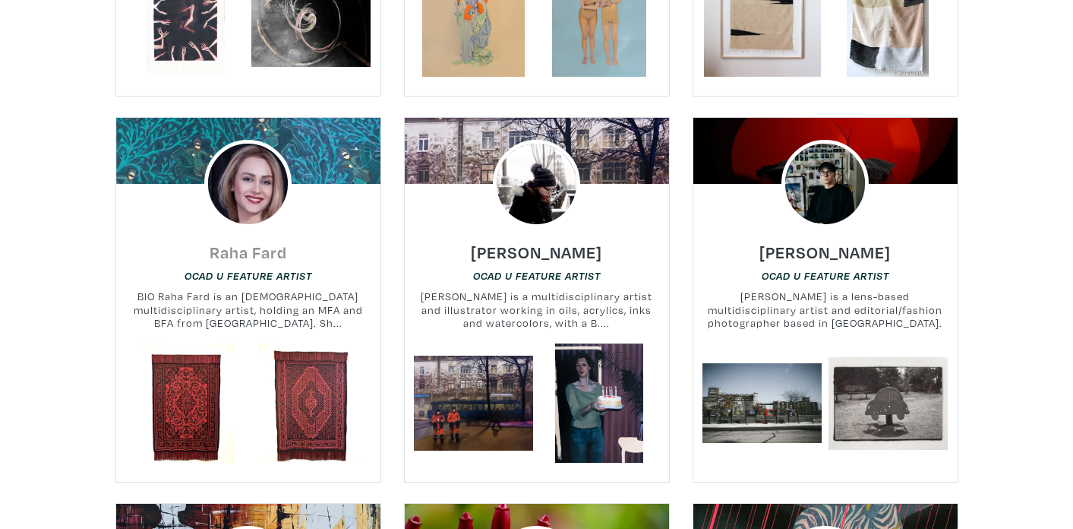
click at [252, 242] on h6 "Raha Fard" at bounding box center [248, 252] width 77 height 21
click at [513, 242] on h6 "[PERSON_NAME]" at bounding box center [536, 252] width 131 height 21
click at [826, 242] on h6 "[PERSON_NAME]" at bounding box center [825, 252] width 131 height 21
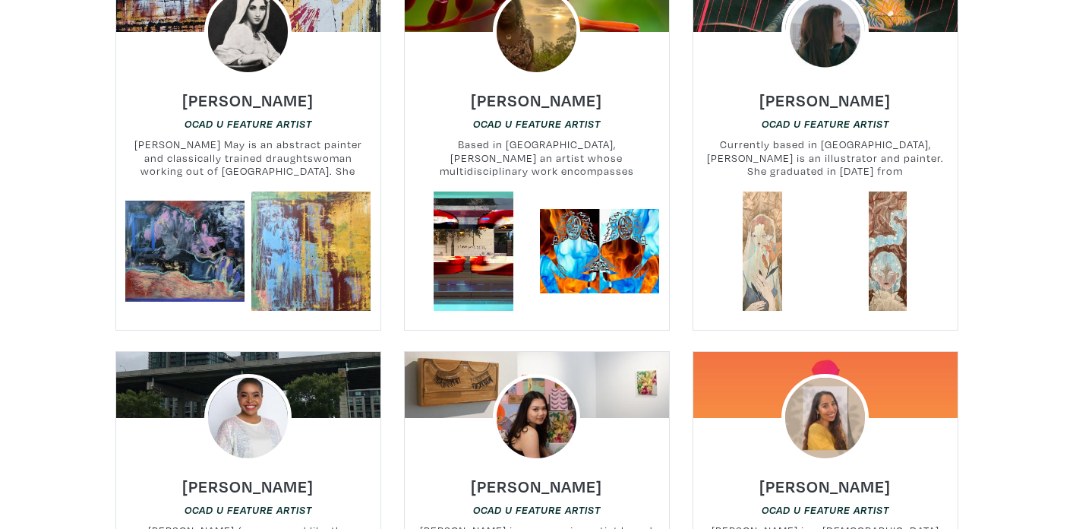
scroll to position [8130, 0]
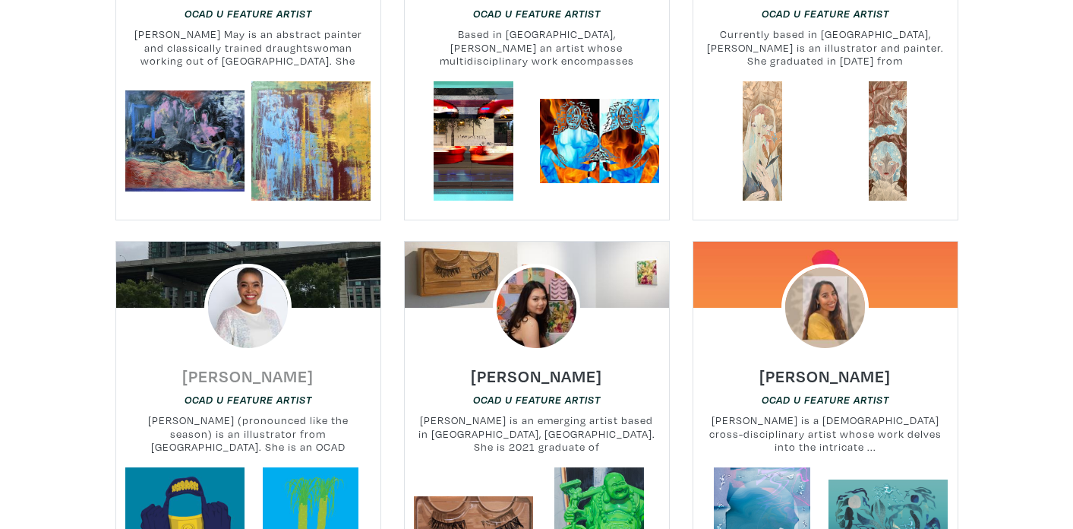
click at [245, 365] on h6 "[PERSON_NAME]" at bounding box center [247, 375] width 131 height 21
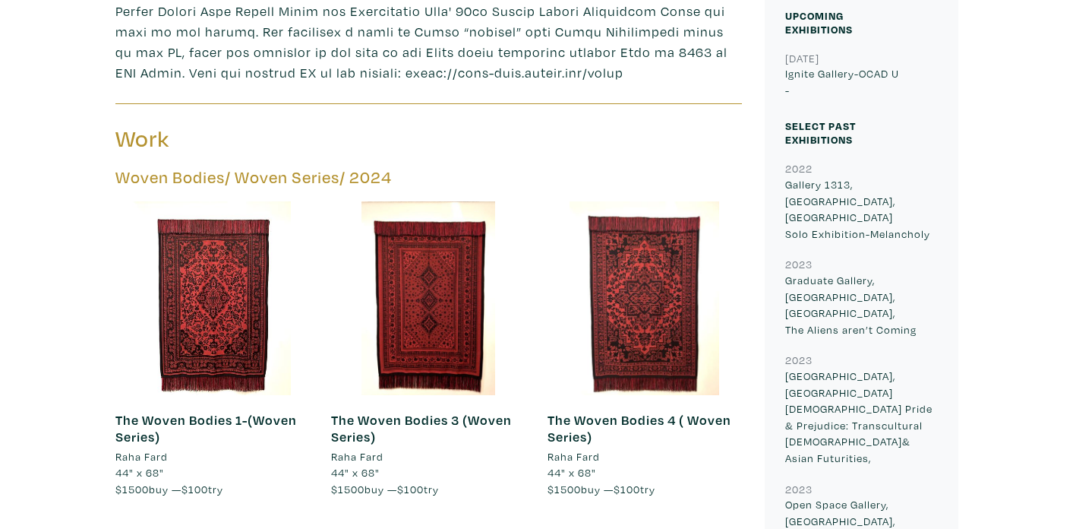
scroll to position [864, 0]
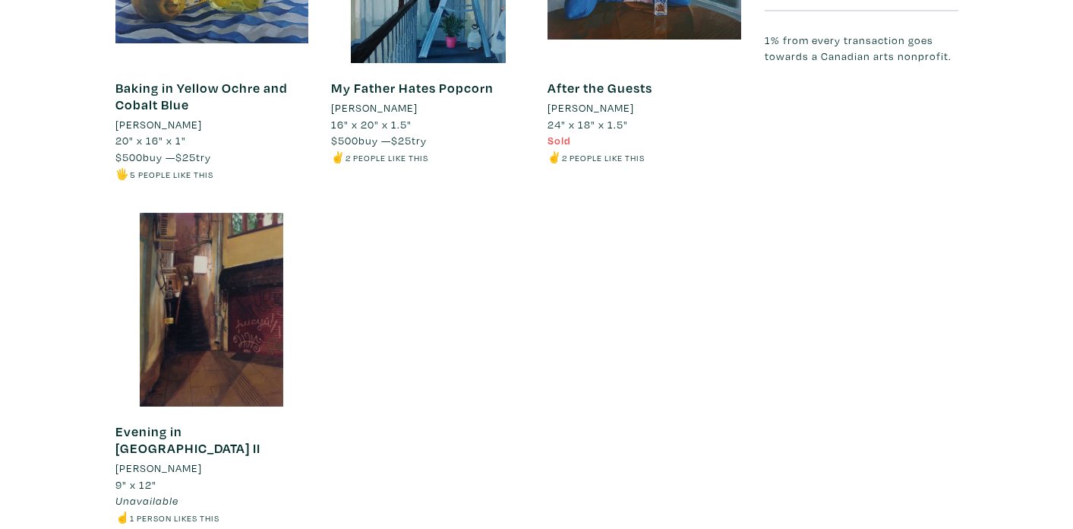
scroll to position [1517, 0]
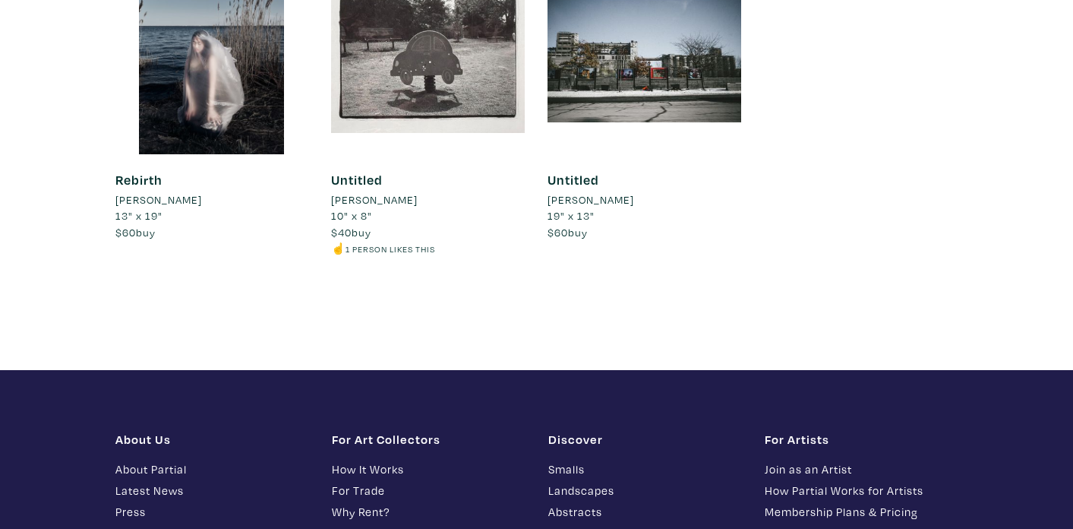
scroll to position [3550, 0]
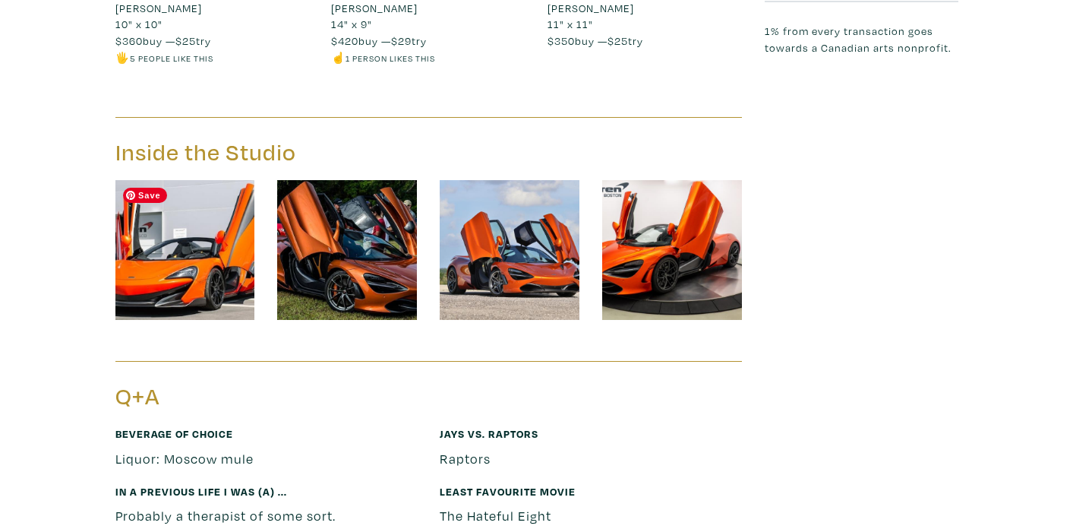
scroll to position [1379, 0]
